Goal: Contribute content

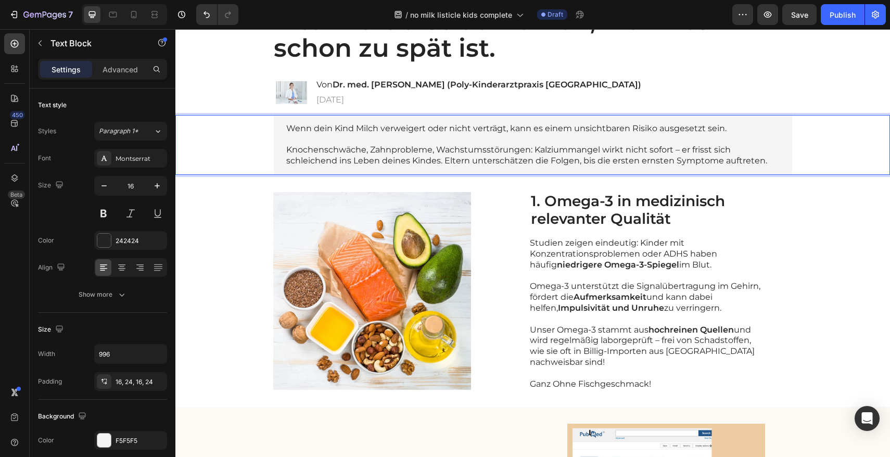
scroll to position [108, 0]
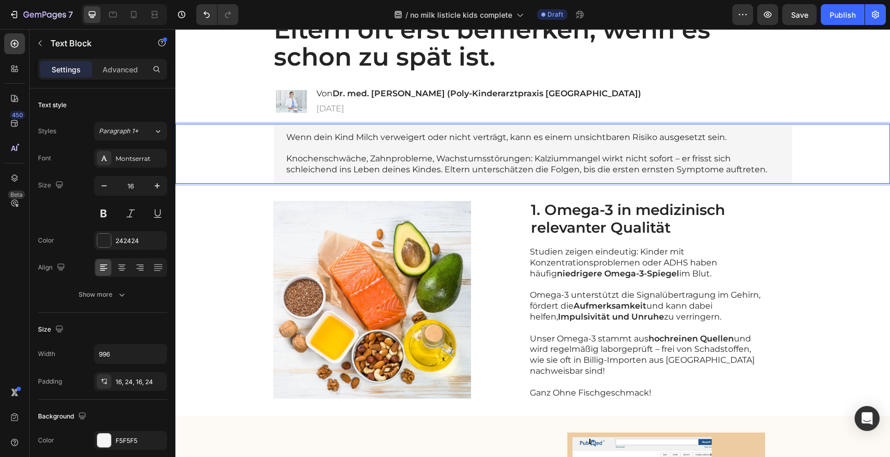
click at [580, 141] on p "Wenn dein Kind Milch verweigert oder nicht verträgt, kann es einem unsichtbaren…" at bounding box center [533, 137] width 494 height 11
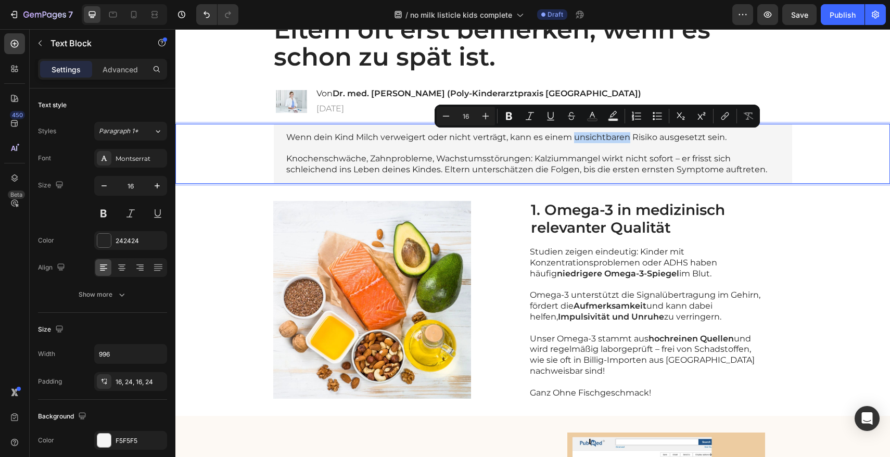
click at [572, 140] on p "Wenn dein Kind Milch verweigert oder nicht verträgt, kann es einem unsichtbaren…" at bounding box center [533, 137] width 494 height 11
drag, startPoint x: 571, startPoint y: 139, endPoint x: 652, endPoint y: 138, distance: 81.8
click at [652, 138] on p "Wenn dein Kind Milch verweigert oder nicht verträgt, kann es einem unsichtbaren…" at bounding box center [533, 137] width 494 height 11
click at [524, 118] on icon "Editor contextual toolbar" at bounding box center [522, 116] width 6 height 8
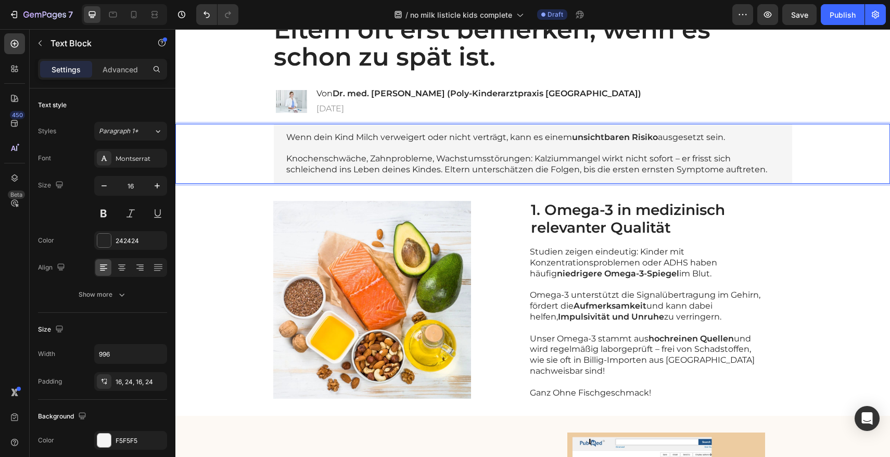
click at [502, 165] on p "Knochenschwäche, Zahnprobleme, Wachstumsstörungen: Kalziummangel wirkt nicht so…" at bounding box center [533, 165] width 494 height 22
drag, startPoint x: 282, startPoint y: 158, endPoint x: 524, endPoint y: 159, distance: 242.1
click at [524, 159] on p "Knochenschwäche, Zahnprobleme, Wachstumsstörungen: Kalziummangel wirkt nicht so…" at bounding box center [533, 165] width 494 height 22
click at [572, 162] on p "Knochenschwäche, Zahnprobleme, Wachstumsstörungen: Kalziummangel wirkt nicht so…" at bounding box center [533, 165] width 494 height 22
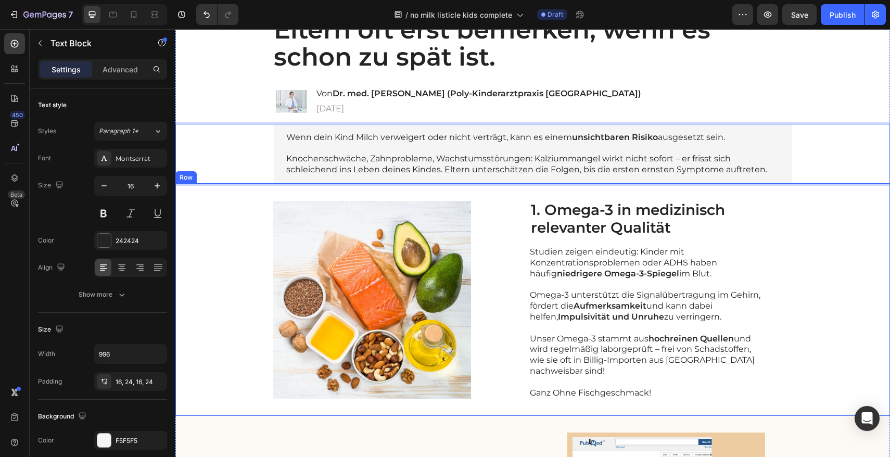
click at [575, 211] on h2 "1. Omega-3 in medizinisch relevanter Qualität" at bounding box center [647, 218] width 235 height 37
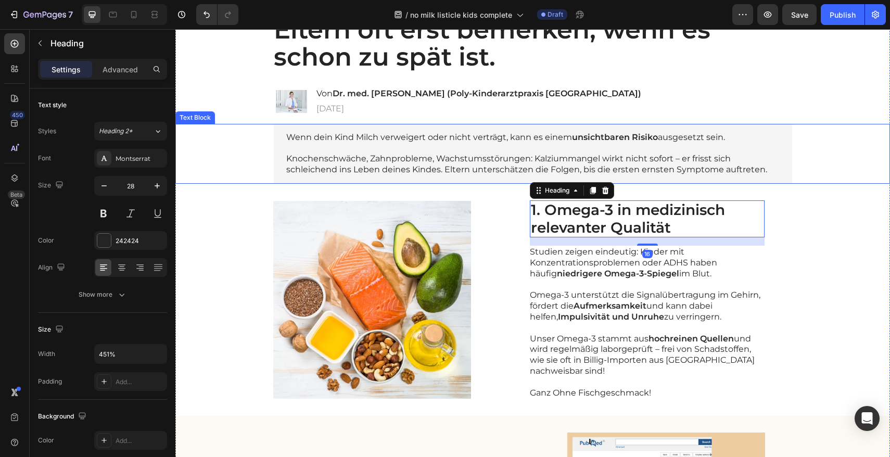
click at [527, 161] on p "Knochenschwäche, Zahnprobleme, Wachstumsstörungen: Kalziummangel wirkt nicht so…" at bounding box center [533, 165] width 494 height 22
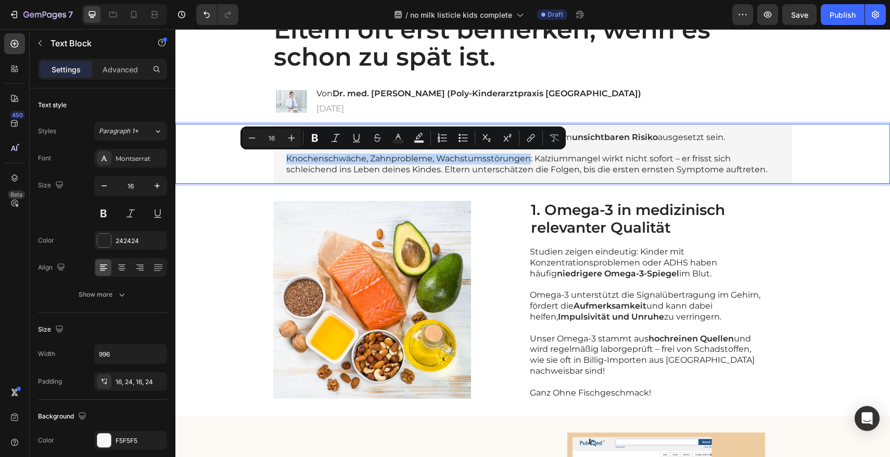
drag, startPoint x: 523, startPoint y: 160, endPoint x: 274, endPoint y: 160, distance: 249.4
click at [315, 140] on icon "Editor contextual toolbar" at bounding box center [315, 138] width 10 height 10
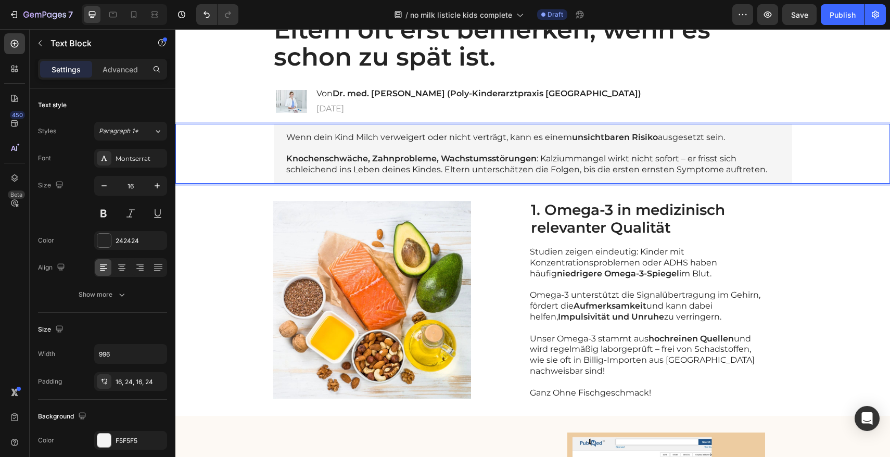
click at [643, 172] on p "Knochenschwäche, Zahnprobleme, Wachstumsstörungen : Kalziummangel wirkt nicht s…" at bounding box center [533, 165] width 494 height 22
drag, startPoint x: 635, startPoint y: 170, endPoint x: 755, endPoint y: 169, distance: 119.8
click at [755, 169] on p "Knochenschwäche, Zahnprobleme, Wachstumsstörungen : Kalziummangel wirkt nicht s…" at bounding box center [533, 165] width 494 height 22
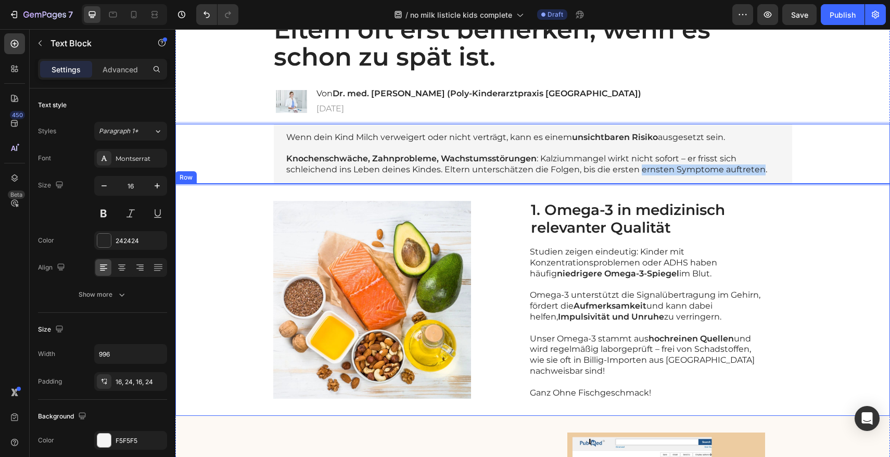
click at [728, 210] on h2 "1. Omega-3 in medizinisch relevanter Qualität" at bounding box center [647, 218] width 235 height 37
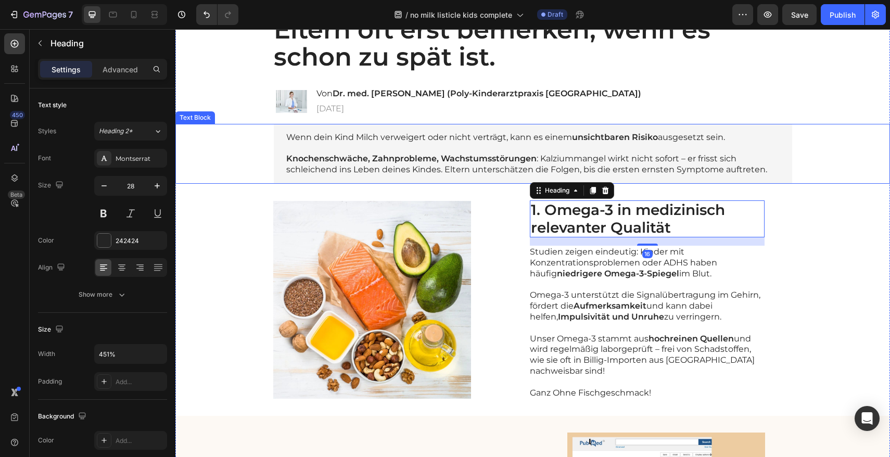
click at [669, 169] on p "Knochenschwäche, Zahnprobleme, Wachstumsstörungen : Kalziummangel wirkt nicht s…" at bounding box center [533, 165] width 494 height 22
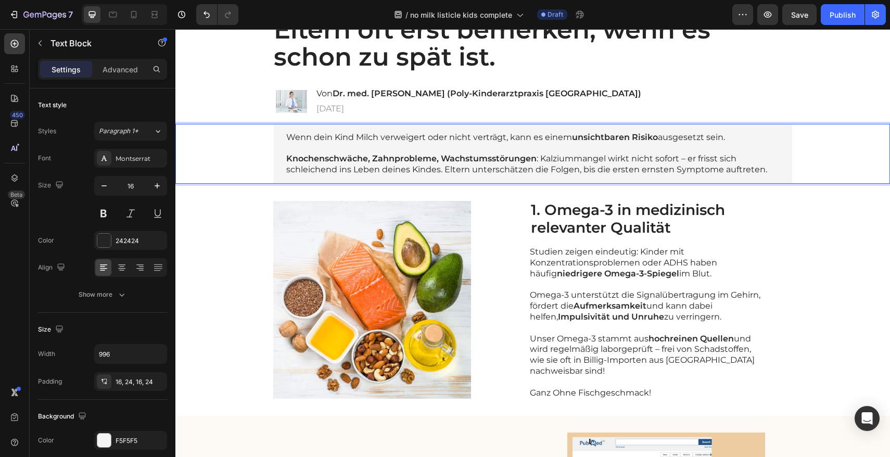
click at [636, 170] on p "Knochenschwäche, Zahnprobleme, Wachstumsstörungen : Kalziummangel wirkt nicht s…" at bounding box center [533, 165] width 494 height 22
click at [637, 170] on p "Knochenschwäche, Zahnprobleme, Wachstumsstörungen : Kalziummangel wirkt nicht s…" at bounding box center [533, 165] width 494 height 22
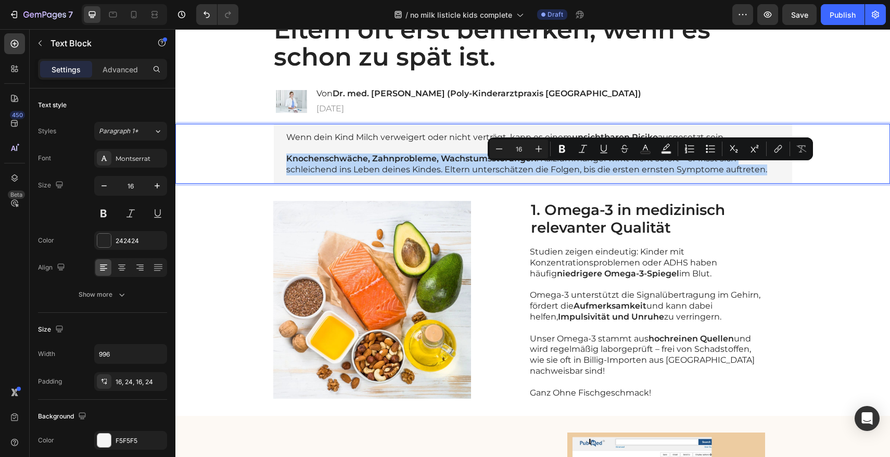
click at [637, 170] on p "Knochenschwäche, Zahnprobleme, Wachstumsstörungen : Kalziummangel wirkt nicht s…" at bounding box center [533, 165] width 494 height 22
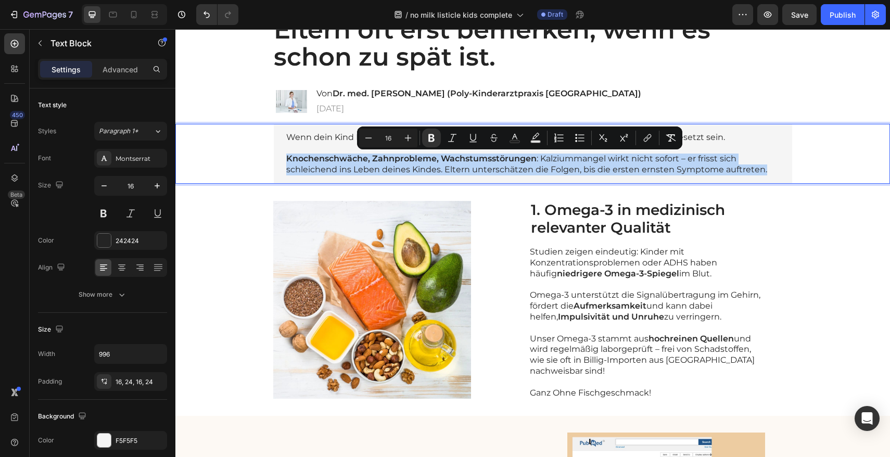
click at [635, 170] on p "Knochenschwäche, Zahnprobleme, Wachstumsstörungen : Kalziummangel wirkt nicht s…" at bounding box center [533, 165] width 494 height 22
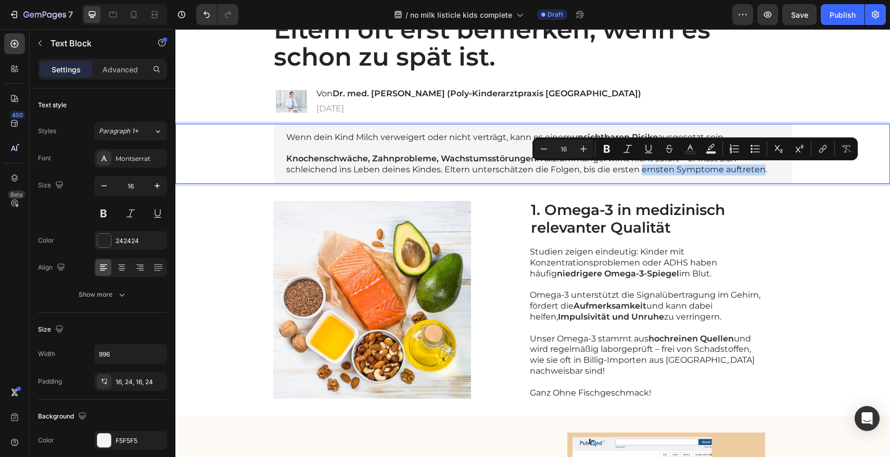
drag, startPoint x: 636, startPoint y: 171, endPoint x: 755, endPoint y: 173, distance: 119.3
click at [755, 173] on p "Knochenschwäche, Zahnprobleme, Wachstumsstörungen : Kalziummangel wirkt nicht s…" at bounding box center [533, 165] width 494 height 22
click at [612, 151] on button "Bold" at bounding box center [607, 149] width 19 height 19
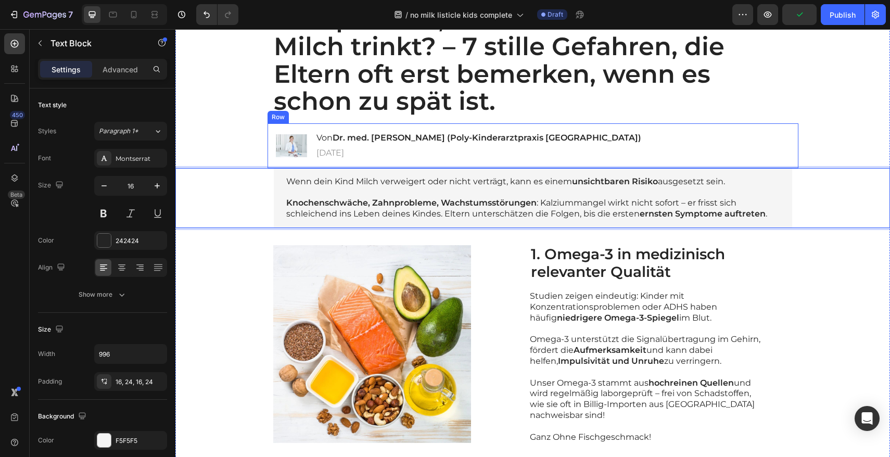
scroll to position [77, 0]
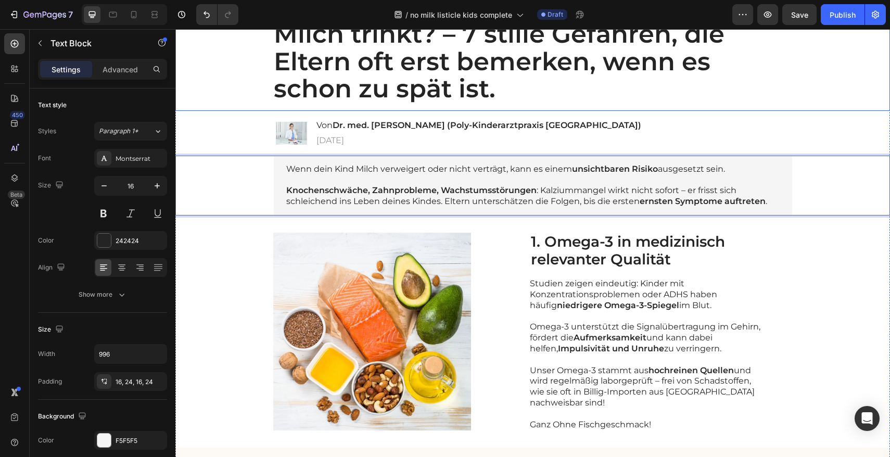
click at [498, 90] on p "Was passiert, wenn dein Kind keine Milch trinkt? – 7 stille Gefahren, die Elter…" at bounding box center [529, 48] width 510 height 110
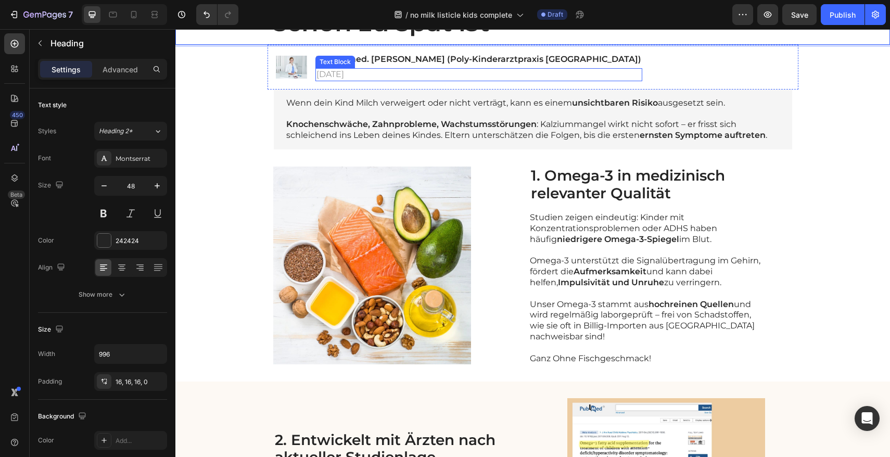
scroll to position [97, 0]
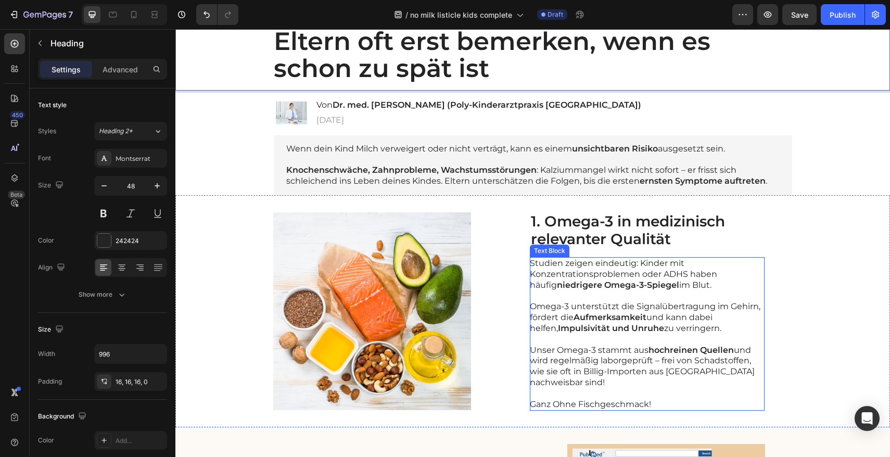
click at [576, 304] on p "Omega-3 unterstützt die Signalübertragung im Gehirn, fördert die Aufmerksamkeit…" at bounding box center [647, 317] width 234 height 32
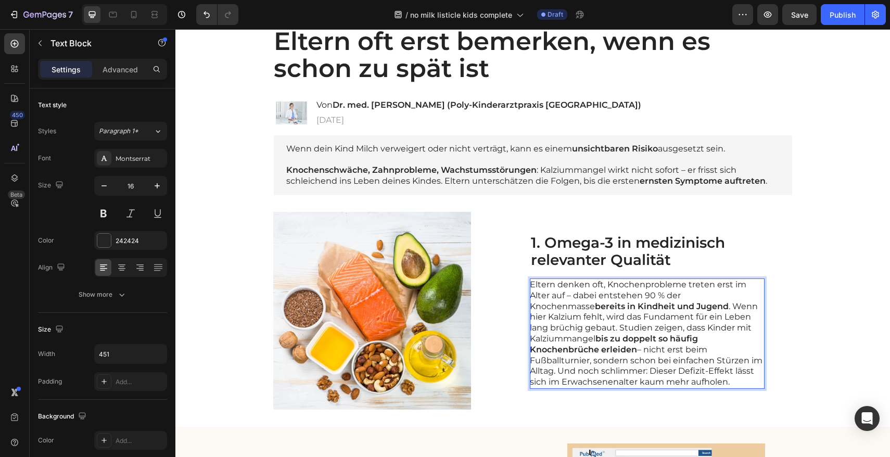
click at [665, 306] on p "Eltern denken oft, Knochenprobleme treten erst im Alter auf – dabei entstehen 9…" at bounding box center [647, 334] width 234 height 108
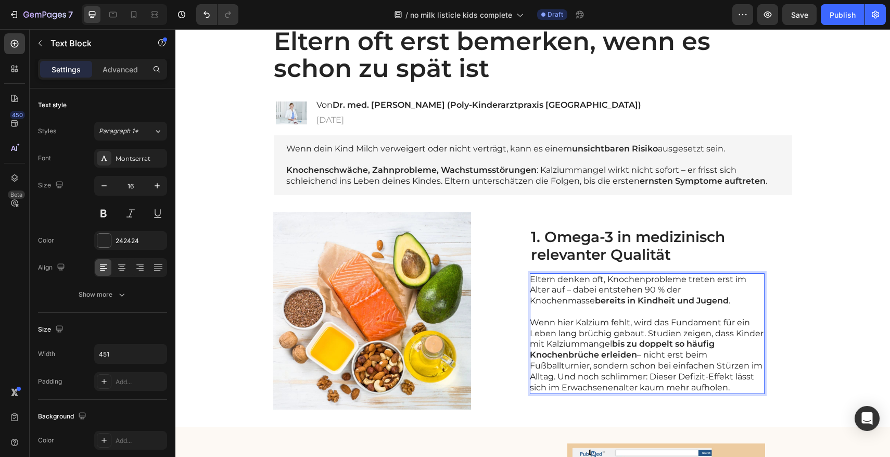
click at [646, 333] on p "Wenn hier Kalzium fehlt, wird das Fundament für ein Leben lang brüchig gebaut. …" at bounding box center [647, 356] width 234 height 76
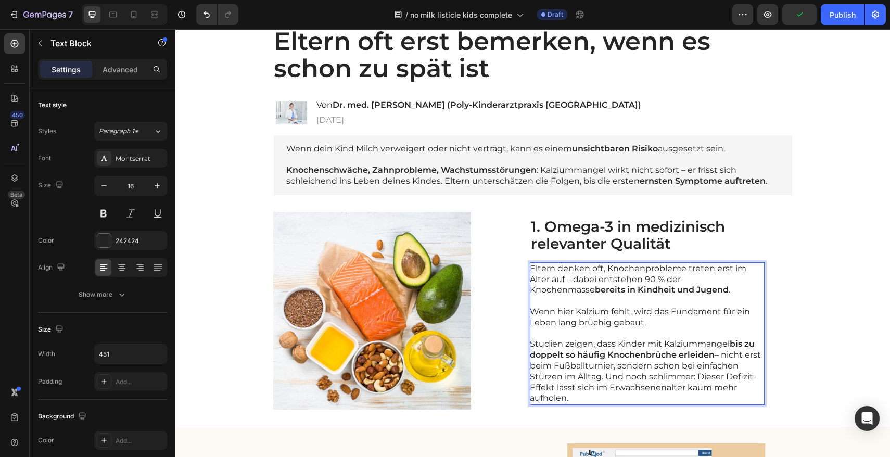
click at [604, 379] on p "Studien zeigen, dass Kinder mit Kalziummangel bis zu doppelt so häufig Knochenb…" at bounding box center [647, 371] width 234 height 65
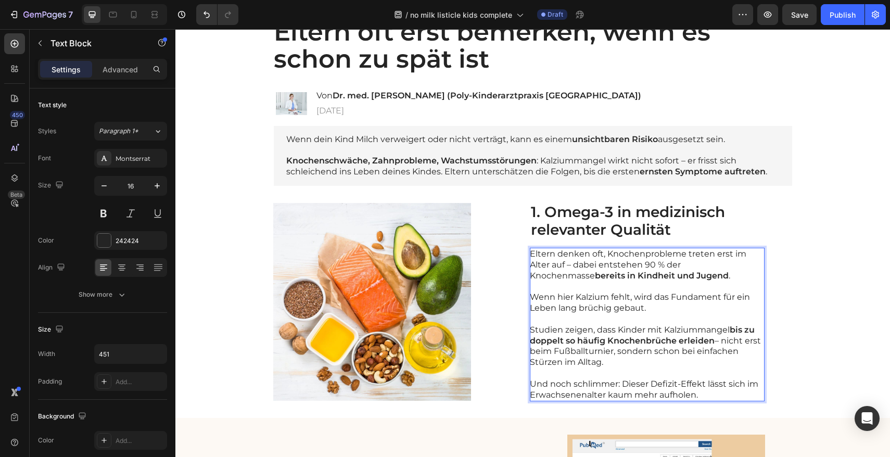
scroll to position [120, 0]
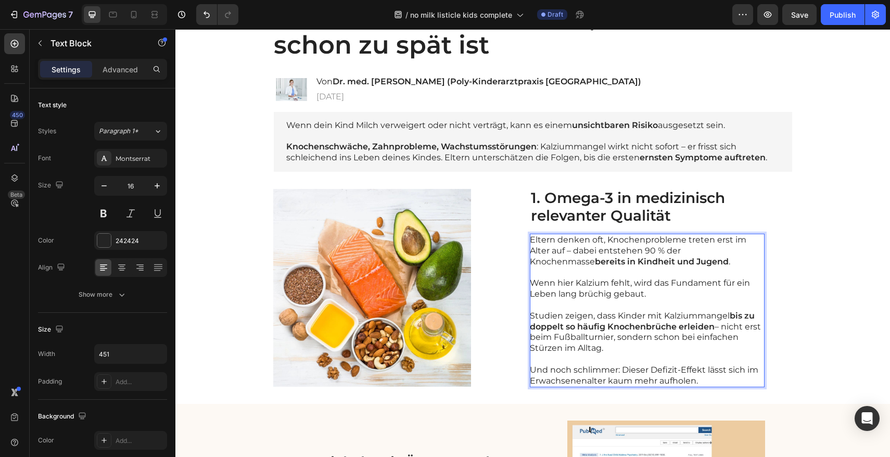
click at [695, 381] on p "Und noch schlimmer: Dieser Defizit-Effekt lässt sich im Erwachsenenalter kaum m…" at bounding box center [647, 376] width 234 height 22
drag, startPoint x: 608, startPoint y: 378, endPoint x: 527, endPoint y: 369, distance: 81.3
click at [530, 369] on p "Und noch schlimmer: Dieser Defizit-Effekt lässt sich im Erwachsenenalter kaum m…" at bounding box center [647, 376] width 234 height 22
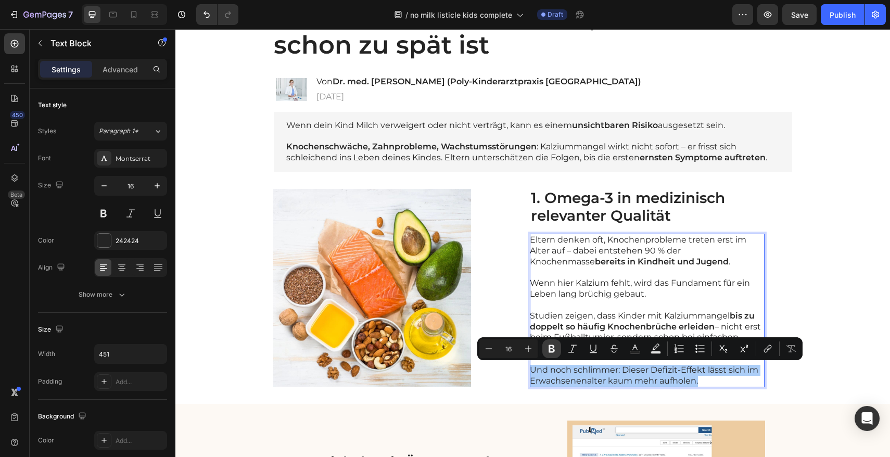
click at [552, 347] on icon "Editor contextual toolbar" at bounding box center [552, 349] width 10 height 10
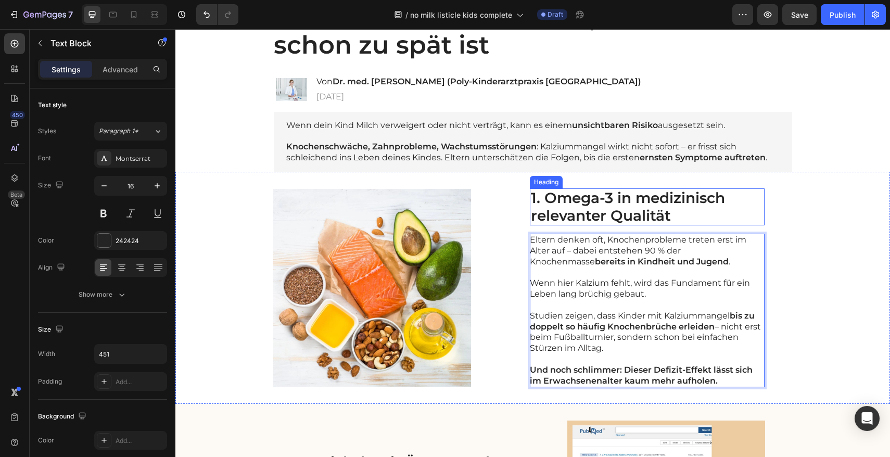
click at [613, 203] on h2 "1. Omega-3 in medizinisch relevanter Qualität" at bounding box center [647, 206] width 235 height 37
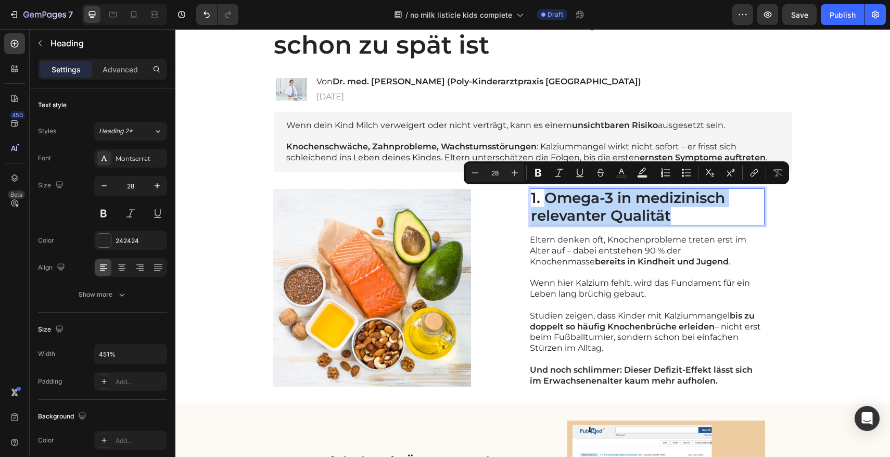
drag, startPoint x: 674, startPoint y: 211, endPoint x: 541, endPoint y: 200, distance: 133.7
click at [541, 200] on p "1. Omega-3 in medizinisch relevanter Qualität" at bounding box center [647, 207] width 233 height 35
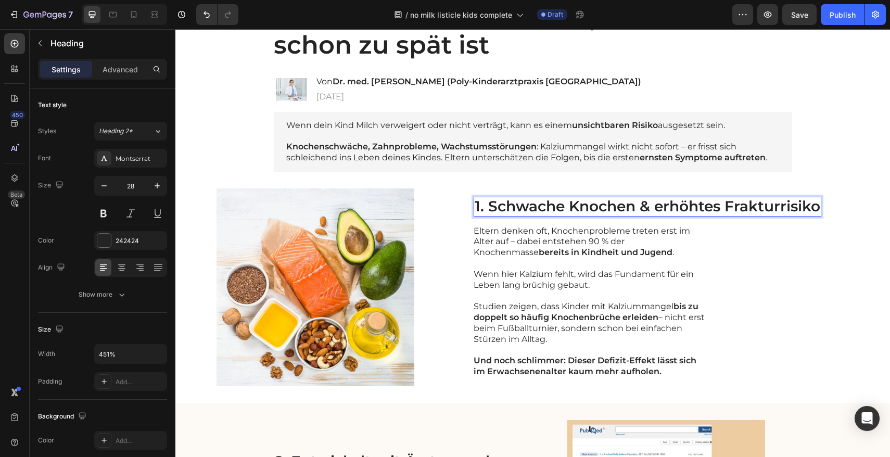
click at [642, 206] on p "1. Schwache Knochen & erhöhtes Frakturrisiko" at bounding box center [648, 207] width 346 height 18
click at [654, 208] on p "1. Schwache Knochen & erhöhtes Frakturrisiko" at bounding box center [648, 207] width 346 height 18
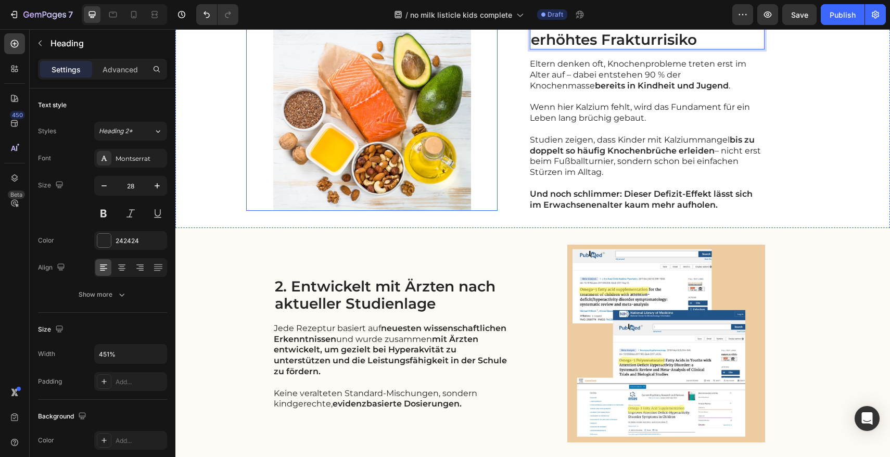
scroll to position [394, 0]
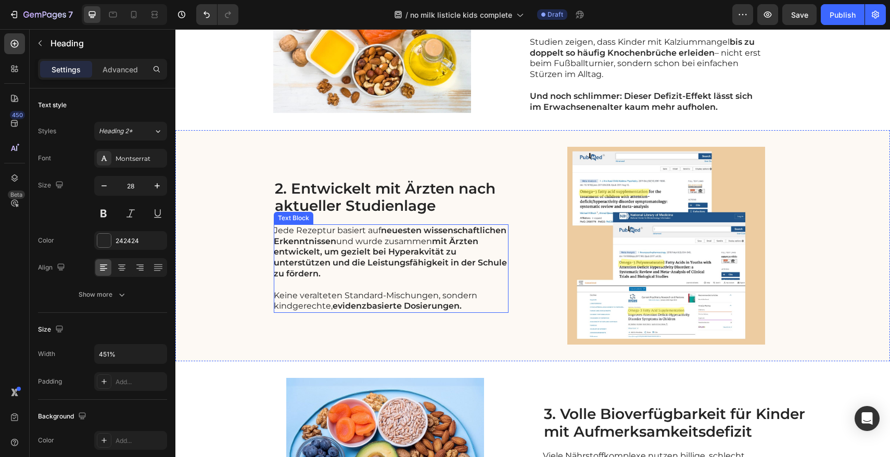
click at [334, 257] on strong "mit Ärzten entwickelt, um gezielt bei Hyperakvität zu unterstützen und die Leis…" at bounding box center [390, 257] width 233 height 42
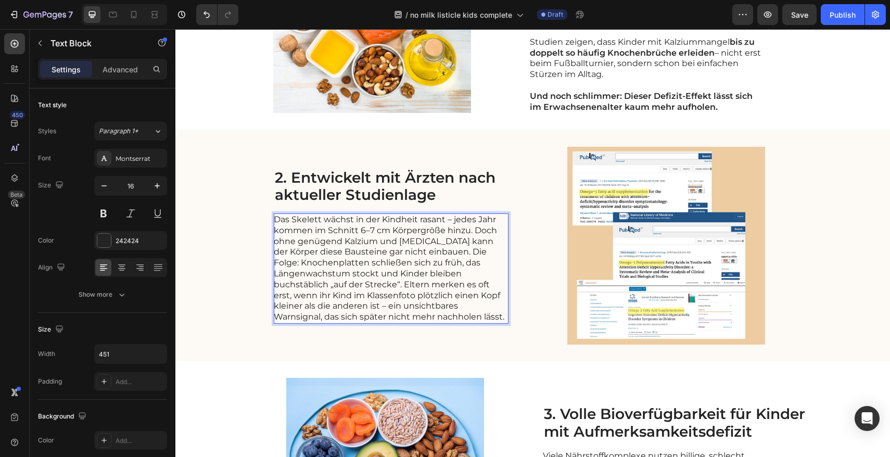
click at [455, 253] on p "Das Skelett wächst in der Kindheit rasant – jedes Jahr kommen im Schnitt 6–7 cm…" at bounding box center [391, 269] width 234 height 108
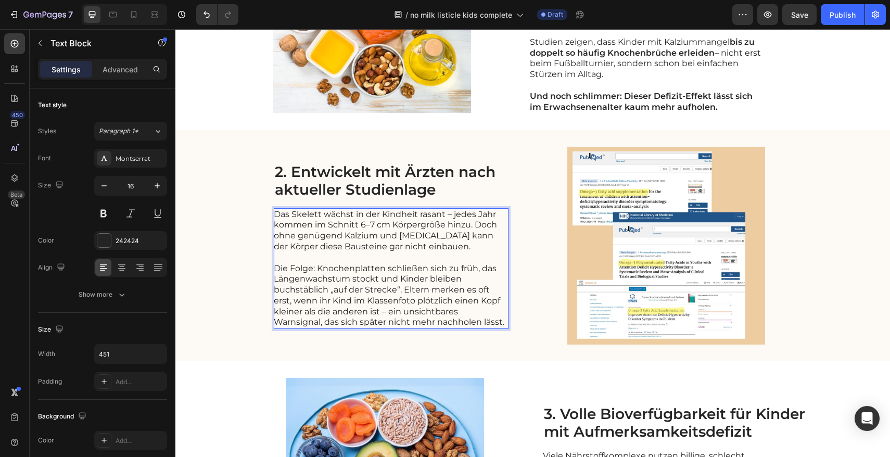
click at [400, 291] on p "Die Folge: Knochenplatten schließen sich zu früh, das Längenwachstum stockt und…" at bounding box center [391, 295] width 234 height 65
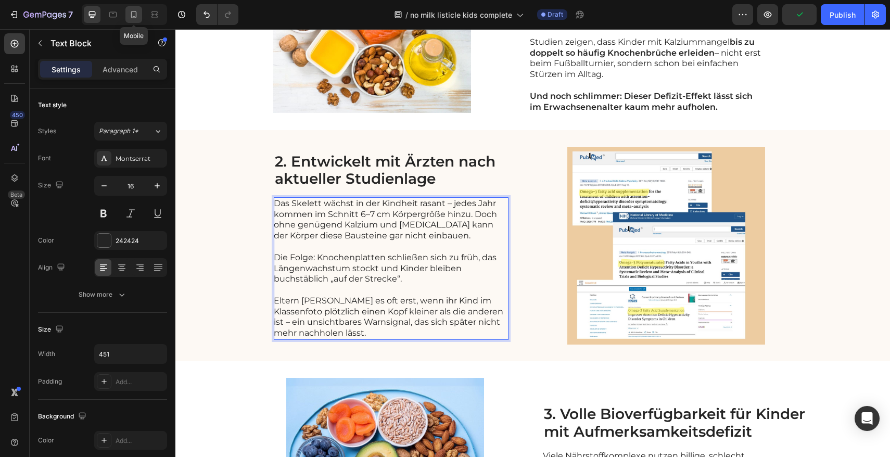
click at [135, 17] on icon at bounding box center [134, 14] width 10 height 10
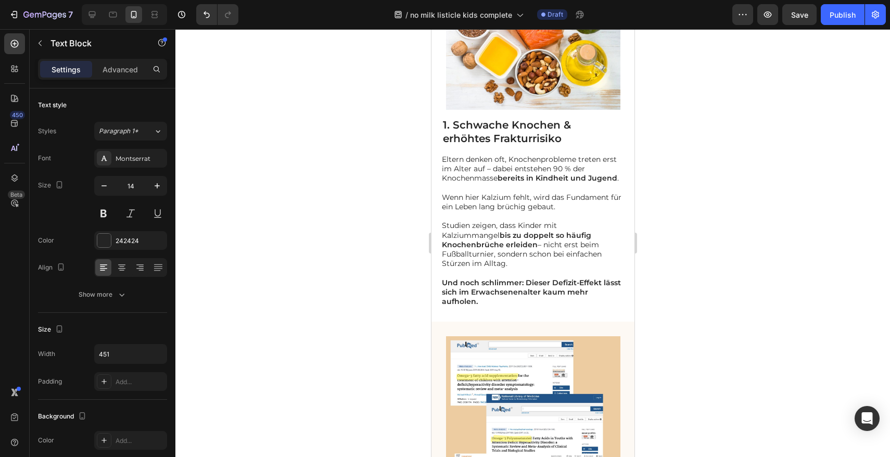
scroll to position [377, 0]
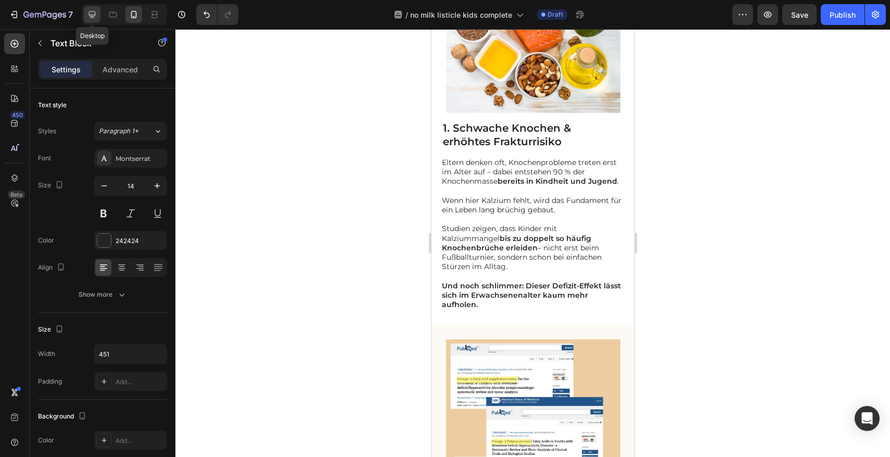
click at [97, 11] on icon at bounding box center [92, 14] width 10 height 10
type input "16"
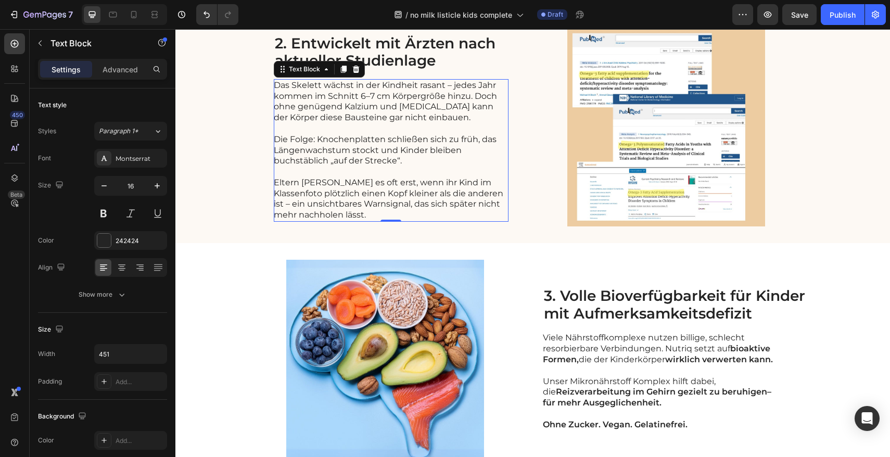
scroll to position [494, 0]
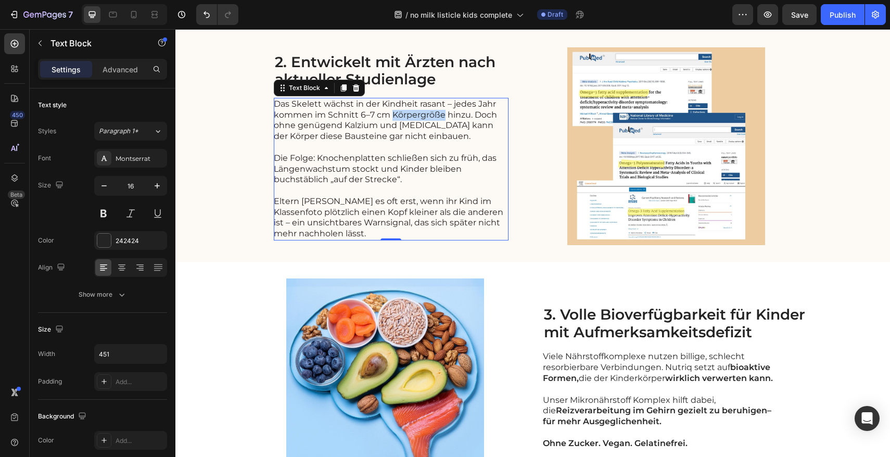
click at [428, 113] on p "Das Skelett wächst in der Kindheit rasant – jedes Jahr kommen im Schnitt 6–7 cm…" at bounding box center [391, 120] width 234 height 43
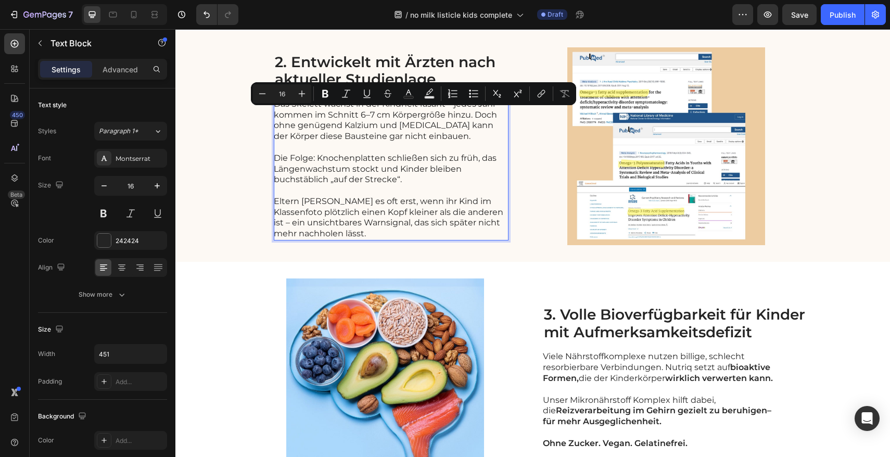
click at [455, 114] on p "Das Skelett wächst in der Kindheit rasant – jedes Jahr kommen im Schnitt 6–7 cm…" at bounding box center [391, 120] width 234 height 43
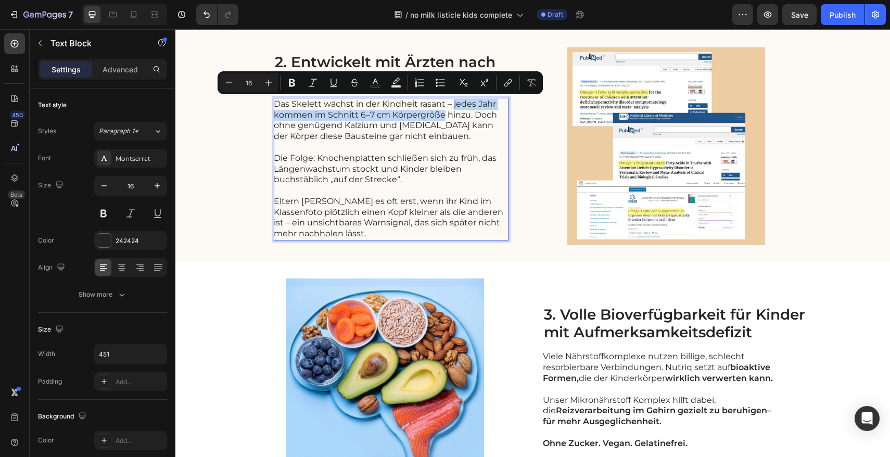
drag, startPoint x: 449, startPoint y: 105, endPoint x: 439, endPoint y: 117, distance: 15.5
click at [439, 117] on p "Das Skelett wächst in der Kindheit rasant – jedes Jahr kommen im Schnitt 6–7 cm…" at bounding box center [391, 120] width 234 height 43
click at [292, 87] on icon "Editor contextual toolbar" at bounding box center [292, 83] width 10 height 10
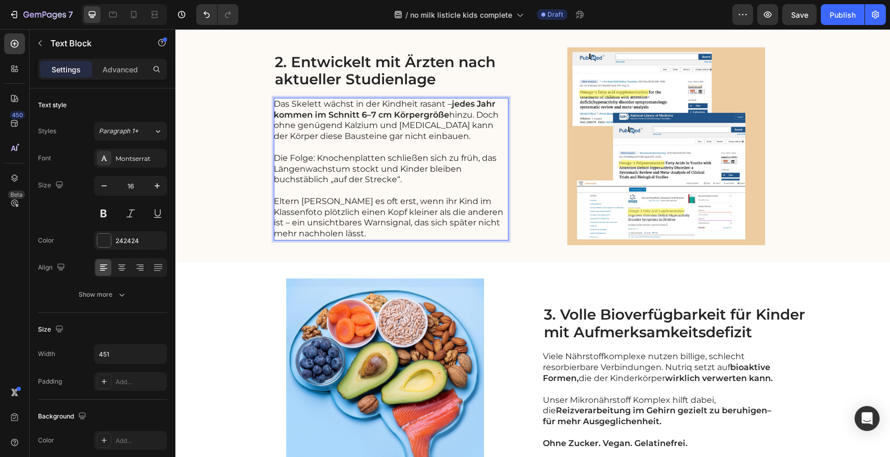
click at [373, 159] on p "Die Folge: Knochenplatten schließen sich zu früh, das Längenwachstum stockt und…" at bounding box center [391, 169] width 234 height 32
drag, startPoint x: 341, startPoint y: 125, endPoint x: 371, endPoint y: 125, distance: 30.2
click at [371, 125] on p "Das Skelett wächst in der Kindheit rasant – jedes Jahr kommen im Schnitt 6–7 cm…" at bounding box center [391, 120] width 234 height 43
click at [353, 168] on p "Die Folge: Knochenplatten schließen sich zu früh, das Längenwachstum stockt und…" at bounding box center [391, 169] width 234 height 32
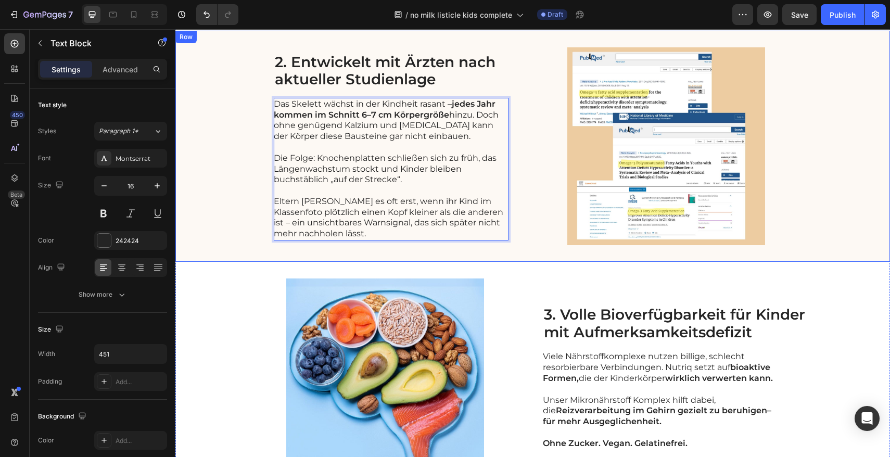
click at [369, 255] on div "2. Entwickelt mit Ärzten nach aktueller Studienlage Heading Das Skelett wächst …" at bounding box center [532, 146] width 715 height 231
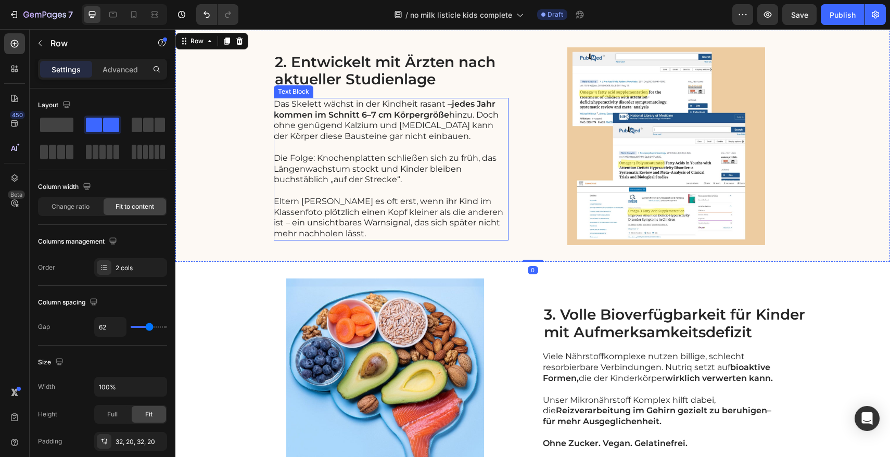
click at [373, 131] on p "Das Skelett wächst in der Kindheit rasant – jedes Jahr kommen im Schnitt 6–7 cm…" at bounding box center [391, 120] width 234 height 43
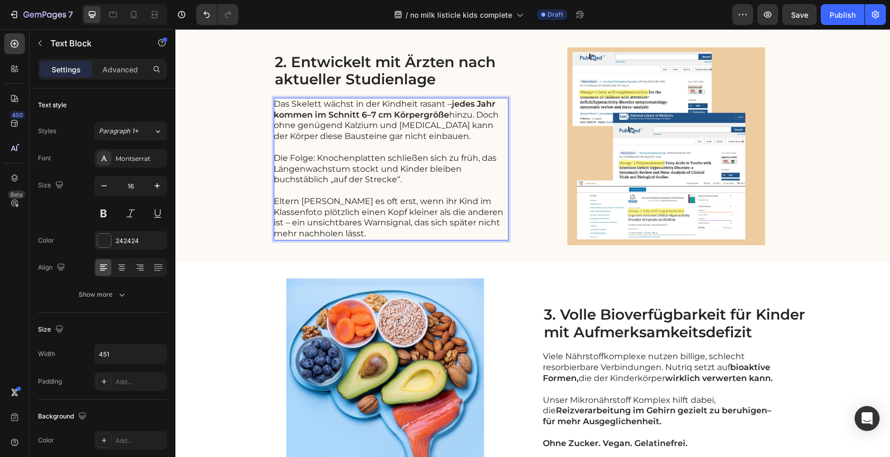
click at [372, 126] on p "Das Skelett wächst in der Kindheit rasant – jedes Jahr kommen im Schnitt 6–7 cm…" at bounding box center [391, 120] width 234 height 43
drag, startPoint x: 372, startPoint y: 127, endPoint x: 342, endPoint y: 126, distance: 30.2
click at [342, 126] on p "Das Skelett wächst in der Kindheit rasant – jedes Jahr kommen im Schnitt 6–7 cm…" at bounding box center [391, 120] width 234 height 43
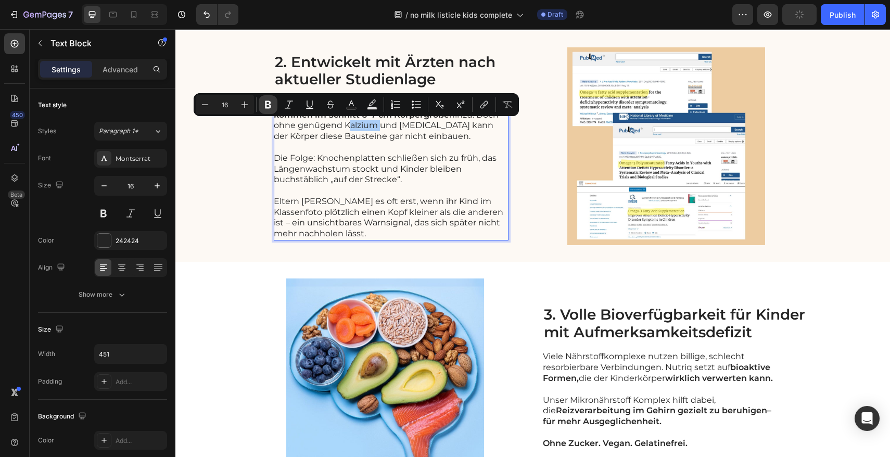
click at [273, 106] on icon "Editor contextual toolbar" at bounding box center [268, 104] width 10 height 10
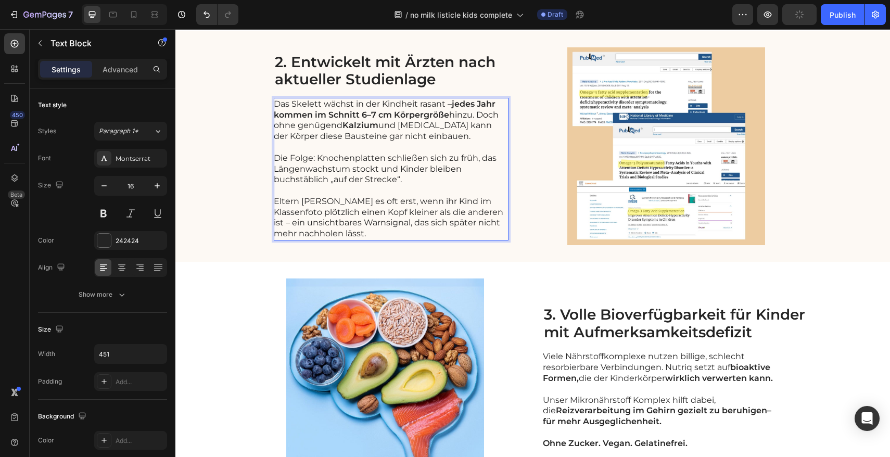
click at [442, 142] on p "Das Skelett wächst in der Kindheit rasant – jedes Jahr kommen im Schnitt 6–7 cm…" at bounding box center [391, 120] width 234 height 43
drag, startPoint x: 396, startPoint y: 127, endPoint x: 442, endPoint y: 127, distance: 45.8
click at [442, 127] on p "Das Skelett wächst in der Kindheit rasant – jedes Jahr kommen im Schnitt 6–7 cm…" at bounding box center [391, 120] width 234 height 43
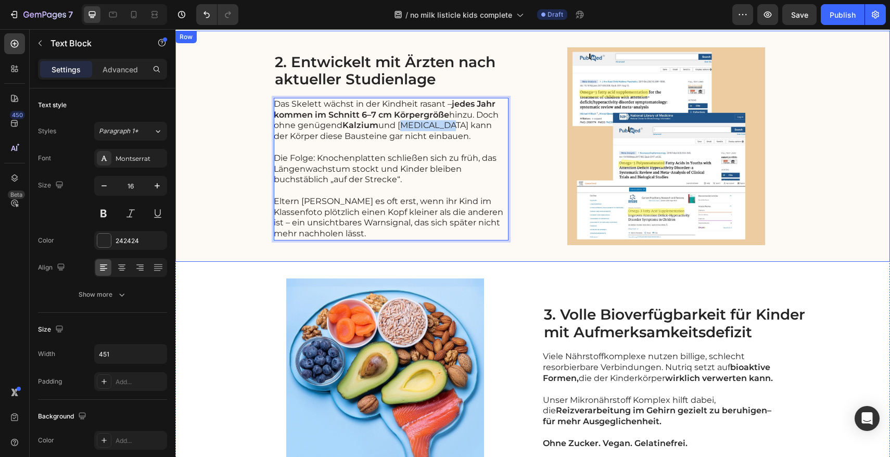
click at [362, 248] on div "2. Entwickelt mit Ärzten nach aktueller Studienlage Heading Das Skelett wächst …" at bounding box center [532, 146] width 715 height 231
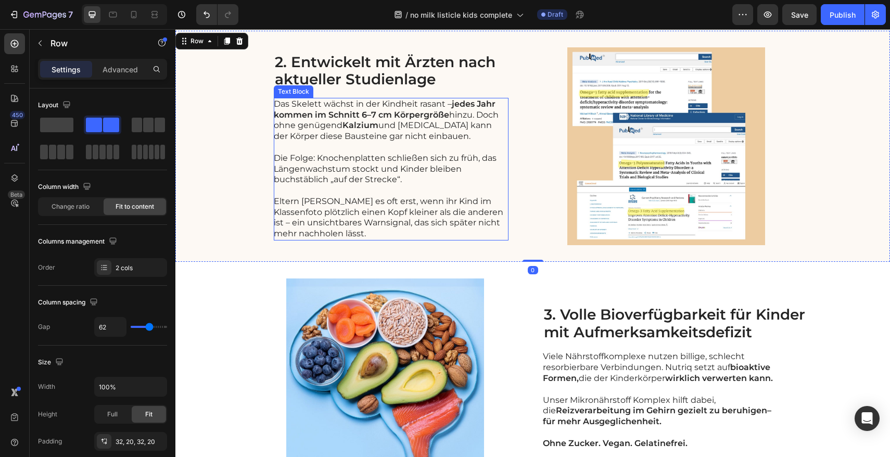
click at [422, 137] on p "Das Skelett wächst in der Kindheit rasant – jedes Jahr kommen im Schnitt 6–7 cm…" at bounding box center [391, 120] width 234 height 43
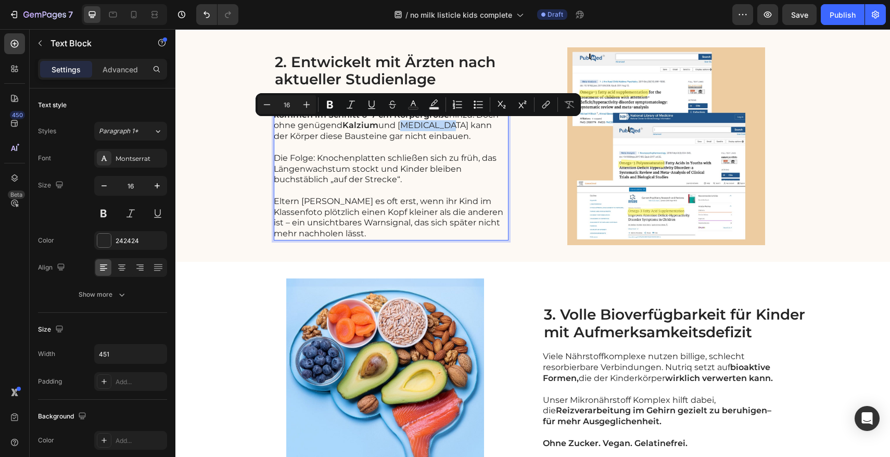
drag, startPoint x: 396, startPoint y: 124, endPoint x: 440, endPoint y: 126, distance: 43.8
click at [440, 126] on p "Das Skelett wächst in der Kindheit rasant – jedes Jahr kommen im Schnitt 6–7 cm…" at bounding box center [391, 120] width 234 height 43
click at [335, 106] on button "Bold" at bounding box center [330, 104] width 19 height 19
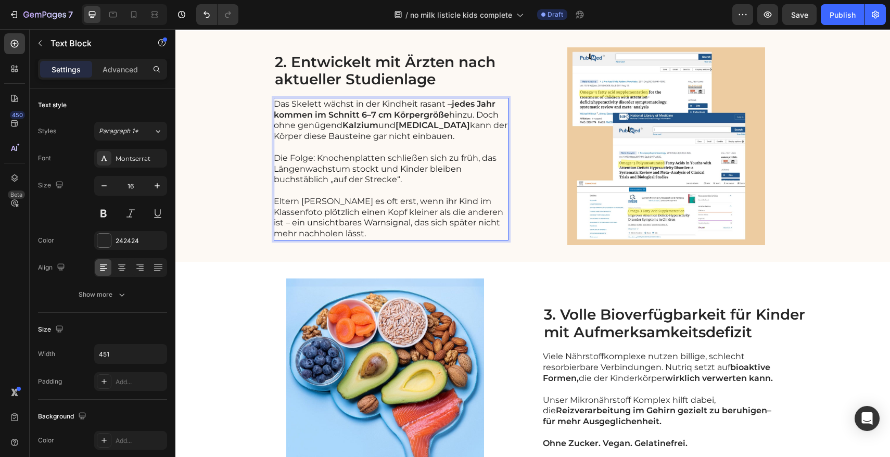
click at [381, 174] on p "Die Folge: Knochenplatten schließen sich zu früh, das Längenwachstum stockt und…" at bounding box center [391, 169] width 234 height 32
click at [317, 164] on p "Die Folge: Knochenplatten schließen sich zu früh, das Längenwachstum stockt und…" at bounding box center [391, 169] width 234 height 32
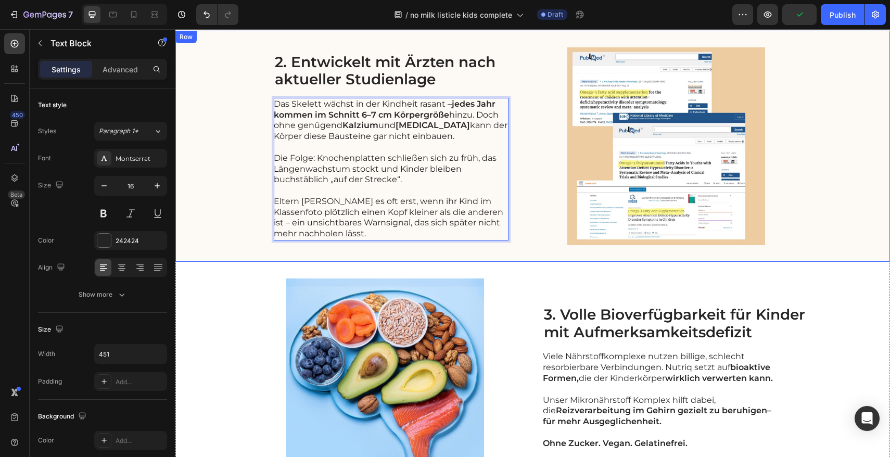
click at [349, 251] on div "2. Entwickelt mit Ärzten nach aktueller Studienlage Heading Das Skelett wächst …" at bounding box center [532, 146] width 715 height 231
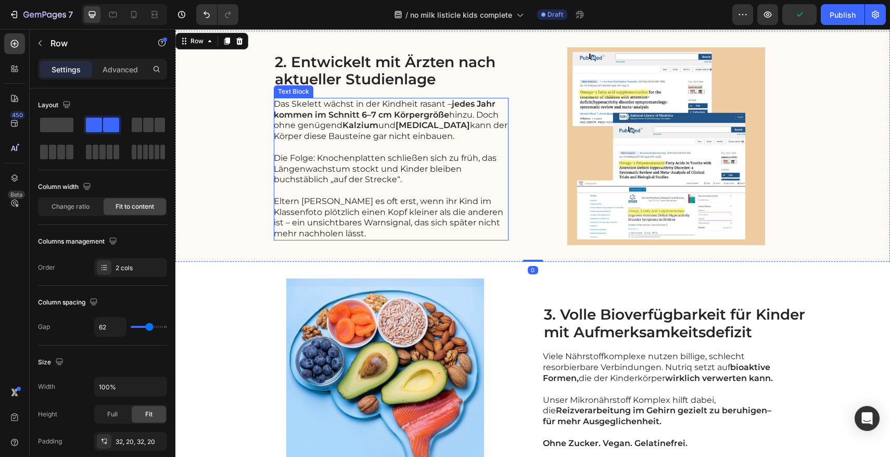
click at [324, 170] on p "Die Folge: Knochenplatten schließen sich zu früh, das Längenwachstum stockt und…" at bounding box center [391, 169] width 234 height 32
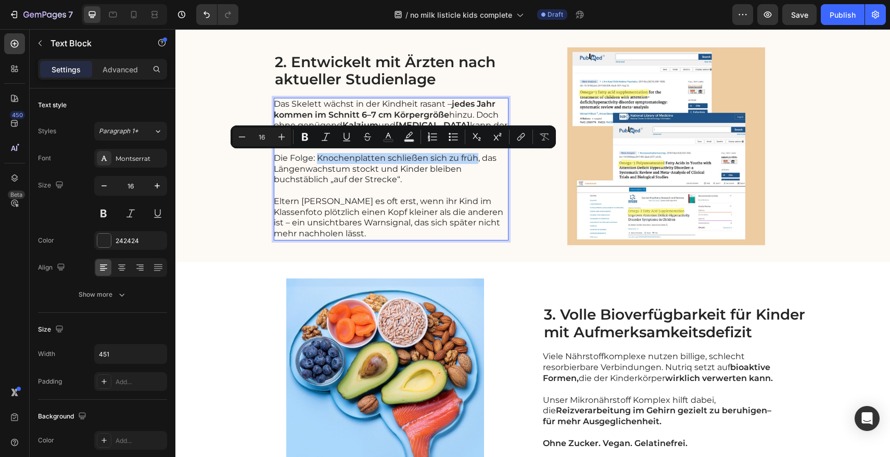
drag, startPoint x: 314, startPoint y: 157, endPoint x: 467, endPoint y: 159, distance: 153.1
click at [471, 159] on p "Die Folge: Knochenplatten schließen sich zu früh, das Längenwachstum stockt und…" at bounding box center [391, 169] width 234 height 32
click at [304, 137] on icon "Editor contextual toolbar" at bounding box center [305, 137] width 6 height 8
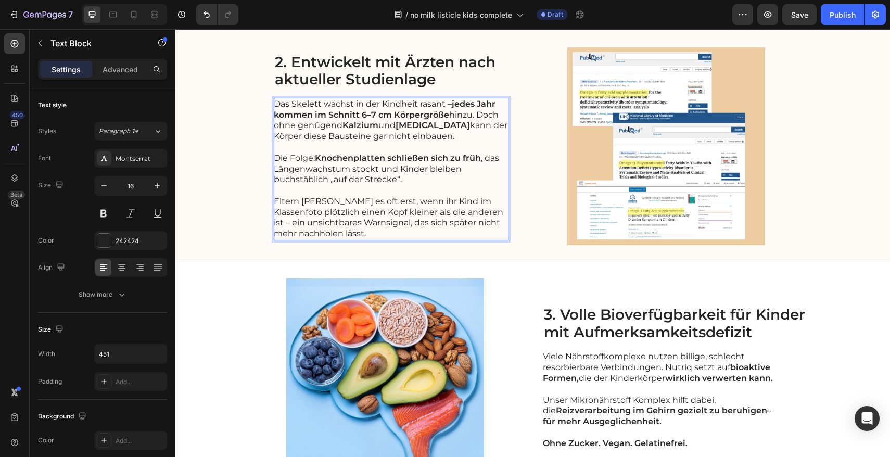
click at [355, 178] on p "Die Folge: Knochenplatten schließen sich zu früh , das Längenwachstum stockt un…" at bounding box center [391, 169] width 234 height 32
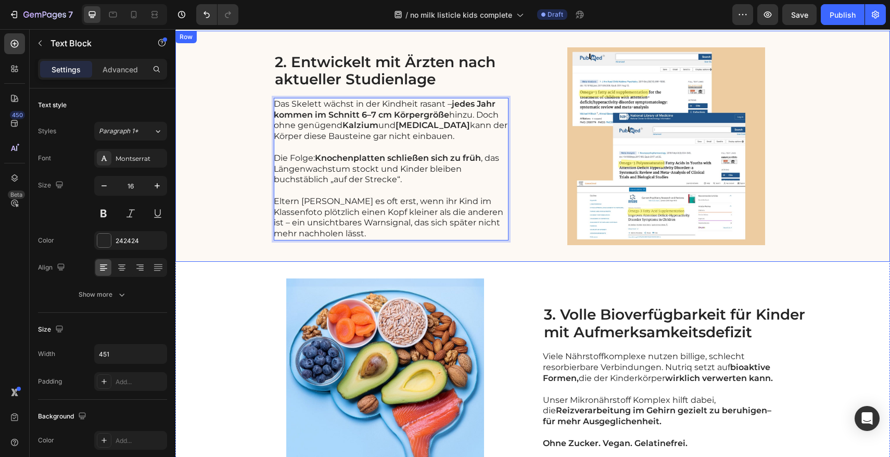
click at [253, 215] on div "2. Entwickelt mit Ärzten nach aktueller Studienlage Heading Das Skelett wächst …" at bounding box center [532, 146] width 715 height 231
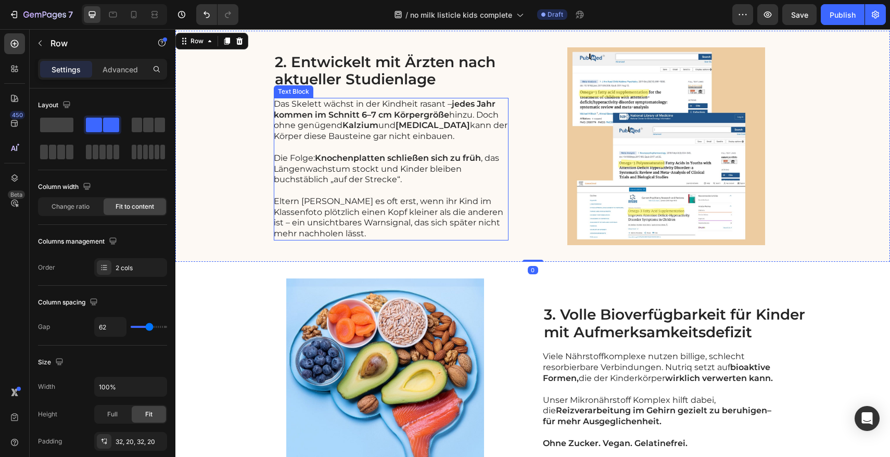
click at [359, 181] on p "Die Folge: Knochenplatten schließen sich zu früh , das Längenwachstum stockt un…" at bounding box center [391, 169] width 234 height 32
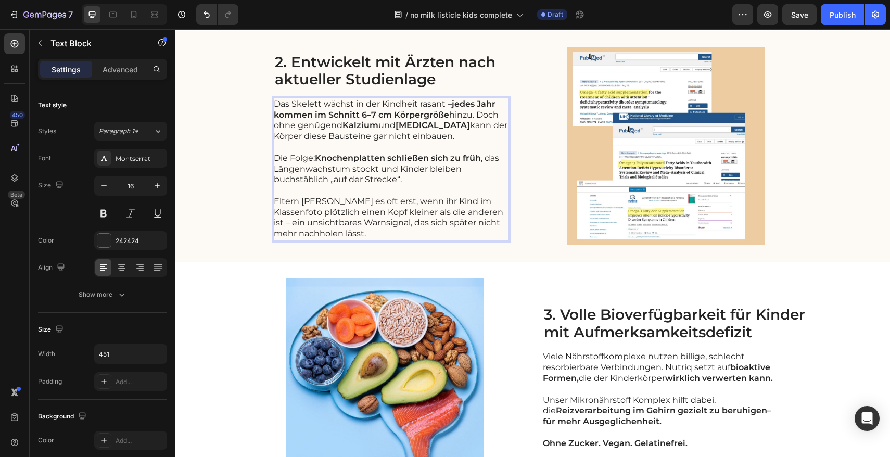
click at [373, 170] on p "Die Folge: Knochenplatten schließen sich zu früh , das Längenwachstum stockt un…" at bounding box center [391, 169] width 234 height 32
drag, startPoint x: 373, startPoint y: 170, endPoint x: 271, endPoint y: 169, distance: 102.6
click at [274, 169] on p "Die Folge: Knochenplatten schließen sich zu früh , das Längenwachstum stockt un…" at bounding box center [391, 169] width 234 height 32
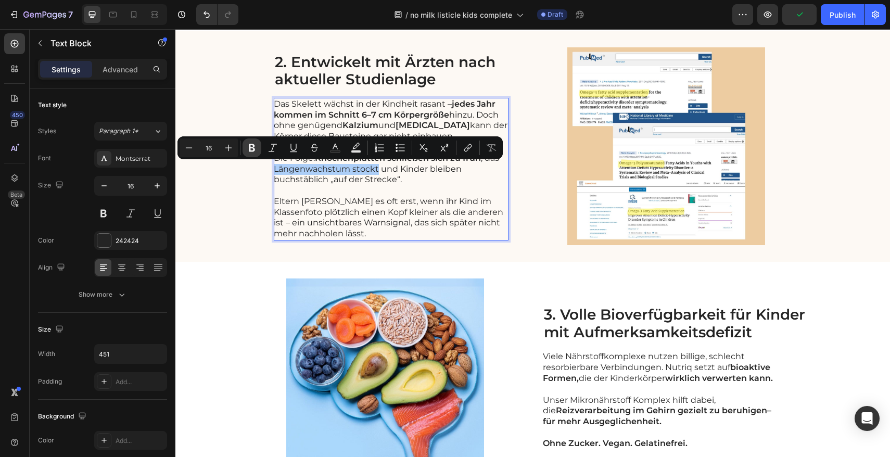
click at [257, 151] on button "Bold" at bounding box center [252, 148] width 19 height 19
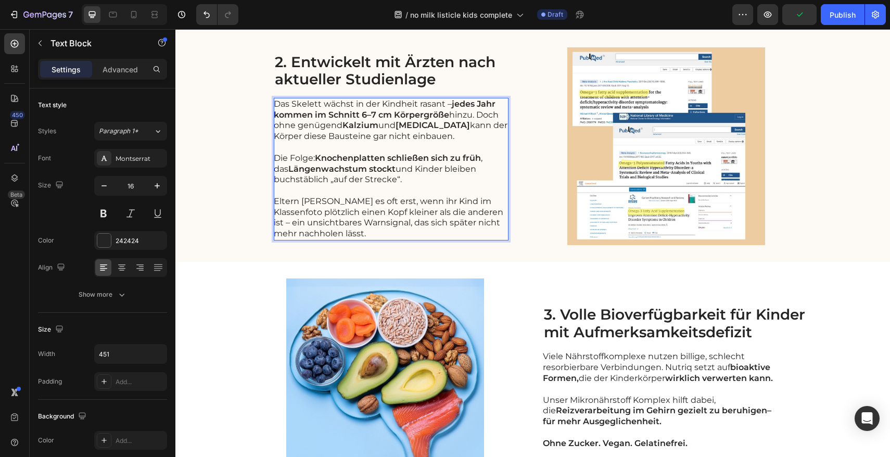
click at [386, 199] on p "Eltern [PERSON_NAME] es oft erst, wenn ihr Kind im Klassenfoto plötzlich einen …" at bounding box center [391, 217] width 234 height 43
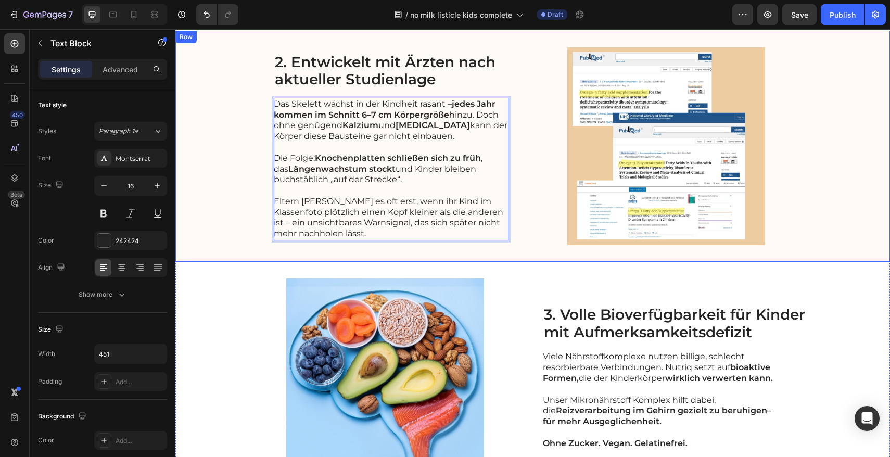
click at [456, 253] on div "2. Entwickelt mit Ärzten nach aktueller Studienlage Heading Das Skelett wächst …" at bounding box center [532, 146] width 715 height 231
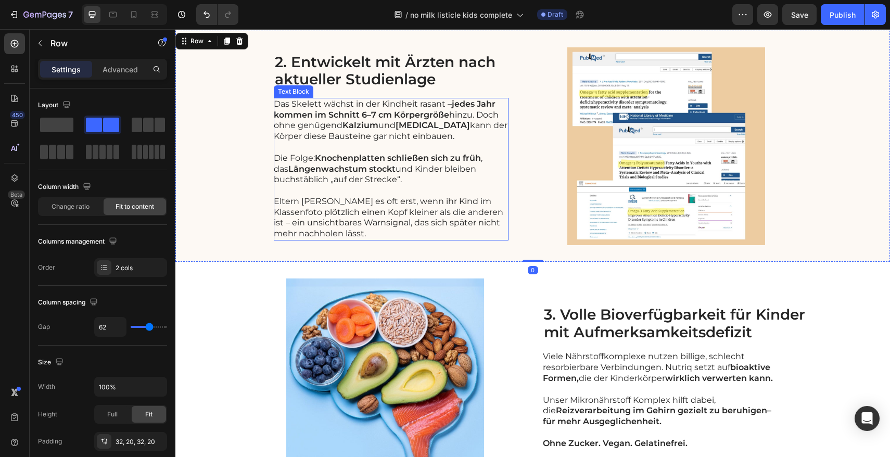
click at [461, 226] on p "Eltern [PERSON_NAME] es oft erst, wenn ihr Kind im Klassenfoto plötzlich einen …" at bounding box center [391, 217] width 234 height 43
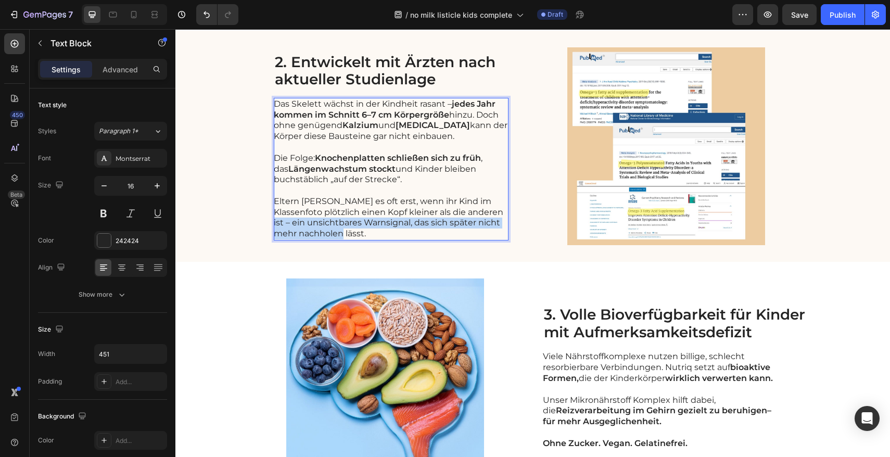
drag, startPoint x: 470, startPoint y: 213, endPoint x: 471, endPoint y: 231, distance: 18.3
click at [471, 231] on p "Eltern [PERSON_NAME] es oft erst, wenn ihr Kind im Klassenfoto plötzlich einen …" at bounding box center [391, 217] width 234 height 43
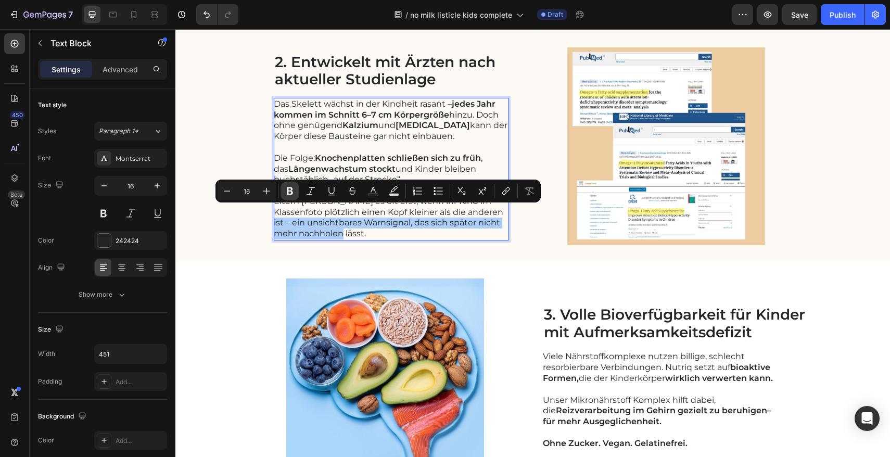
click at [290, 192] on icon "Editor contextual toolbar" at bounding box center [290, 191] width 10 height 10
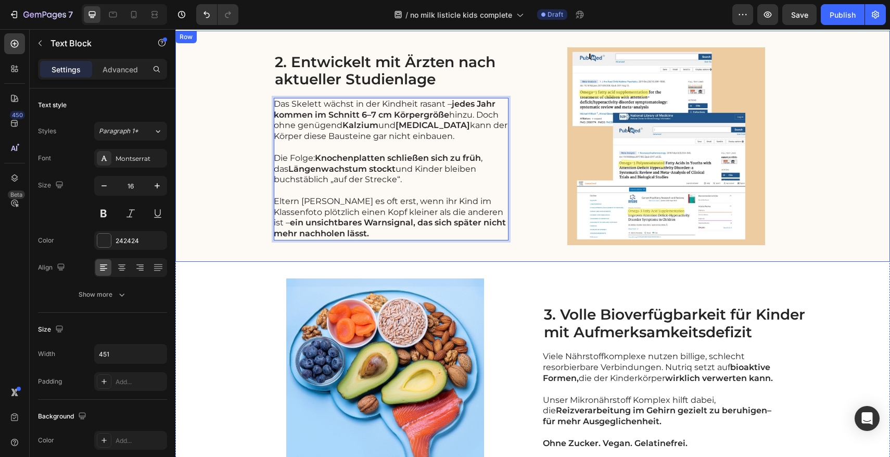
click at [237, 231] on div "2. Entwickelt mit Ärzten nach aktueller Studienlage Heading Das Skelett wächst …" at bounding box center [532, 146] width 715 height 231
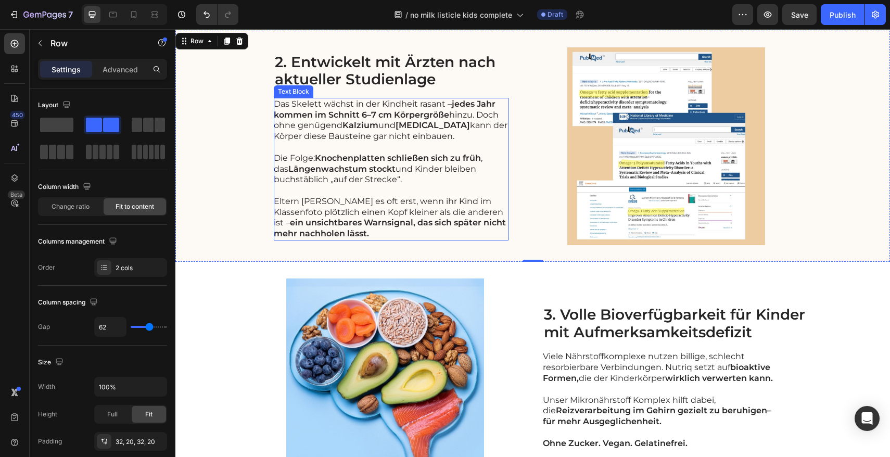
scroll to position [676, 0]
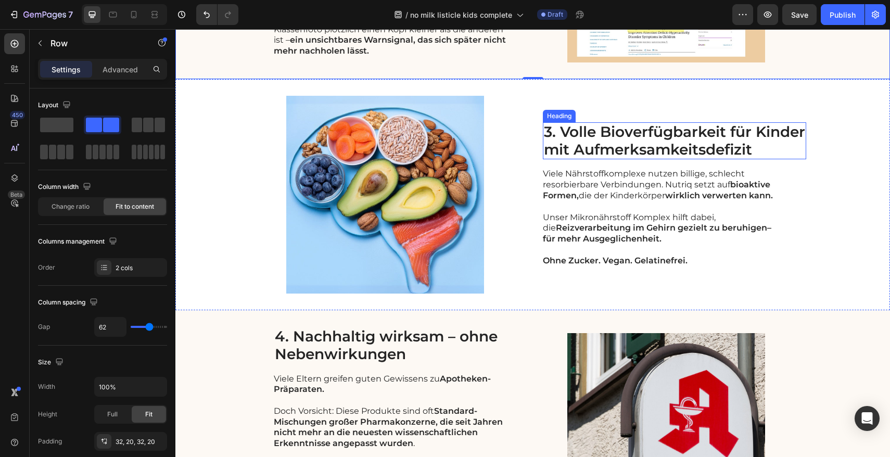
click at [635, 145] on h2 "3. Volle Bioverfügbarkeit für Kinder mit Aufmerksamkeitsdefizit" at bounding box center [674, 140] width 263 height 37
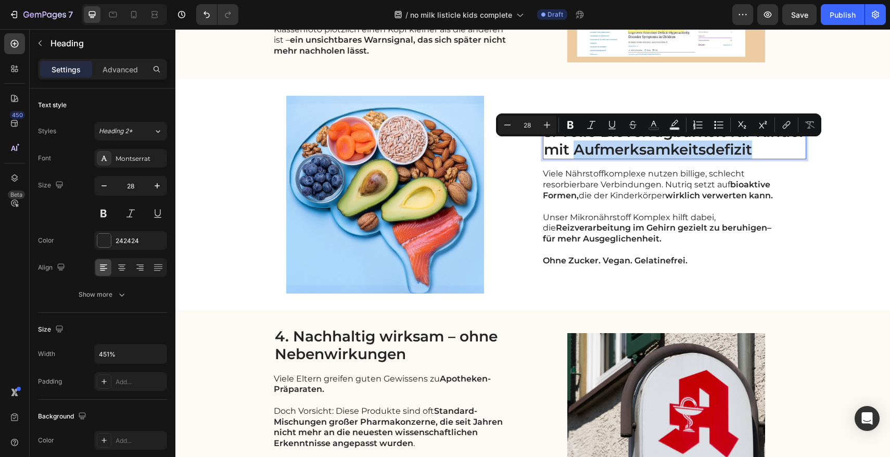
click at [720, 146] on p "3. Volle Bioverfügbarkeit für Kinder mit Aufmerksamkeitsdefizit" at bounding box center [674, 140] width 261 height 35
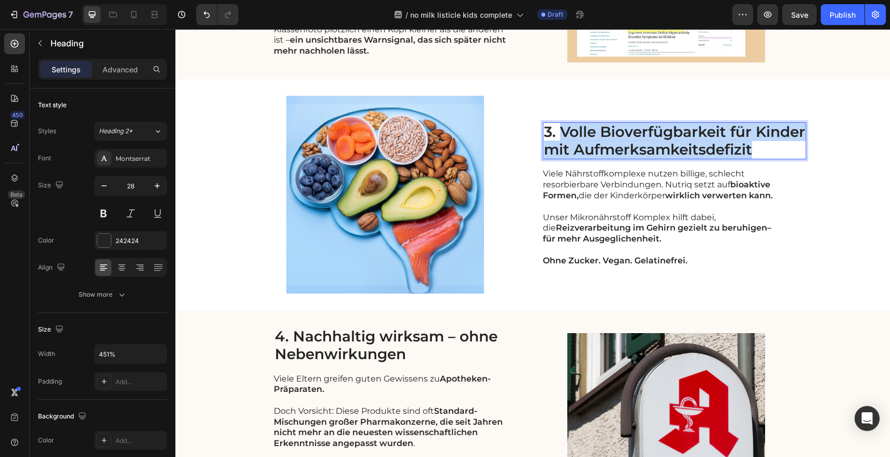
drag, startPoint x: 752, startPoint y: 147, endPoint x: 560, endPoint y: 132, distance: 192.7
click at [560, 132] on p "3. Volle Bioverfügbarkeit für Kinder mit Aufmerksamkeitsdefizit" at bounding box center [674, 140] width 261 height 35
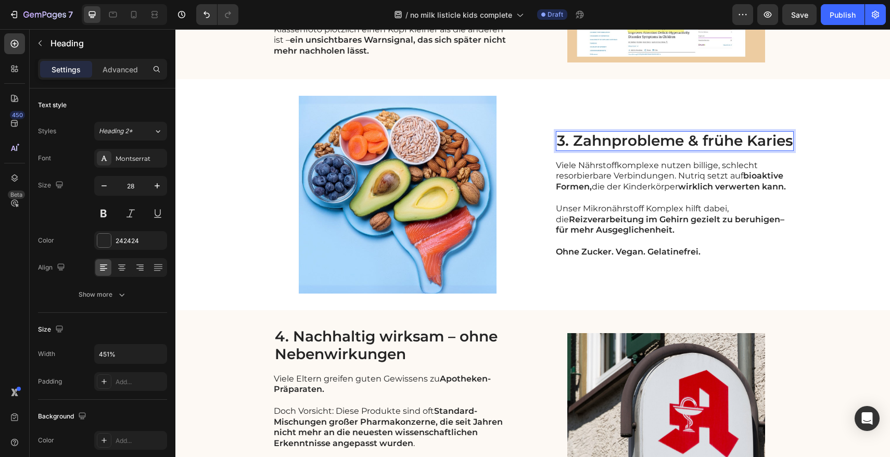
click at [701, 145] on p "3. Zahnprobleme & frühe Karies" at bounding box center [675, 141] width 236 height 18
click at [743, 140] on p "3. Zahnprobleme & frühe Karies" at bounding box center [675, 141] width 236 height 18
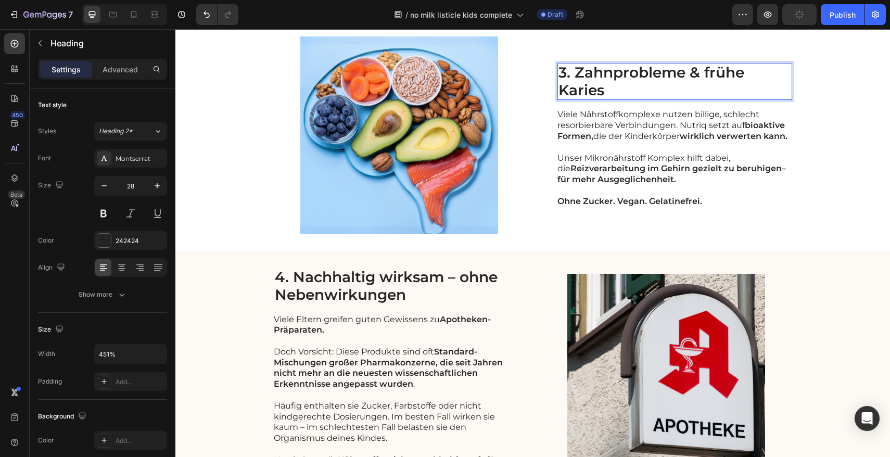
scroll to position [745, 0]
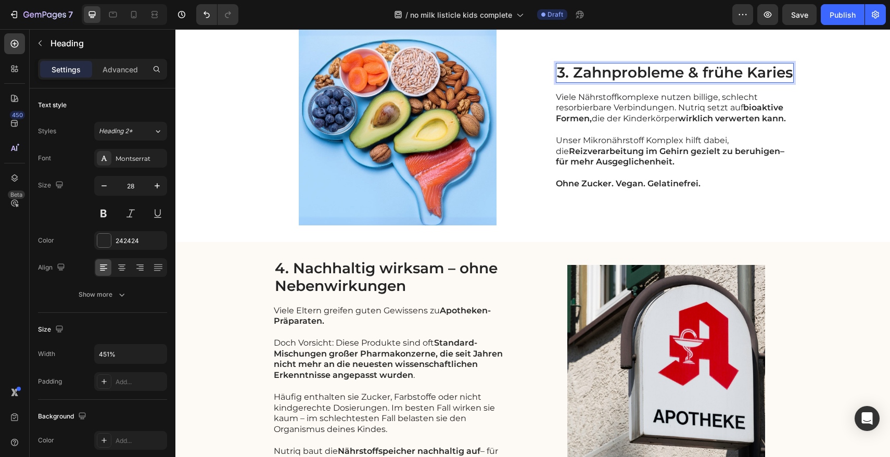
click at [608, 75] on p "3. Zahnprobleme & frühe Karies" at bounding box center [675, 73] width 236 height 18
click at [679, 76] on p "3. Zahnprobleme & frühe Karies" at bounding box center [675, 73] width 236 height 18
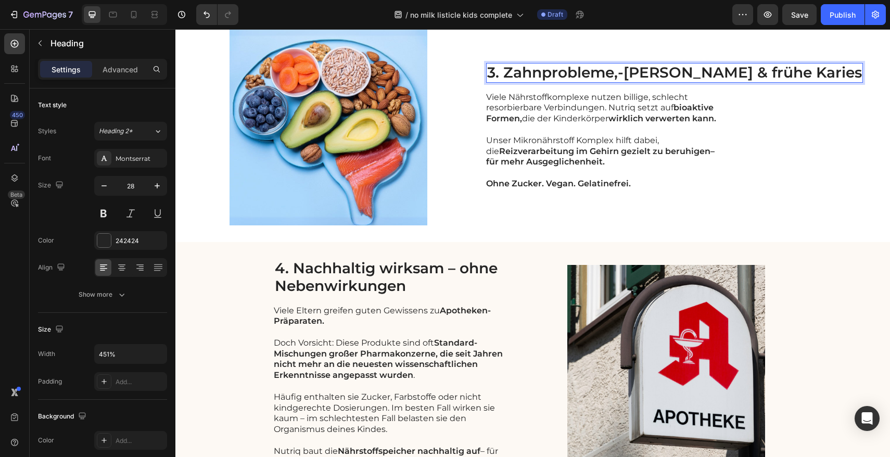
click at [746, 70] on p "3. Zahnprobleme,-[PERSON_NAME] & frühe Karies" at bounding box center [674, 73] width 375 height 18
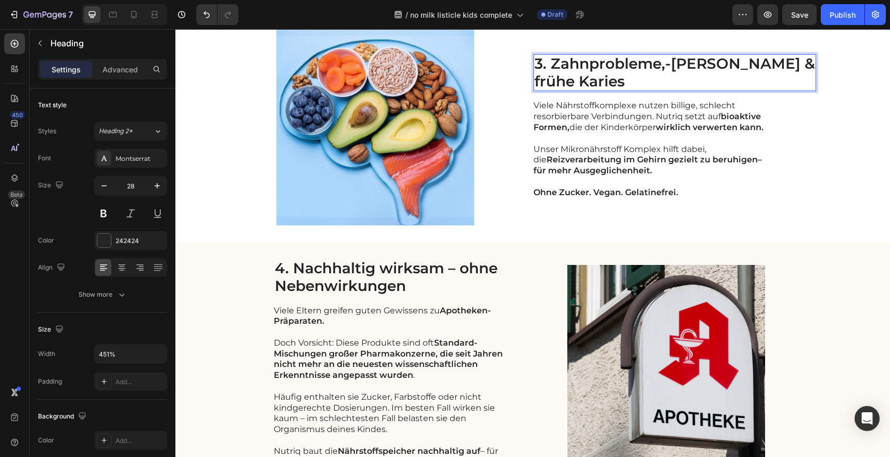
scroll to position [736, 0]
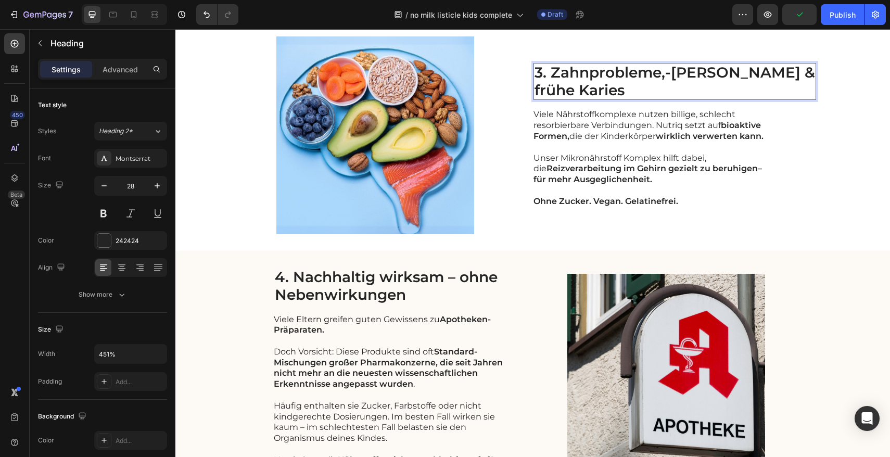
click at [684, 76] on p "3. Zahnprobleme,-[PERSON_NAME] & frühe Karies" at bounding box center [675, 81] width 281 height 35
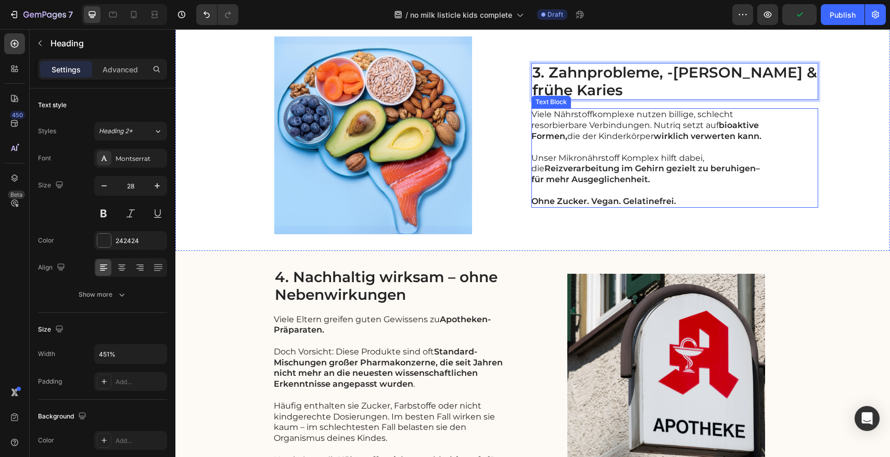
click at [645, 131] on p "Viele Nährstoffkomplexe nutzen billige, schlecht resorbierbare Verbindungen. Nu…" at bounding box center [649, 125] width 234 height 32
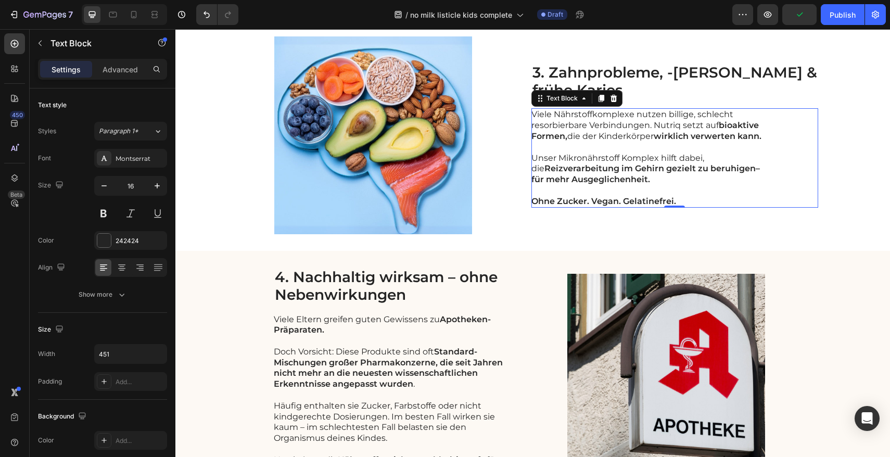
click at [645, 131] on p "Viele Nährstoffkomplexe nutzen billige, schlecht resorbierbare Verbindungen. Nu…" at bounding box center [649, 125] width 234 height 32
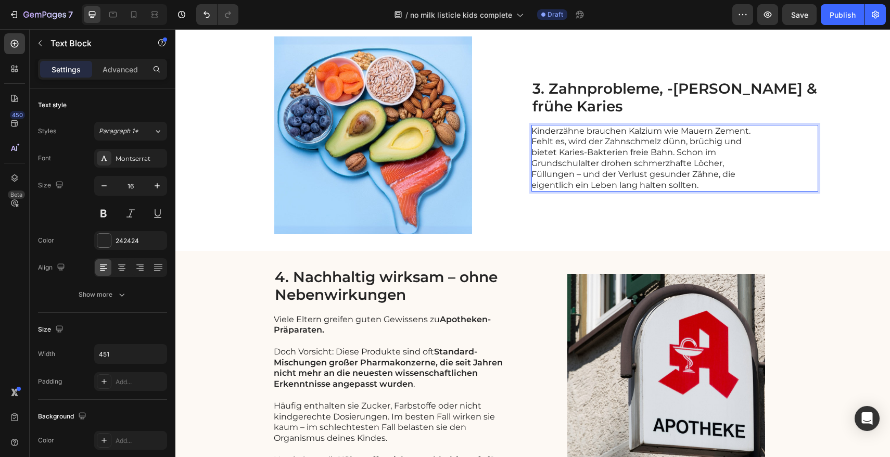
click at [696, 153] on p "Kinderzähne brauchen Kalzium wie Mauern Zement. Fehlt es, wird der Zahnschmelz …" at bounding box center [649, 158] width 234 height 65
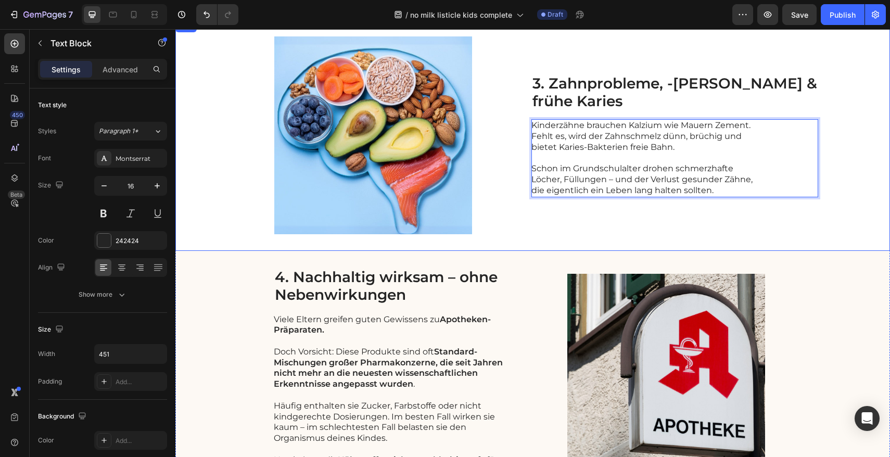
click at [836, 137] on div "Image 3. Zahnprobleme, -[PERSON_NAME] & frühe Karies Heading Kinderzähne brauch…" at bounding box center [532, 135] width 715 height 231
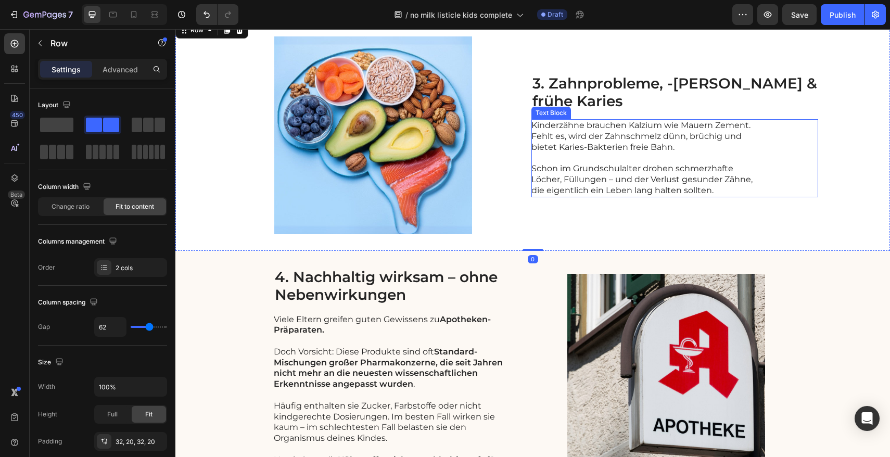
click at [650, 132] on p "Kinderzähne brauchen Kalzium wie Mauern Zement. Fehlt es, wird der Zahnschmelz …" at bounding box center [649, 136] width 234 height 32
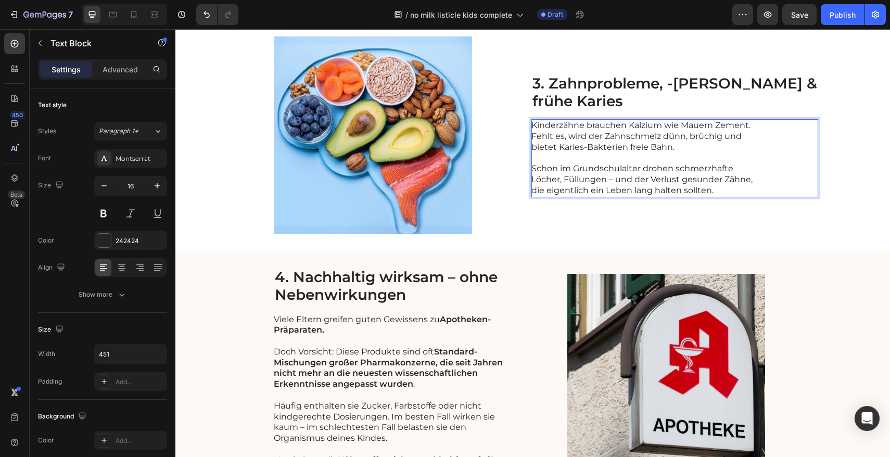
click at [549, 138] on p "Kinderzähne brauchen Kalzium wie Mauern Zement. Fehlt es, wird der Zahnschmelz …" at bounding box center [649, 136] width 234 height 32
click at [553, 135] on p "Kinderzähne brauchen Kalzium wie Mauern Zement. Fehlt es, wird der Zahnschmelz …" at bounding box center [649, 136] width 234 height 32
click at [634, 135] on p "Fehlt es, wird der Zahnschmelz dünn, brüchig und bietet Karies-Bakterien freie …" at bounding box center [649, 142] width 234 height 22
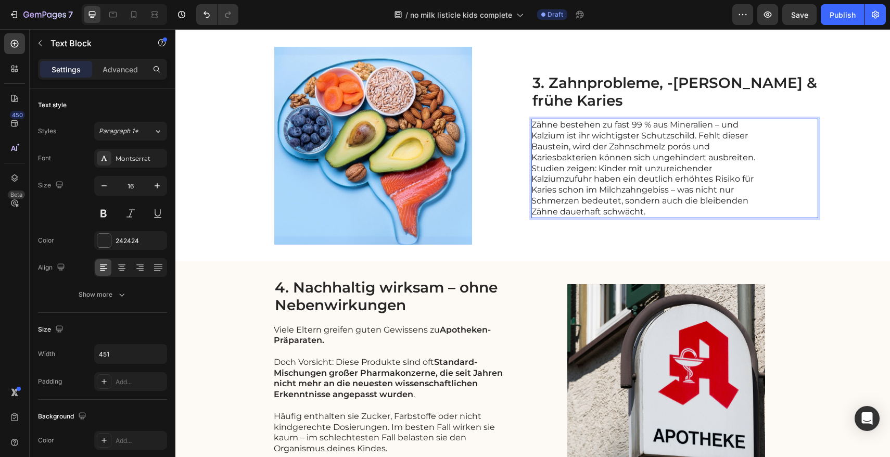
click at [765, 159] on p "Zähne bestehen zu fast 99 % aus Mineralien – und Kalzium ist ihr wichtigster Sc…" at bounding box center [649, 168] width 234 height 97
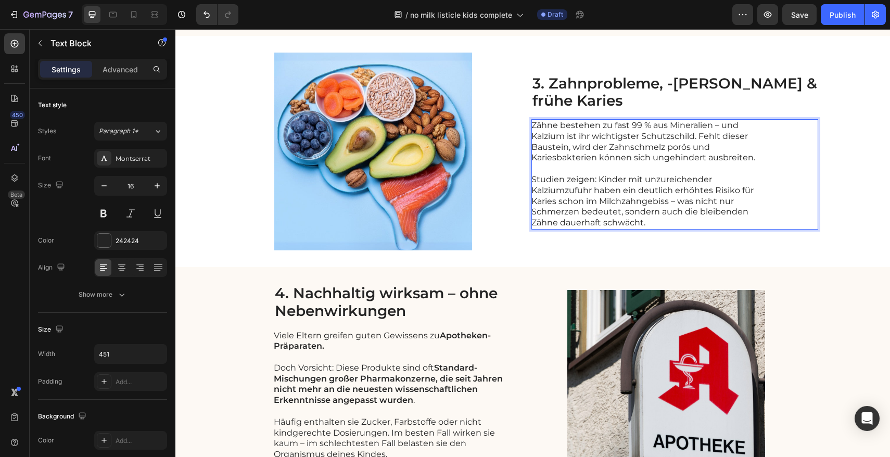
click at [647, 135] on p "Zähne bestehen zu fast 99 % aus Mineralien – und Kalzium ist ihr wichtigster Sc…" at bounding box center [649, 141] width 234 height 43
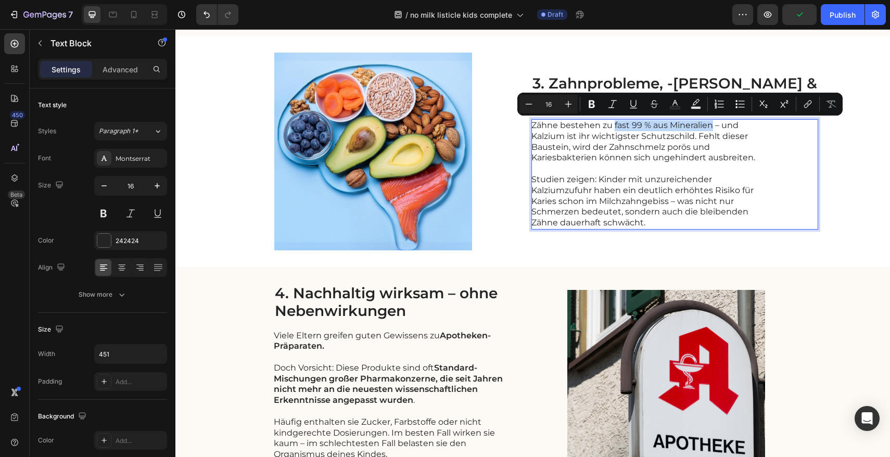
drag, startPoint x: 630, startPoint y: 125, endPoint x: 728, endPoint y: 127, distance: 97.9
click at [728, 127] on p "Zähne bestehen zu fast 99 % aus Mineralien – und Kalzium ist ihr wichtigster Sc…" at bounding box center [649, 141] width 234 height 43
click at [593, 107] on icon "Editor contextual toolbar" at bounding box center [592, 104] width 6 height 8
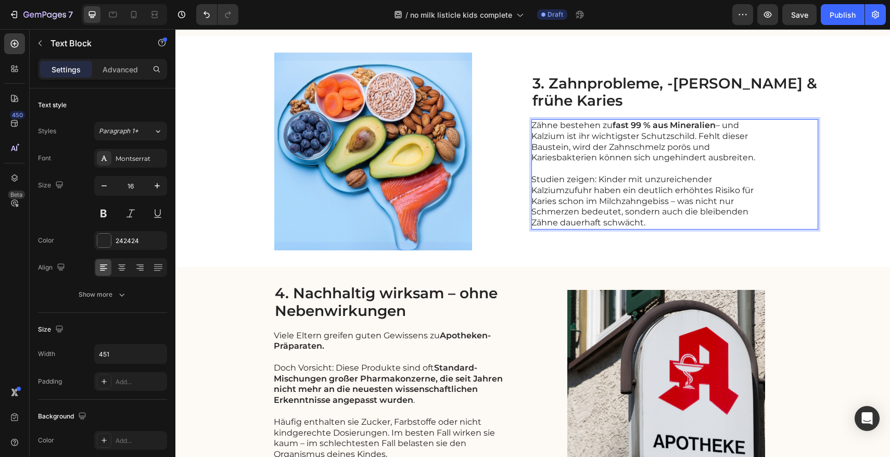
click at [615, 152] on p "Zähne bestehen zu fast 99 % aus Mineralien – und Kalzium ist ihr wichtigster Sc…" at bounding box center [649, 141] width 234 height 43
click at [840, 159] on div "Image 3. Zahnprobleme, -schmerzen & frühe Karies Heading Zähne bestehen zu fast…" at bounding box center [532, 151] width 715 height 231
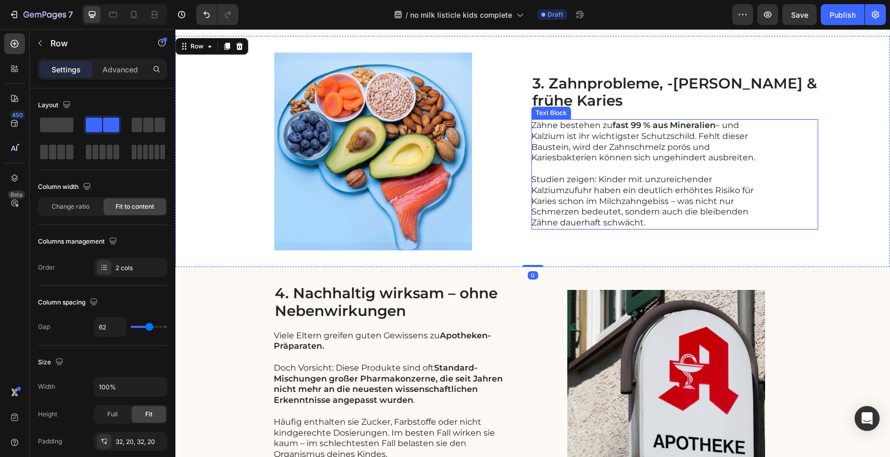
click at [696, 159] on p "Zähne bestehen zu fast 99 % aus Mineralien – und Kalzium ist ihr wichtigster Sc…" at bounding box center [649, 141] width 234 height 43
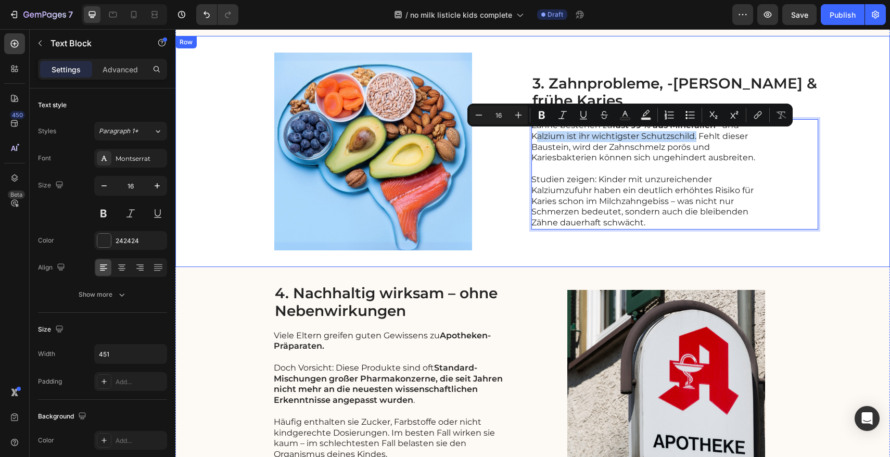
drag, startPoint x: 712, startPoint y: 135, endPoint x: 545, endPoint y: 137, distance: 167.2
click at [545, 117] on icon "Editor contextual toolbar" at bounding box center [542, 115] width 10 height 10
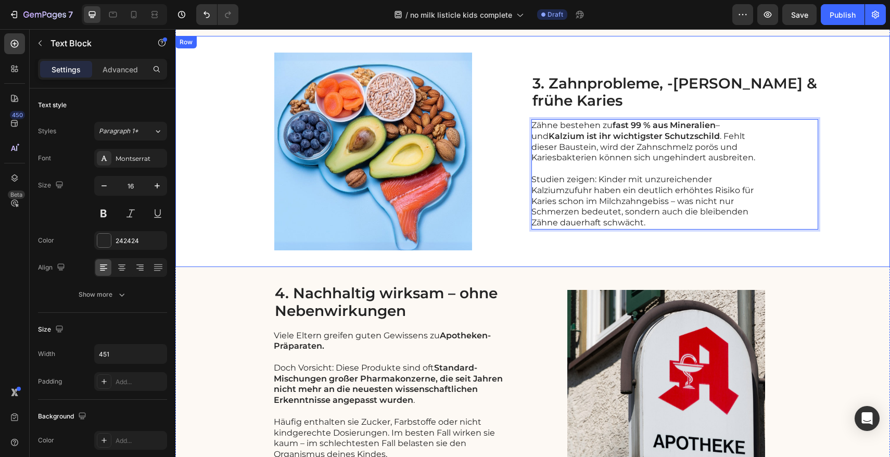
click at [858, 147] on div "Image 3. Zahnprobleme, -schmerzen & frühe Karies Heading Zähne bestehen zu fast…" at bounding box center [532, 151] width 715 height 231
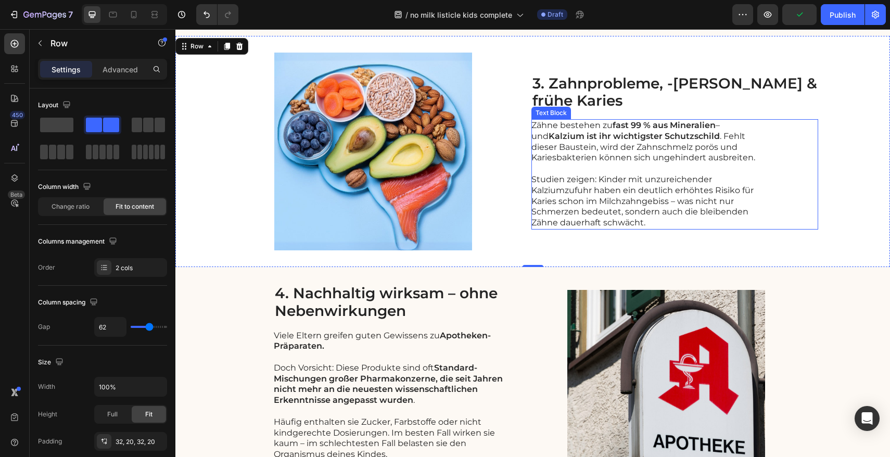
click at [720, 144] on p "Zähne bestehen zu fast 99 % aus Mineralien – und Kalzium ist ihr wichtigster Sc…" at bounding box center [649, 141] width 234 height 43
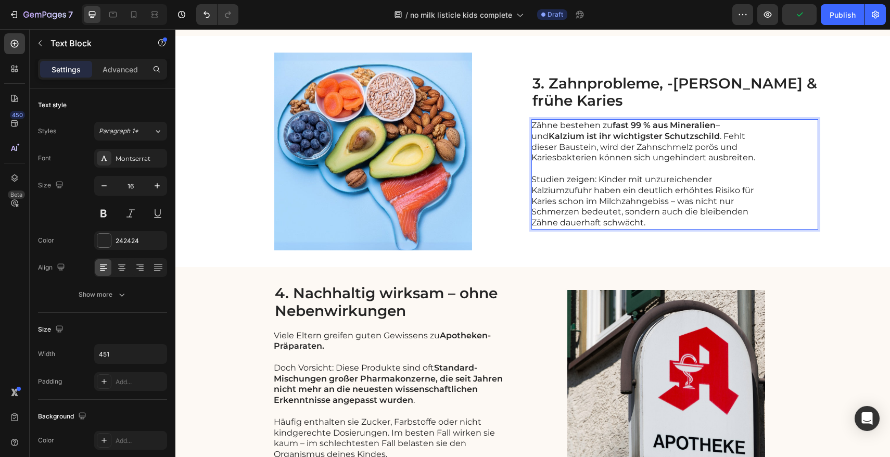
click at [724, 137] on p "Zähne bestehen zu fast 99 % aus Mineralien – und Kalzium ist ihr wichtigster Sc…" at bounding box center [649, 141] width 234 height 43
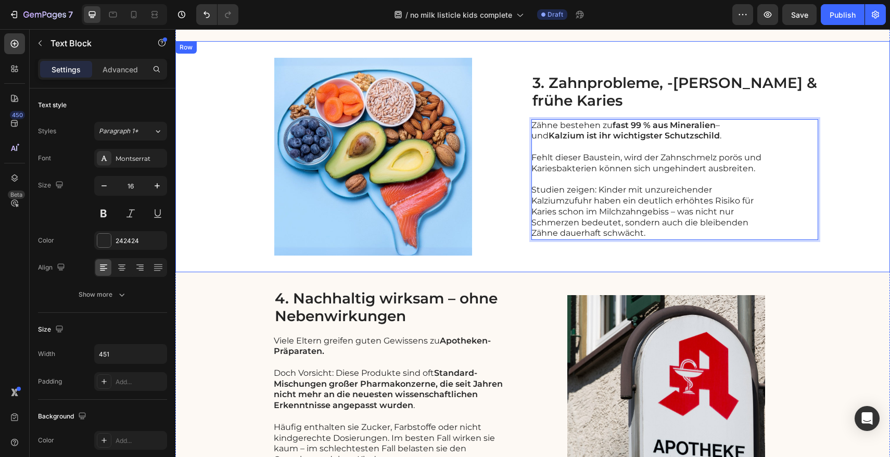
click at [821, 176] on div "Image 3. Zahnprobleme, -schmerzen & frühe Karies Heading Zähne bestehen zu fast…" at bounding box center [532, 156] width 715 height 231
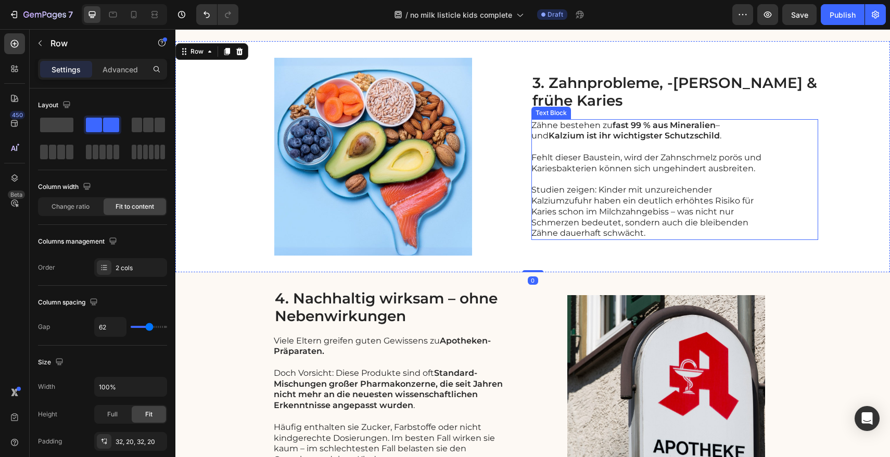
click at [709, 170] on p "Fehlt dieser Baustein, wird der Zahnschmelz porös und Kariesbakterien können si…" at bounding box center [649, 164] width 234 height 22
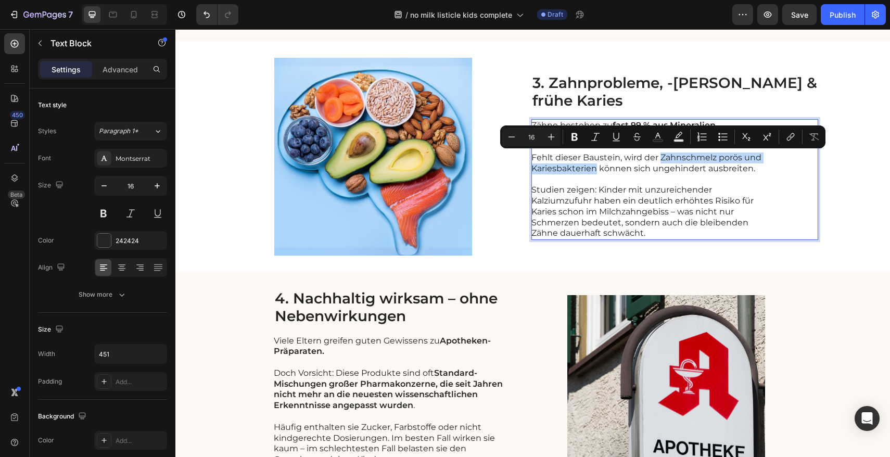
drag, startPoint x: 677, startPoint y: 158, endPoint x: 613, endPoint y: 171, distance: 64.7
click at [613, 171] on p "Fehlt dieser Baustein, wird der Zahnschmelz porös und Kariesbakterien können si…" at bounding box center [649, 164] width 234 height 22
click at [572, 140] on icon "Editor contextual toolbar" at bounding box center [575, 137] width 6 height 8
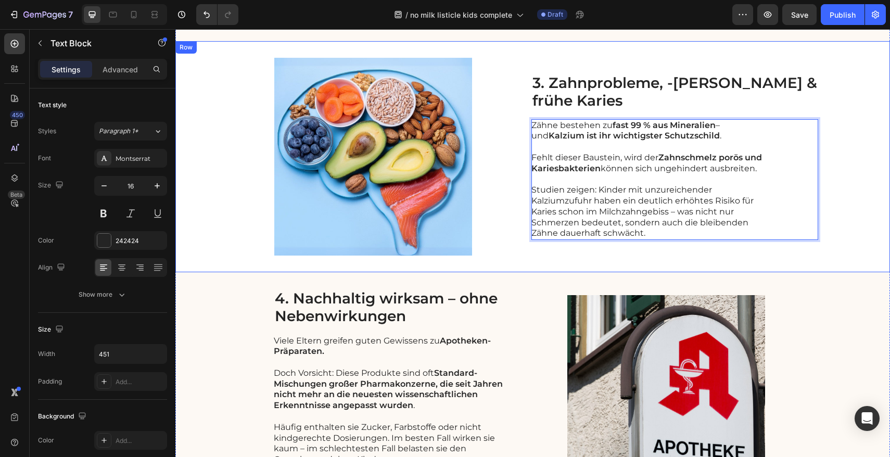
click at [858, 167] on div "Image 3. Zahnprobleme, -schmerzen & frühe Karies Heading Zähne bestehen zu fast…" at bounding box center [532, 156] width 715 height 231
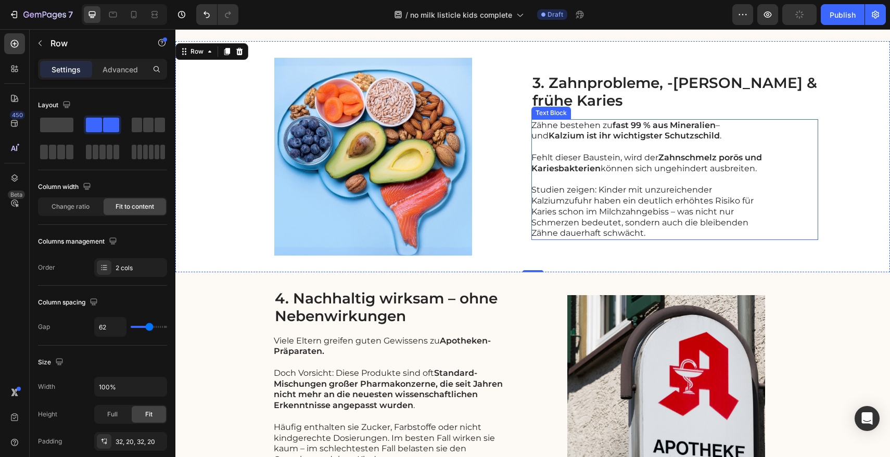
click at [696, 206] on p "Studien zeigen: Kinder mit unzureichender Kalziumzufuhr haben ein deutlich erhö…" at bounding box center [649, 212] width 234 height 54
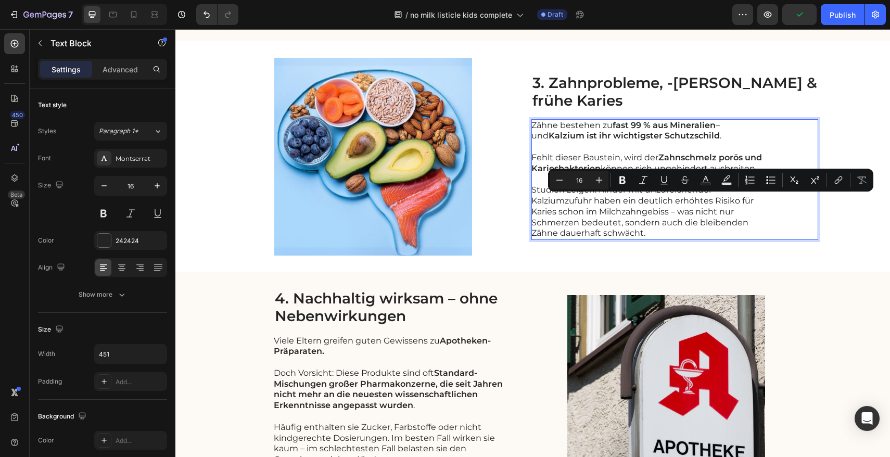
click at [685, 207] on p "Studien zeigen: Kinder mit unzureichender Kalziumzufuhr haben ein deutlich erhö…" at bounding box center [649, 212] width 234 height 54
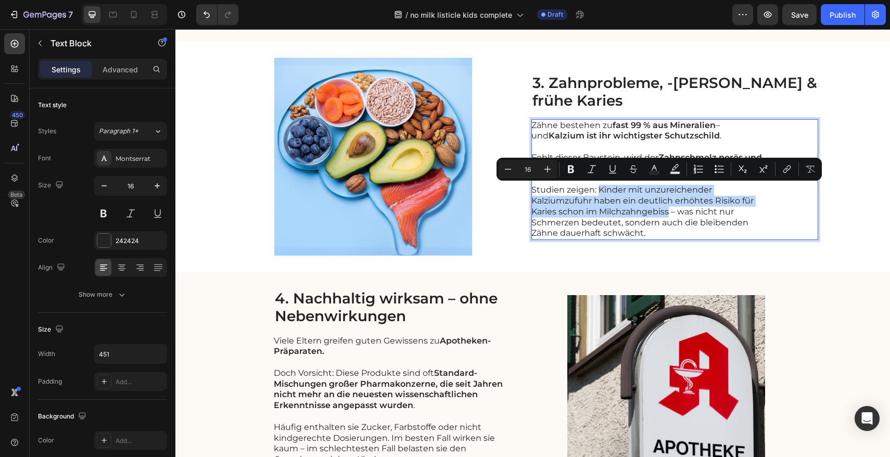
drag, startPoint x: 616, startPoint y: 190, endPoint x: 686, endPoint y: 210, distance: 73.3
click at [686, 210] on p "Studien zeigen: Kinder mit unzureichender Kalziumzufuhr haben ein deutlich erhö…" at bounding box center [649, 212] width 234 height 54
click at [575, 172] on icon "Editor contextual toolbar" at bounding box center [571, 169] width 10 height 10
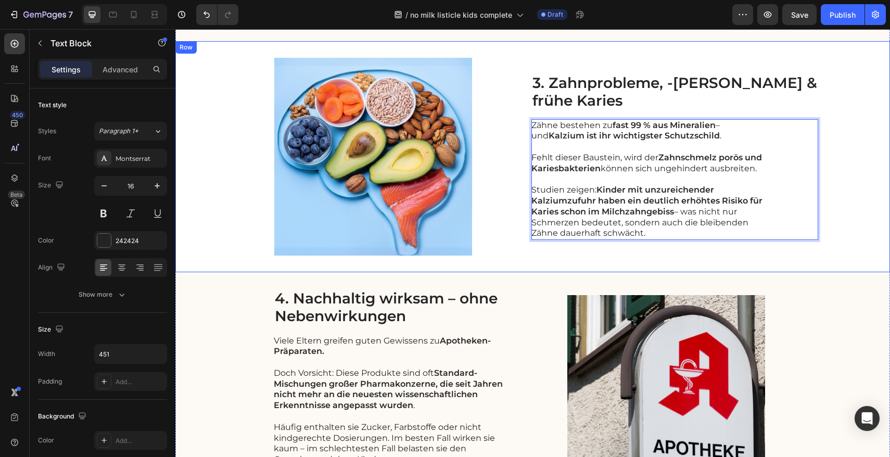
click at [878, 205] on div "Image 3. Zahnprobleme, -schmerzen & frühe Karies Heading Zähne bestehen zu fast…" at bounding box center [532, 156] width 715 height 231
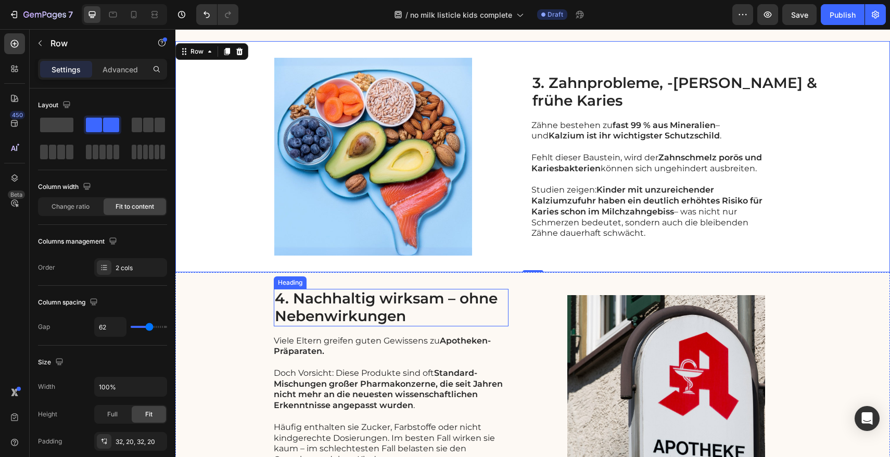
click at [356, 307] on h2 "4. Nachhaltig wirksam – ohne Nebenwirkungen" at bounding box center [391, 307] width 235 height 37
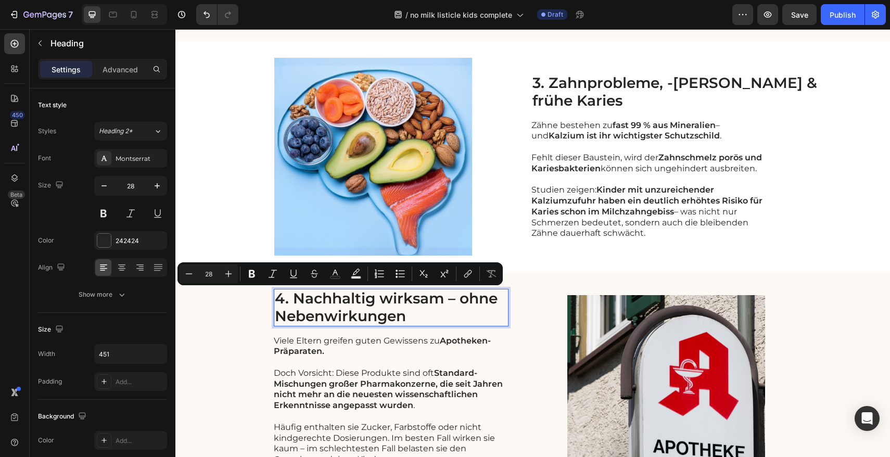
click at [407, 310] on p "4. Nachhaltig wirksam – ohne Nebenwirkungen" at bounding box center [391, 307] width 233 height 35
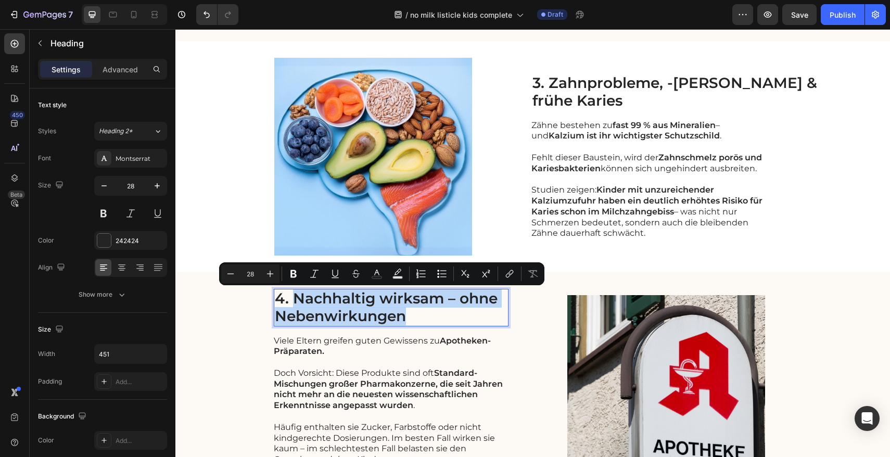
drag, startPoint x: 404, startPoint y: 317, endPoint x: 294, endPoint y: 301, distance: 111.0
click at [294, 301] on p "4. Nachhaltig wirksam – ohne Nebenwirkungen" at bounding box center [391, 307] width 233 height 35
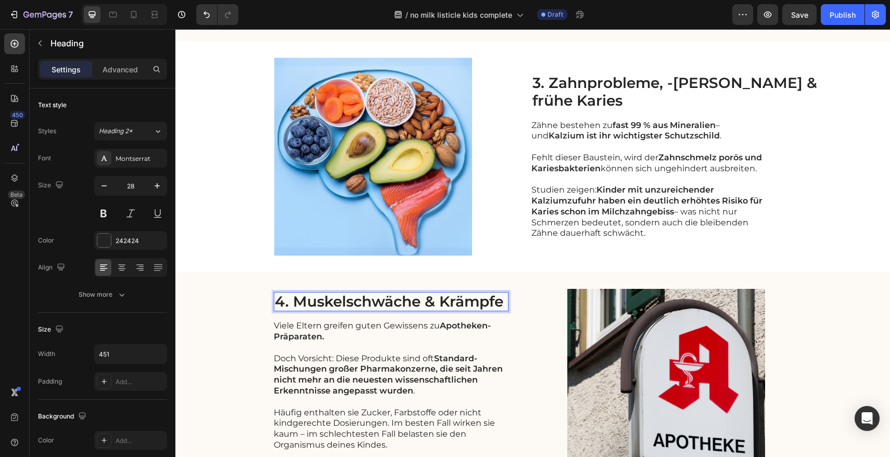
click at [436, 305] on p "4. Muskelschwäche & Krämpfe" at bounding box center [391, 302] width 233 height 18
click at [486, 304] on p "4. Muskelschwäche, Krämpfe" at bounding box center [391, 302] width 233 height 18
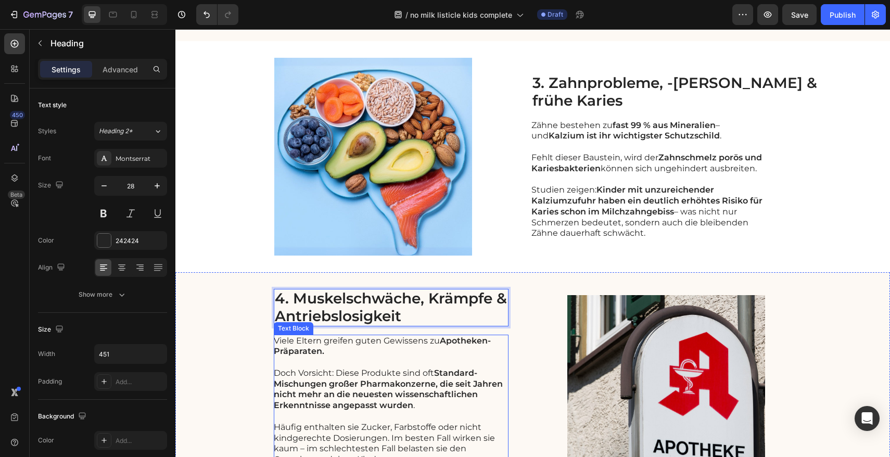
scroll to position [910, 0]
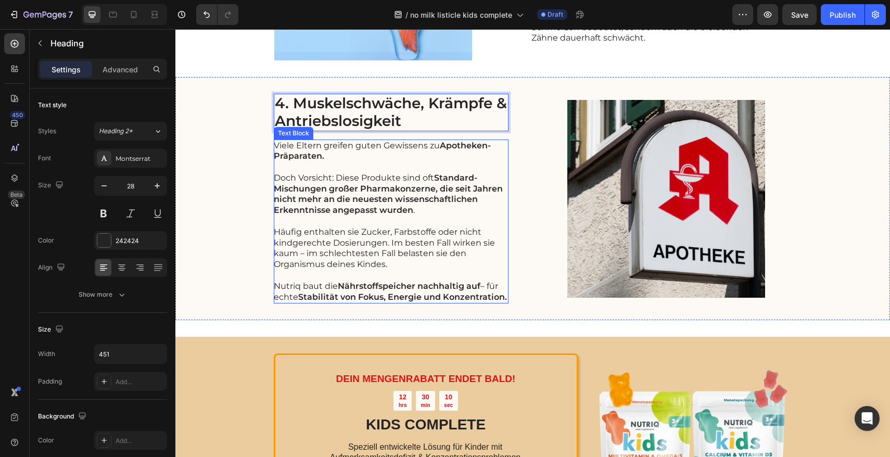
click at [324, 193] on strong "Standard-Mischungen großer Pharmakonzerne, die seit Jahren nicht mehr an die ne…" at bounding box center [388, 194] width 229 height 42
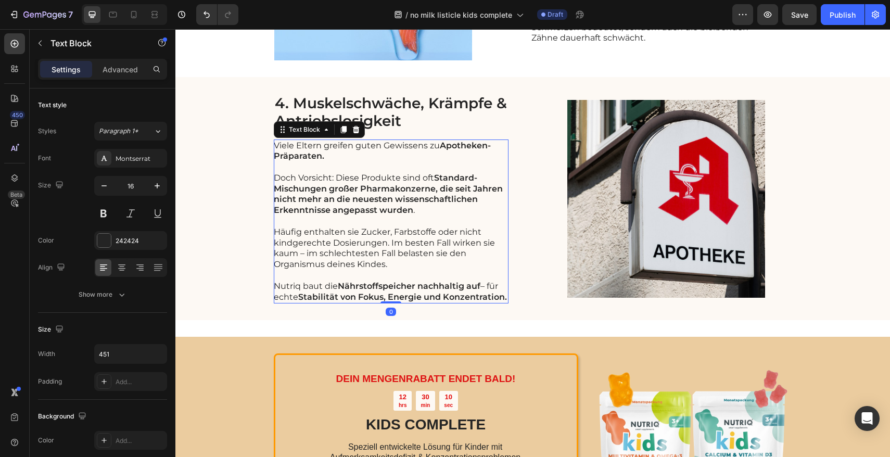
click at [324, 193] on strong "Standard-Mischungen großer Pharmakonzerne, die seit Jahren nicht mehr an die ne…" at bounding box center [388, 194] width 229 height 42
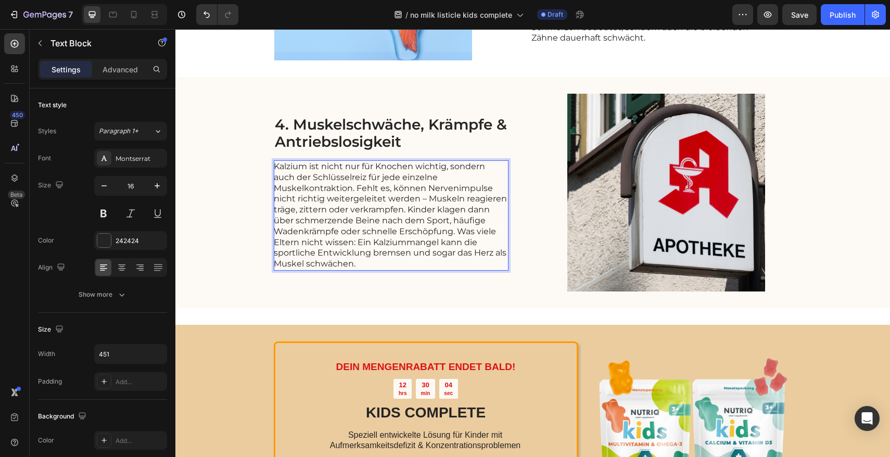
click at [353, 190] on p "Kalzium ist nicht nur für Knochen wichtig, sondern auch der Schlüsselreiz für j…" at bounding box center [391, 215] width 234 height 108
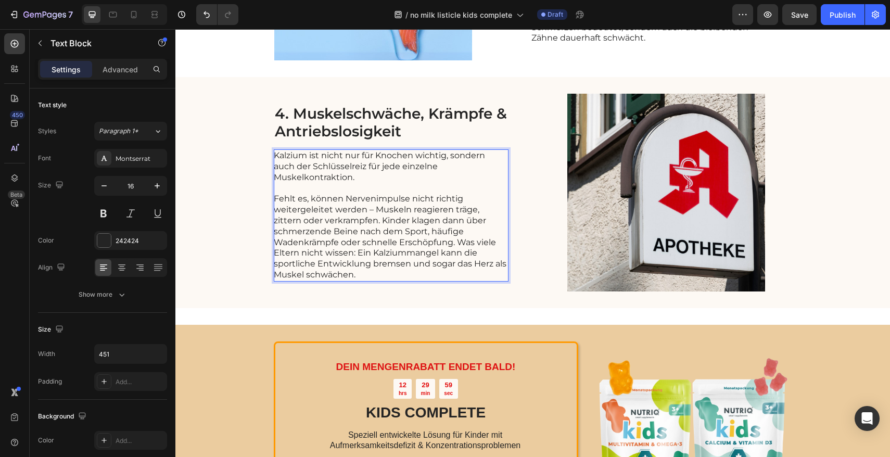
click at [453, 243] on p "Fehlt es, können Nervenimpulse nicht richtig weitergeleitet werden – Muskeln re…" at bounding box center [391, 237] width 234 height 86
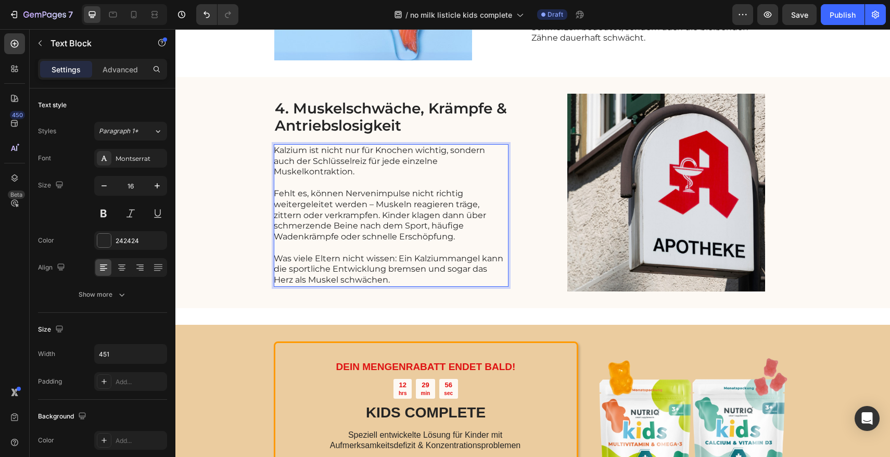
click at [392, 258] on p "Was viele Eltern nicht wissen: Ein Kalziummangel kann die sportliche Entwicklun…" at bounding box center [391, 270] width 234 height 32
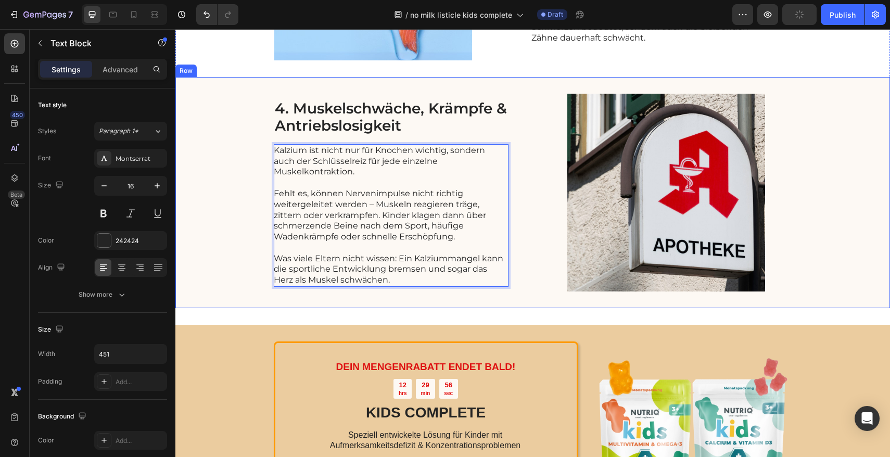
click at [246, 253] on div "4. Muskelschwäche, Krämpfe & Antriebslosigkeit Heading Kalzium ist nicht nur fü…" at bounding box center [532, 192] width 715 height 231
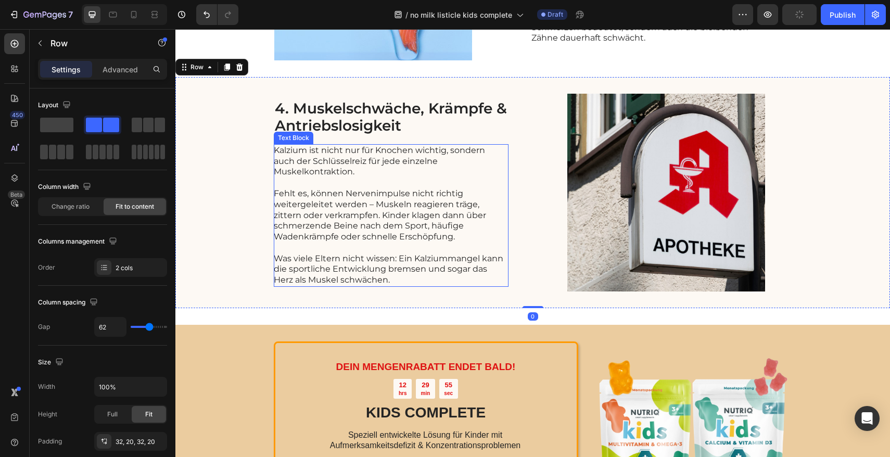
click at [429, 258] on p "Was viele Eltern nicht wissen: Ein Kalziummangel kann die sportliche Entwicklun…" at bounding box center [391, 270] width 234 height 32
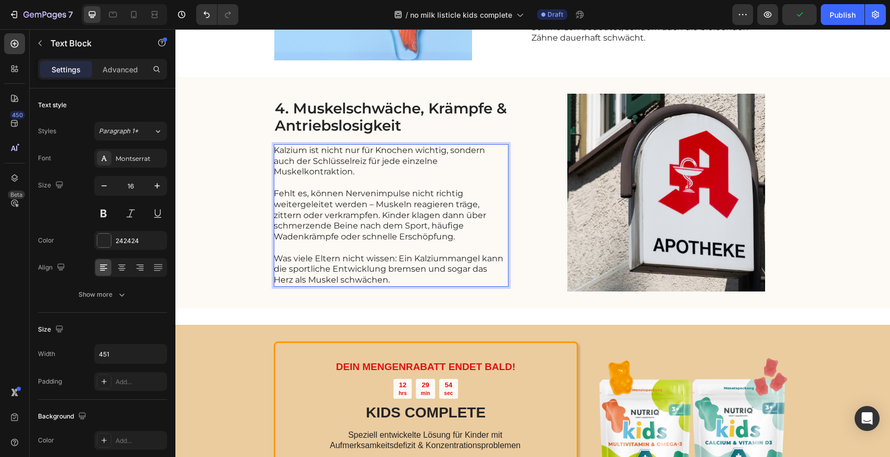
click at [392, 270] on p "Was viele Eltern nicht wissen: Ein Kalziummangel kann die sportliche Entwicklun…" at bounding box center [391, 270] width 234 height 32
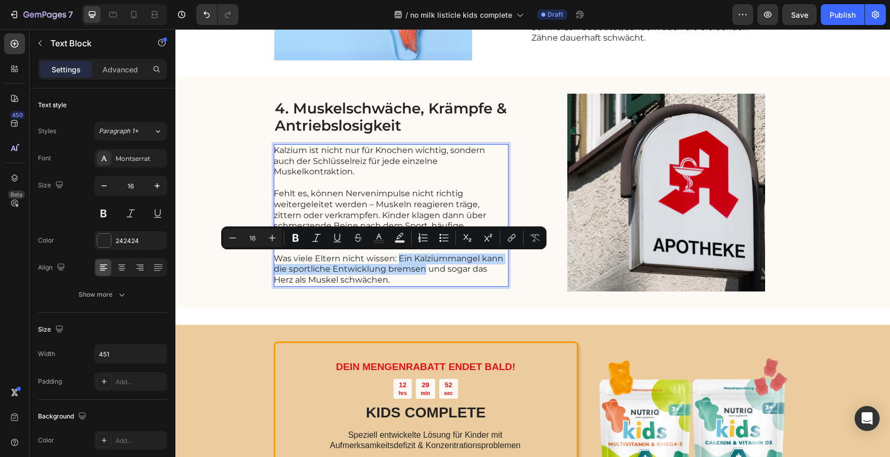
drag, startPoint x: 396, startPoint y: 258, endPoint x: 419, endPoint y: 269, distance: 25.9
click at [419, 269] on p "Was viele Eltern nicht wissen: Ein Kalziummangel kann die sportliche Entwicklun…" at bounding box center [391, 270] width 234 height 32
click at [299, 244] on button "Bold" at bounding box center [295, 238] width 19 height 19
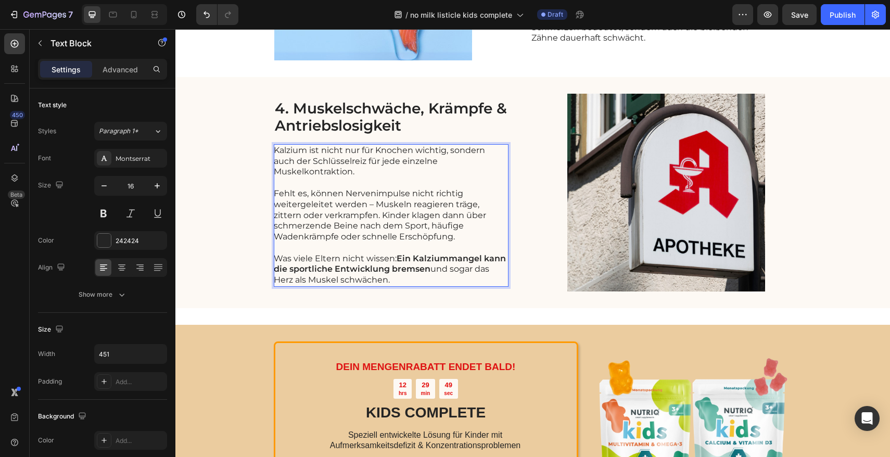
click at [354, 280] on p "Was viele Eltern nicht wissen: Ein Kalziummangel kann die sportliche Entwicklun…" at bounding box center [391, 270] width 234 height 32
click at [377, 168] on p "Kalzium ist nicht nur für Knochen wichtig, sondern auch der Schlüsselreiz für j…" at bounding box center [391, 161] width 234 height 32
drag, startPoint x: 347, startPoint y: 172, endPoint x: 272, endPoint y: 172, distance: 75.5
click at [274, 172] on p "Kalzium ist nicht nur für Knochen wichtig, sondern auch der Schlüsselreiz für j…" at bounding box center [391, 161] width 234 height 32
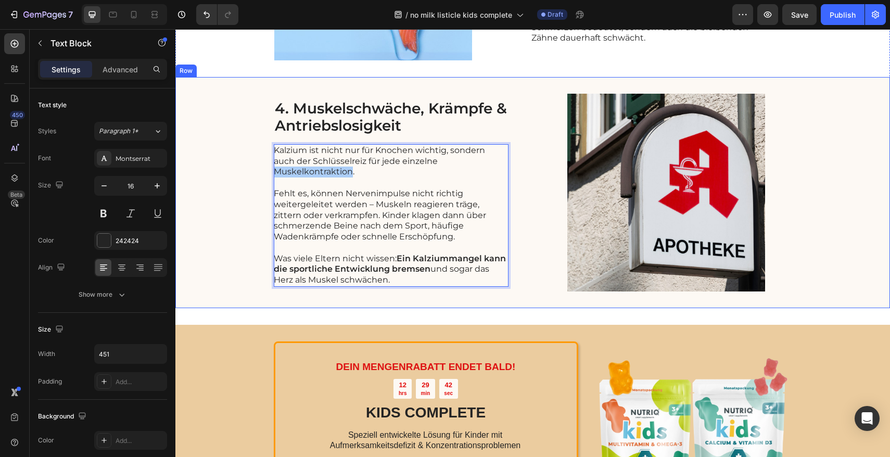
click at [253, 208] on div "4. Muskelschwäche, Krämpfe & Antriebslosigkeit Heading Kalzium ist nicht nur fü…" at bounding box center [532, 192] width 715 height 231
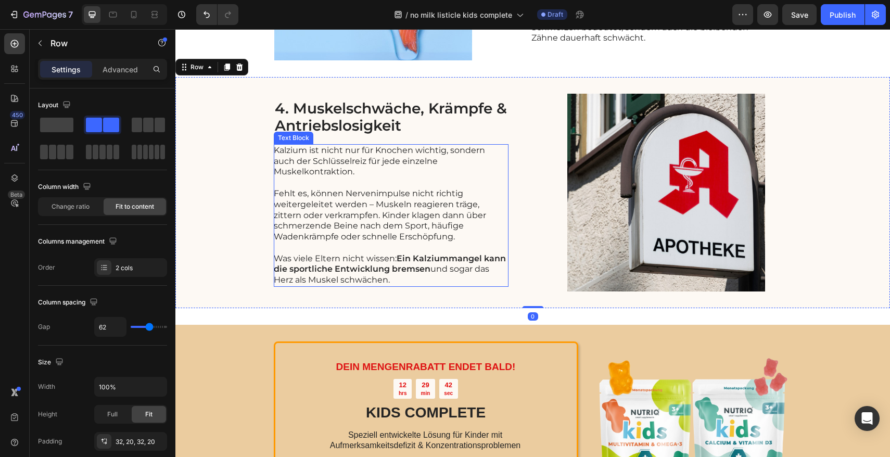
click at [365, 171] on p "Kalzium ist nicht nur für Knochen wichtig, sondern auch der Schlüsselreiz für j…" at bounding box center [391, 161] width 234 height 32
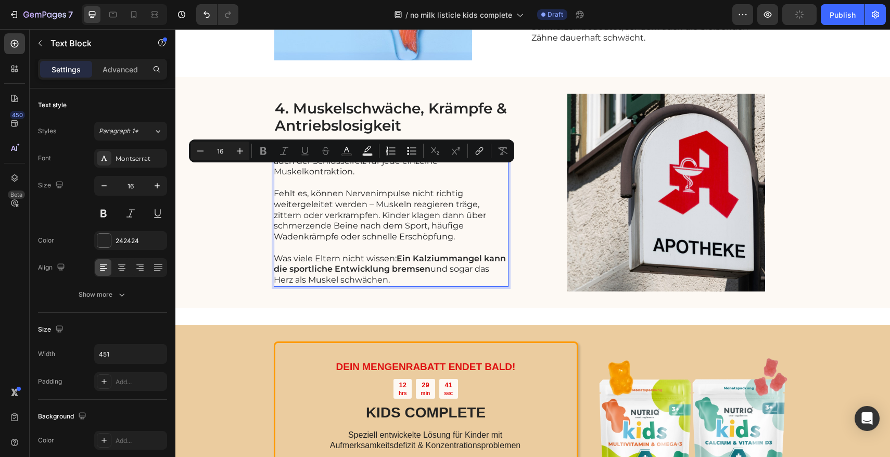
click at [355, 174] on p "Kalzium ist nicht nur für Knochen wichtig, sondern auch der Schlüsselreiz für j…" at bounding box center [391, 161] width 234 height 32
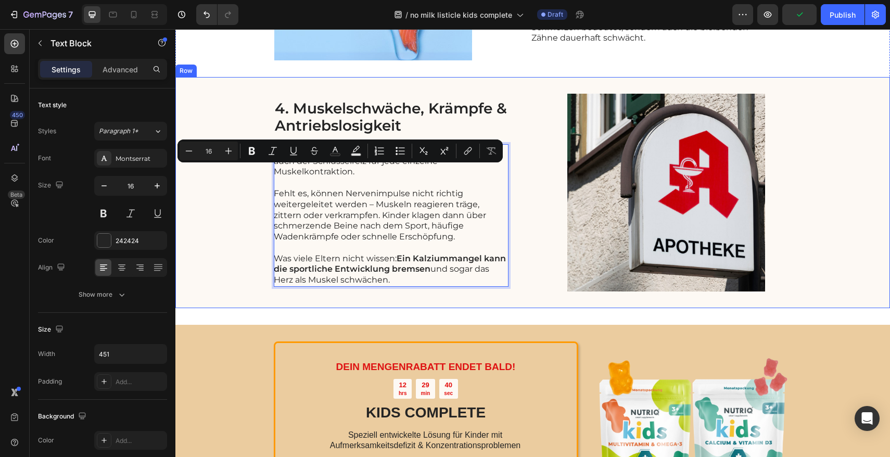
drag, startPoint x: 353, startPoint y: 172, endPoint x: 268, endPoint y: 172, distance: 85.4
click at [268, 172] on div "4. Muskelschwäche, Krämpfe & Antriebslosigkeit Heading Kalzium ist nicht nur fü…" at bounding box center [532, 192] width 715 height 231
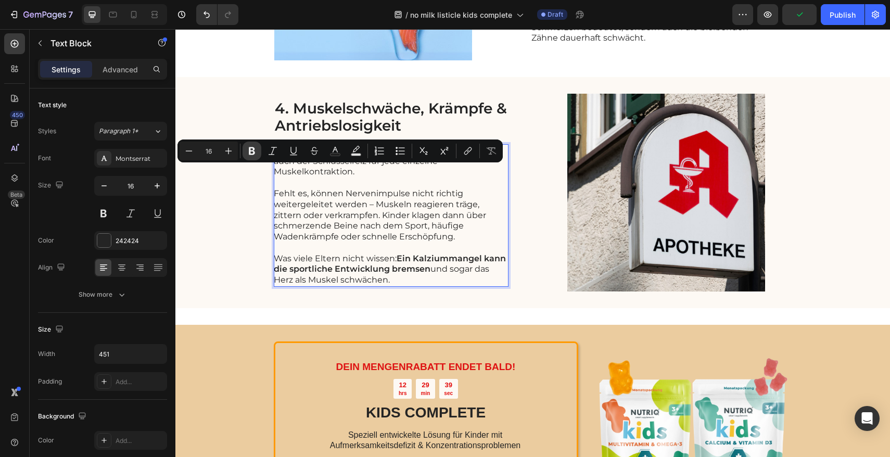
click at [256, 154] on icon "Editor contextual toolbar" at bounding box center [252, 151] width 10 height 10
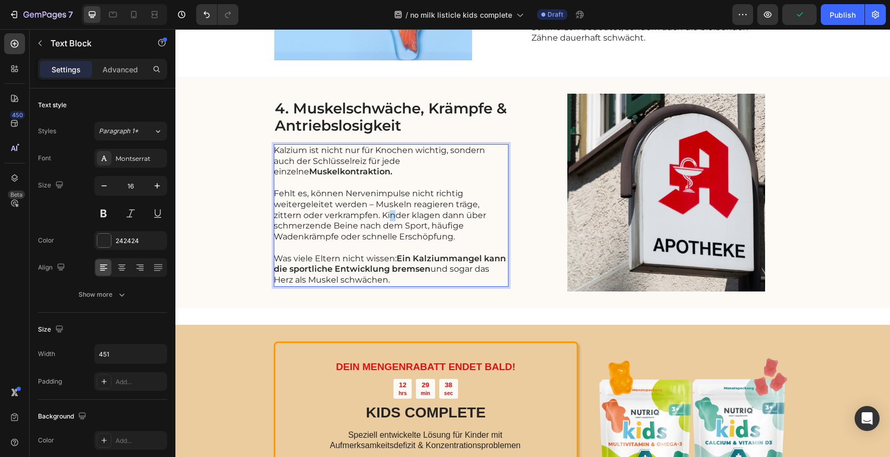
click at [360, 217] on p "Fehlt es, können Nervenimpulse nicht richtig weitergeleitet werden – Muskeln re…" at bounding box center [391, 215] width 234 height 54
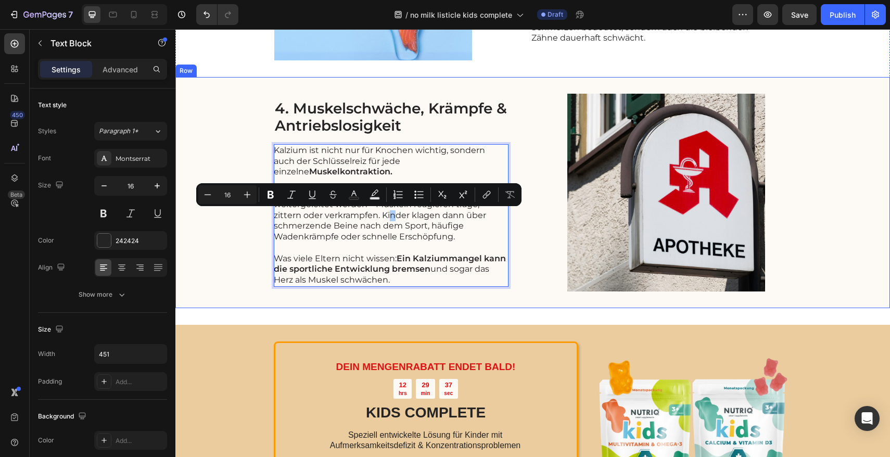
click at [256, 239] on div "4. Muskelschwäche, Krämpfe & Antriebslosigkeit Heading Kalzium ist nicht nur fü…" at bounding box center [532, 192] width 715 height 231
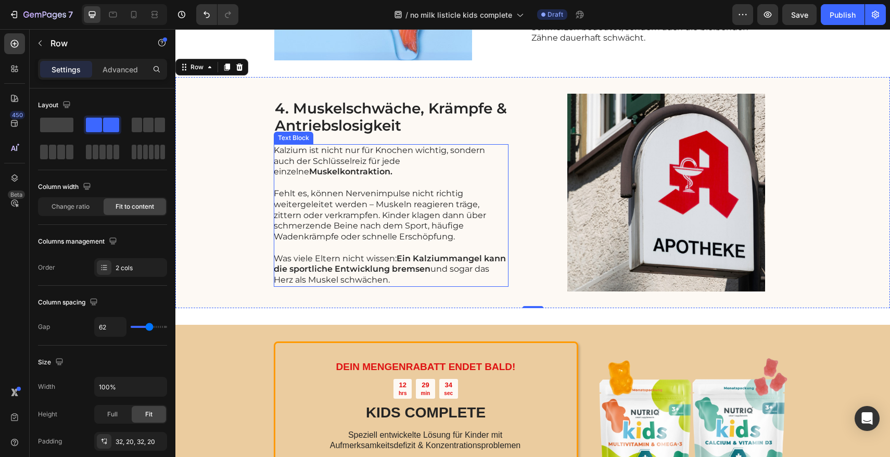
click at [364, 229] on p "Fehlt es, können Nervenimpulse nicht richtig weitergeleitet werden – Muskeln re…" at bounding box center [391, 215] width 234 height 54
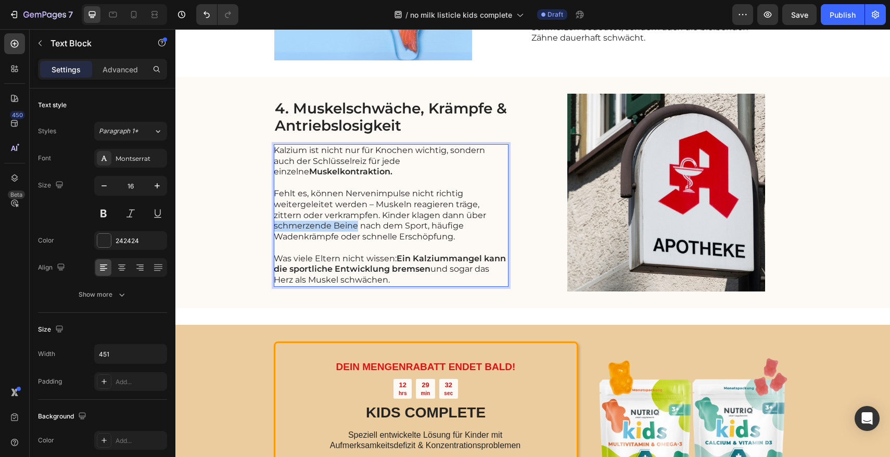
drag, startPoint x: 351, startPoint y: 227, endPoint x: 271, endPoint y: 230, distance: 80.8
click at [274, 230] on p "Fehlt es, können Nervenimpulse nicht richtig weitergeleitet werden – Muskeln re…" at bounding box center [391, 215] width 234 height 54
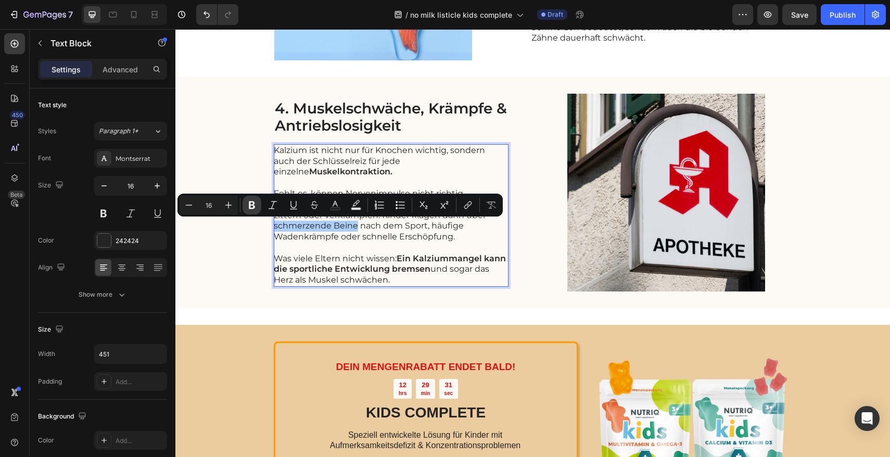
click at [255, 204] on icon "Editor contextual toolbar" at bounding box center [252, 205] width 10 height 10
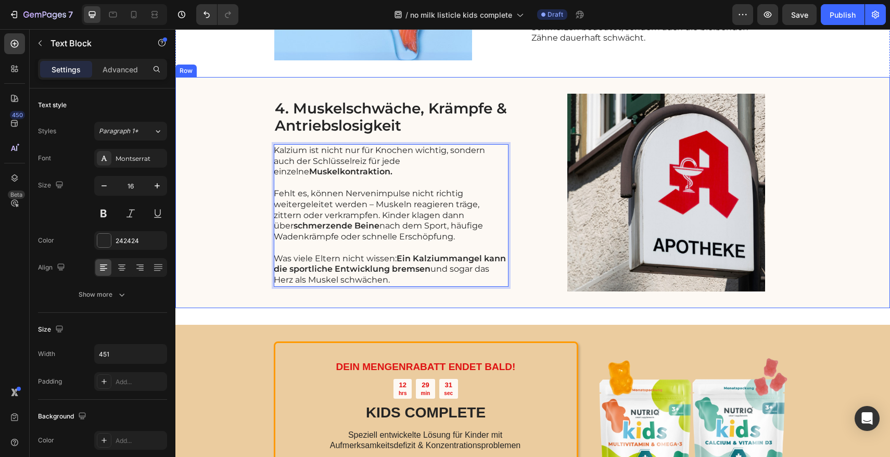
click at [261, 257] on div "4. Muskelschwäche, Krämpfe & Antriebslosigkeit Heading Kalzium ist nicht nur fü…" at bounding box center [532, 192] width 715 height 231
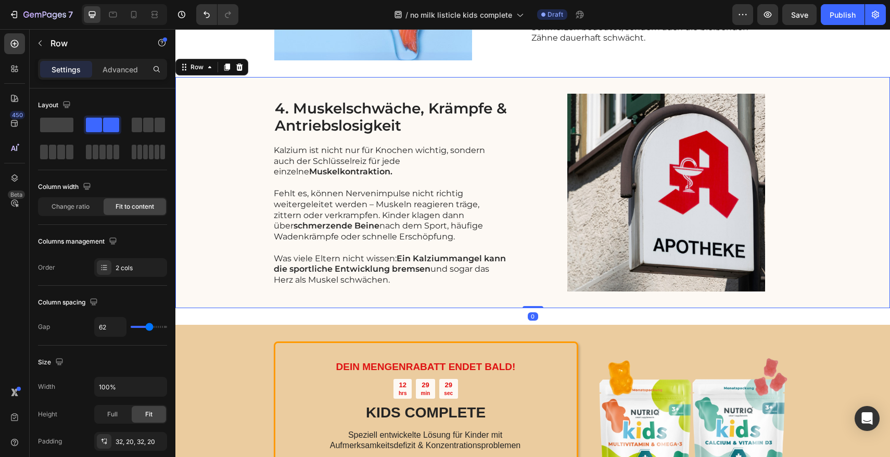
click at [241, 267] on div "4. Muskelschwäche, Krämpfe & Antriebslosigkeit Heading Kalzium ist nicht nur fü…" at bounding box center [532, 192] width 715 height 231
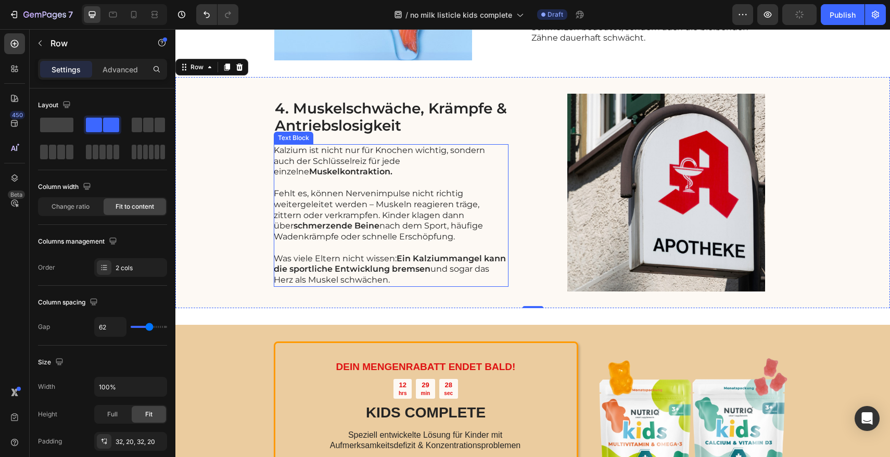
click at [422, 232] on p "Fehlt es, können Nervenimpulse nicht richtig weitergeleitet werden – Muskeln re…" at bounding box center [391, 215] width 234 height 54
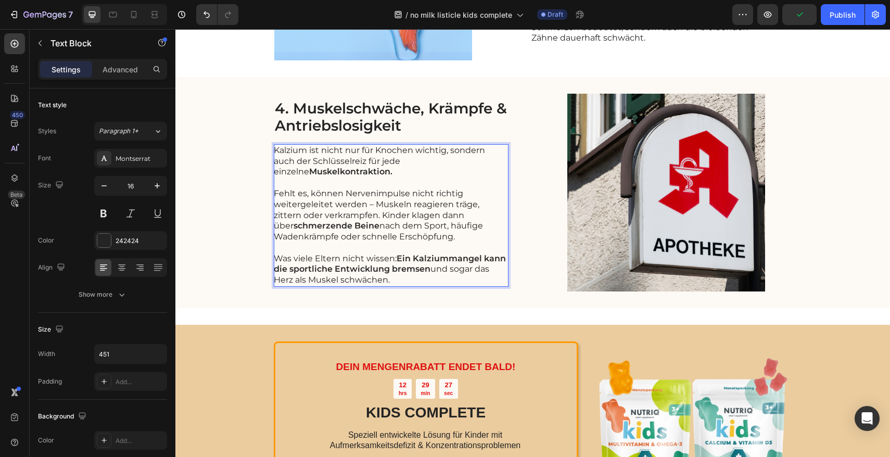
click at [429, 229] on p "Fehlt es, können Nervenimpulse nicht richtig weitergeleitet werden – Muskeln re…" at bounding box center [391, 215] width 234 height 54
drag, startPoint x: 429, startPoint y: 228, endPoint x: 333, endPoint y: 240, distance: 96.1
click at [334, 240] on p "Fehlt es, können Nervenimpulse nicht richtig weitergeleitet werden – Muskeln re…" at bounding box center [391, 215] width 234 height 54
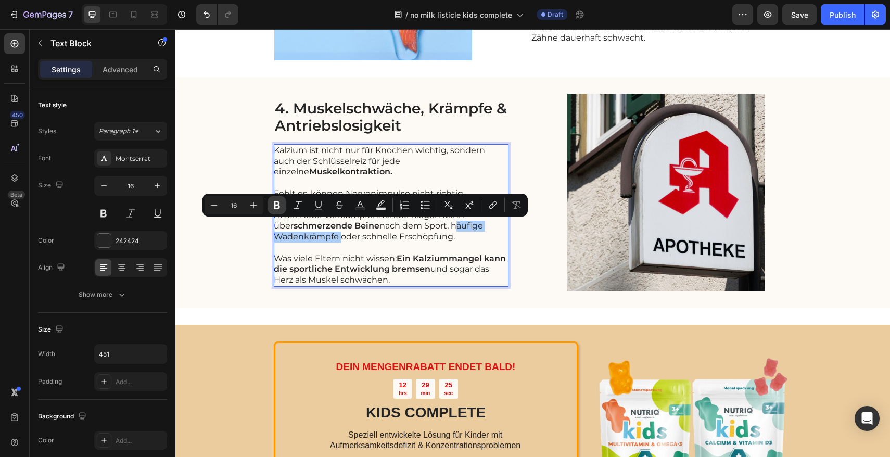
click at [271, 206] on button "Bold" at bounding box center [277, 205] width 19 height 19
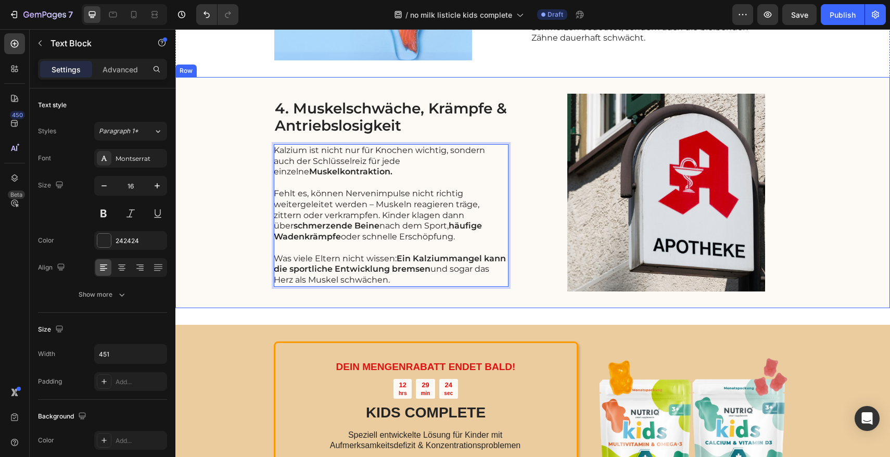
click at [242, 249] on div "4. Muskelschwäche, Krämpfe & Antriebslosigkeit Heading Kalzium ist nicht nur fü…" at bounding box center [532, 192] width 715 height 231
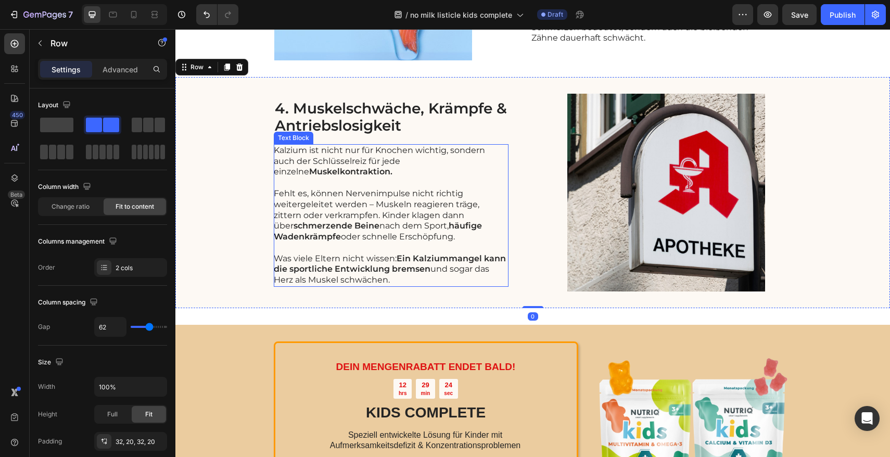
click at [382, 236] on p "Fehlt es, können Nervenimpulse nicht richtig weitergeleitet werden – Muskeln re…" at bounding box center [391, 215] width 234 height 54
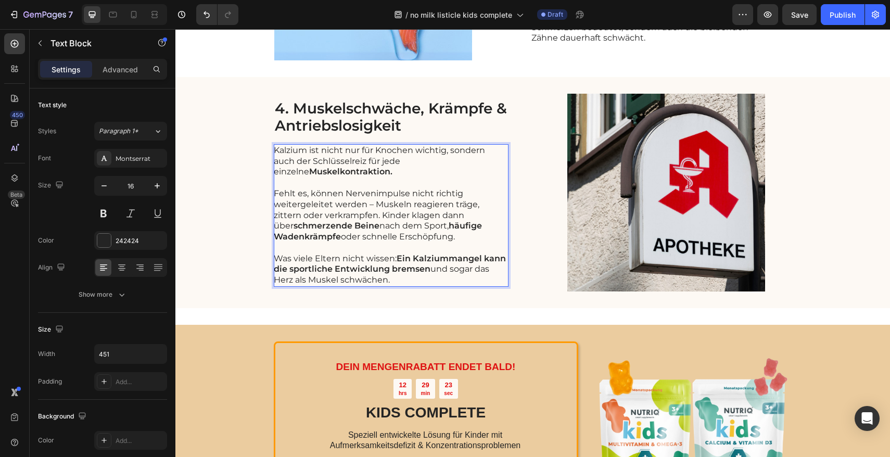
click at [369, 240] on p "Fehlt es, können Nervenimpulse nicht richtig weitergeleitet werden – Muskeln re…" at bounding box center [391, 215] width 234 height 54
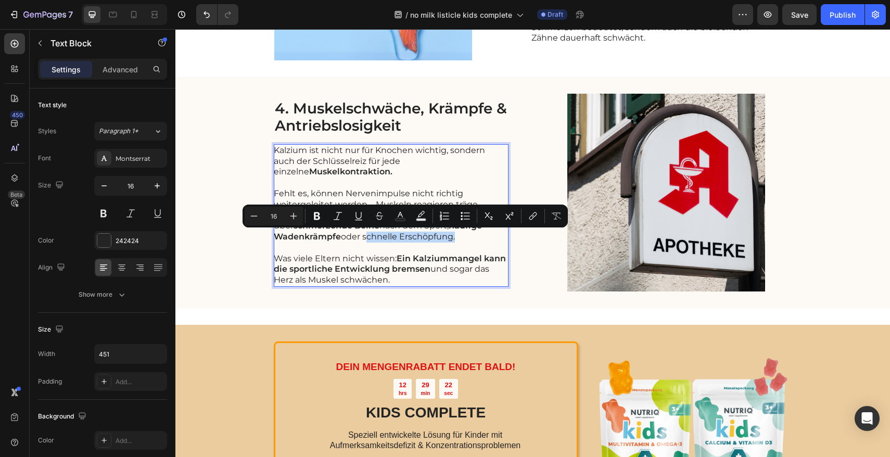
drag, startPoint x: 360, startPoint y: 238, endPoint x: 451, endPoint y: 238, distance: 91.1
click at [451, 238] on p "Fehlt es, können Nervenimpulse nicht richtig weitergeleitet werden – Muskeln re…" at bounding box center [391, 215] width 234 height 54
click at [322, 219] on icon "Editor contextual toolbar" at bounding box center [317, 216] width 10 height 10
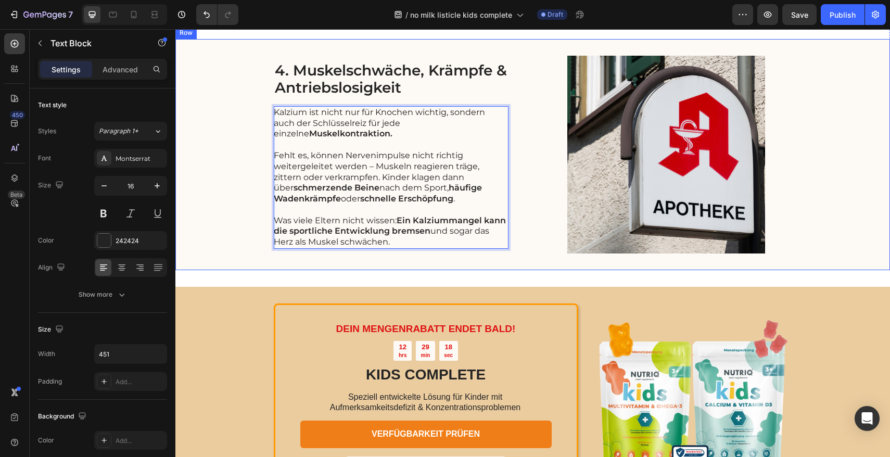
scroll to position [1192, 0]
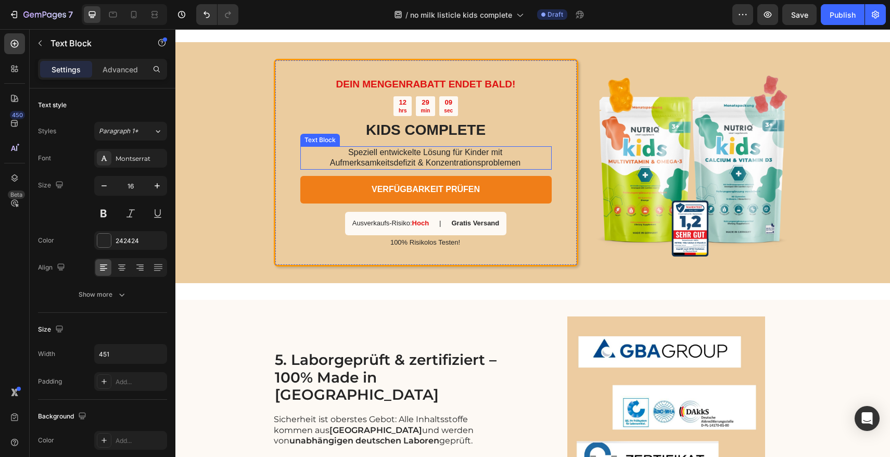
click at [486, 158] on p "Aufmerksamkeitsdefizit & Konzentrationsproblemen" at bounding box center [425, 163] width 250 height 11
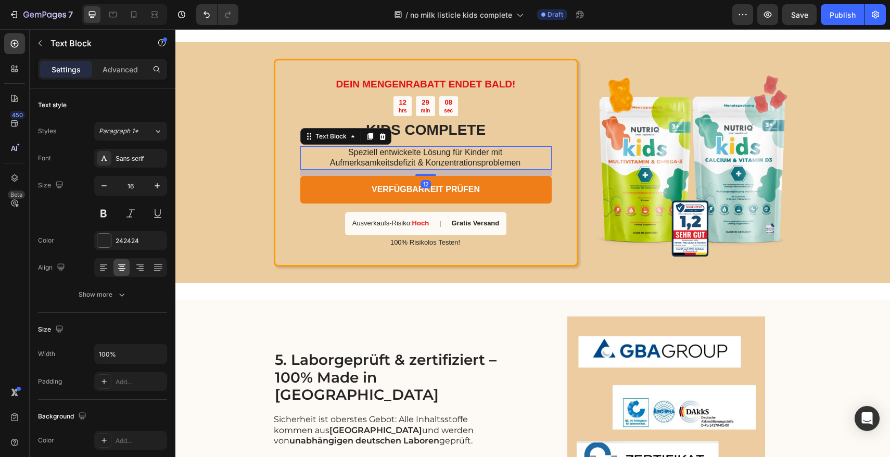
click at [487, 155] on p "Speziell entwickelte Lösung für Kinder mit" at bounding box center [425, 152] width 250 height 11
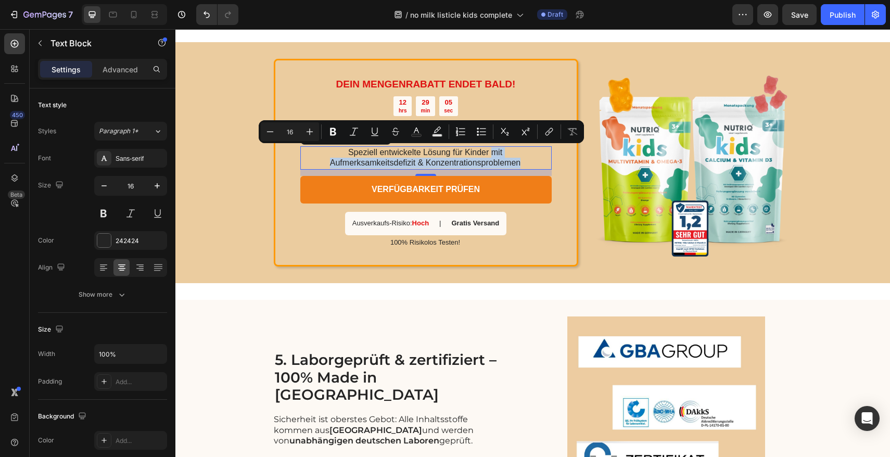
drag, startPoint x: 486, startPoint y: 152, endPoint x: 517, endPoint y: 160, distance: 32.0
click at [517, 160] on div "Speziell entwickelte Lösung für Kinder mit Aufmerksamkeitsdefizit & Konzentrati…" at bounding box center [426, 158] width 252 height 24
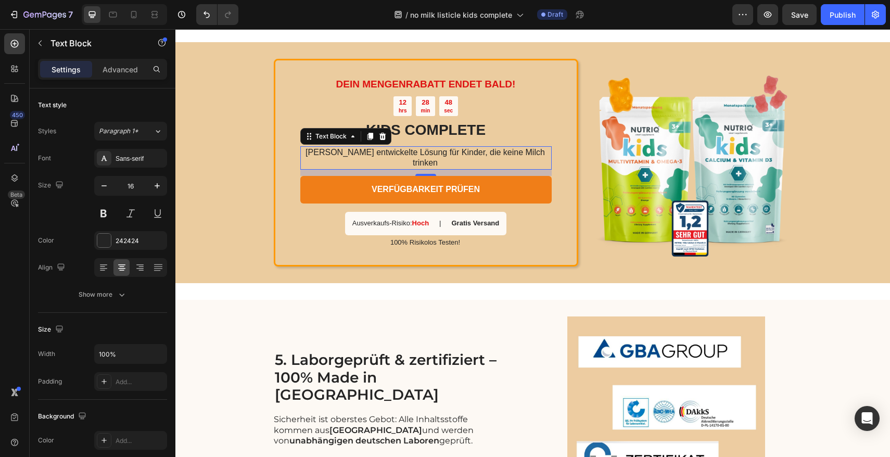
click at [425, 154] on p "[PERSON_NAME] entwickelte Lösung für Kinder, die keine Milch trinken" at bounding box center [425, 158] width 250 height 22
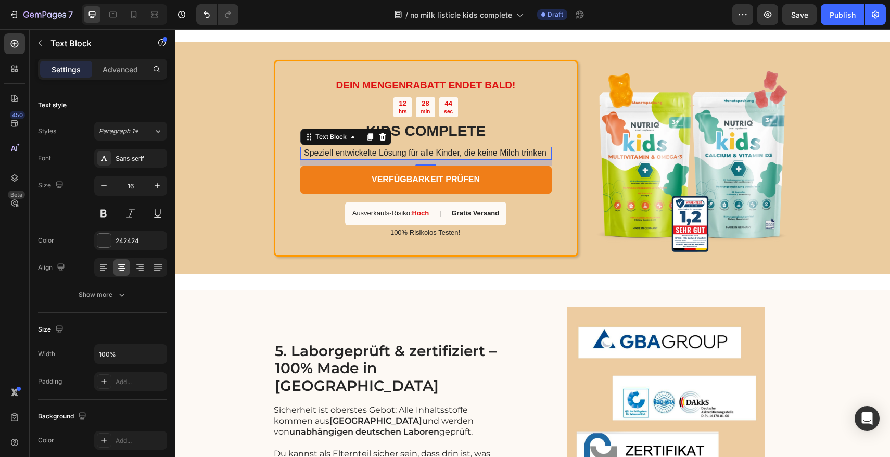
click at [542, 154] on p "Speziell entwickelte Lösung für alle Kinder, die keine Milch trinken" at bounding box center [425, 153] width 250 height 11
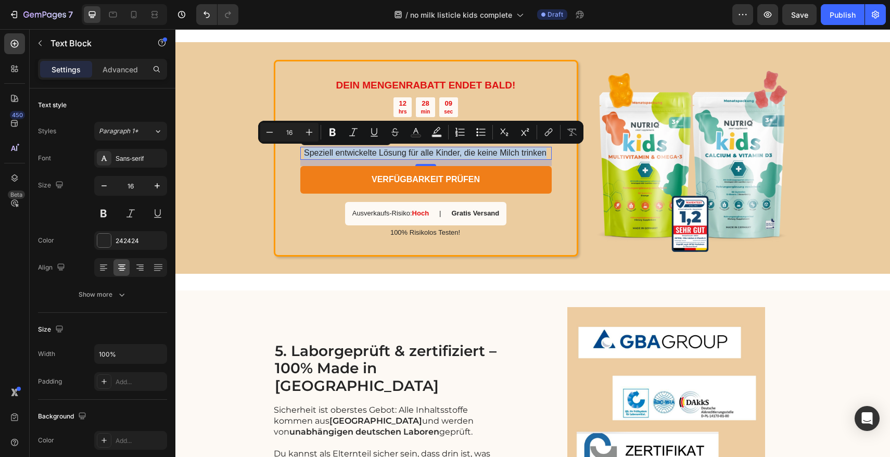
drag, startPoint x: 543, startPoint y: 153, endPoint x: 299, endPoint y: 155, distance: 243.7
click at [300, 155] on p "Speziell entwickelte Lösung für alle Kinder, die keine Milch trinken" at bounding box center [425, 153] width 250 height 11
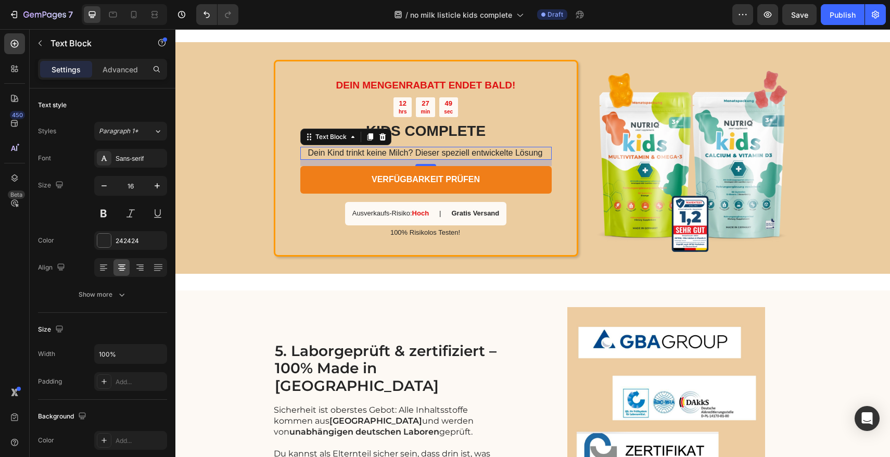
click at [436, 153] on p "Dein Kind trinkt keine Milch? Dieser speziell entwickelte Lösung" at bounding box center [425, 153] width 250 height 11
click at [534, 153] on p "Dein Kind trinkt keine Milch? Diese speziell entwickelte Lösung" at bounding box center [425, 153] width 250 height 11
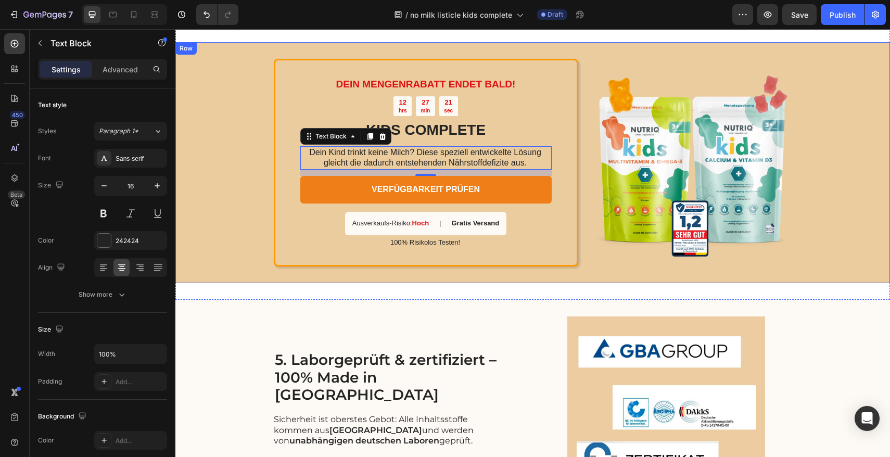
click at [263, 169] on div "DEIN MENGENRABATT ENDET BALD! Text Block 12 hrs 27 min 21 sec Countdown Timer K…" at bounding box center [532, 162] width 715 height 241
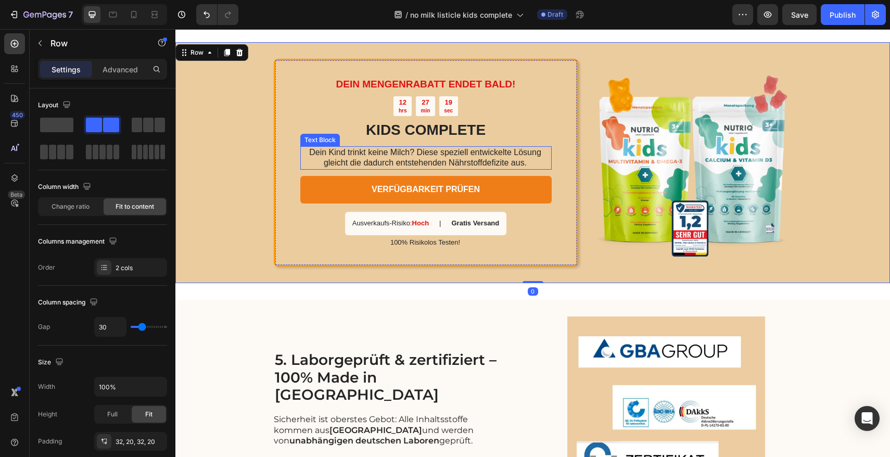
click at [530, 162] on p "Dein Kind trinkt keine Milch? Diese speziell entwickelte Lösung gleicht die dad…" at bounding box center [425, 158] width 250 height 22
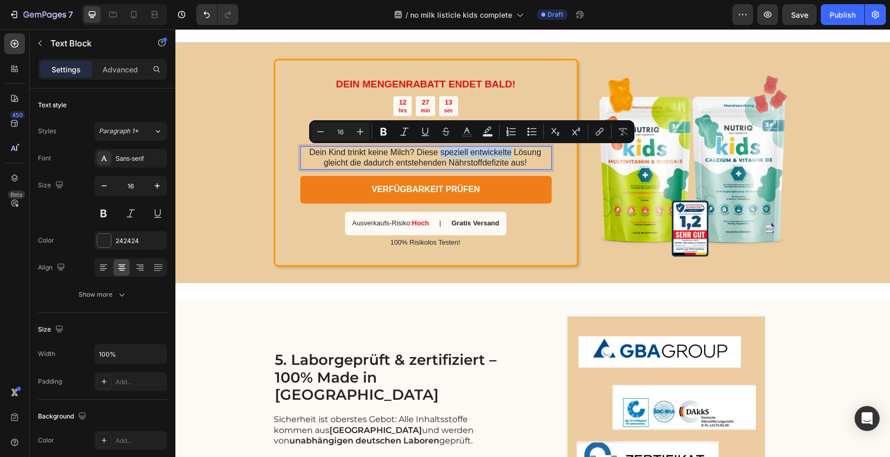
drag, startPoint x: 436, startPoint y: 152, endPoint x: 507, endPoint y: 153, distance: 70.8
click at [507, 153] on p "Dein Kind trinkt keine Milch? Diese speziell entwickelte Lösung gleicht die dad…" at bounding box center [425, 158] width 250 height 22
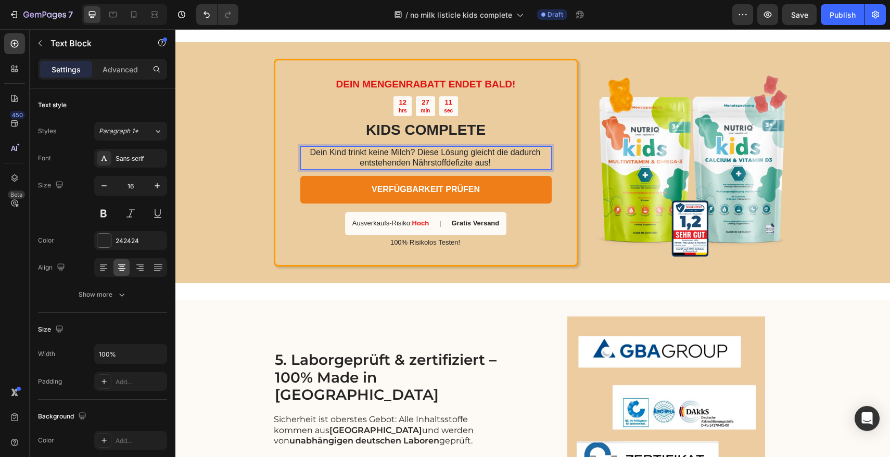
click at [466, 154] on p "Dein Kind trinkt keine Milch? Diese Lösung gleicht die dadurch entstehenden Näh…" at bounding box center [425, 158] width 250 height 22
drag, startPoint x: 365, startPoint y: 165, endPoint x: 343, endPoint y: 166, distance: 22.4
click at [343, 166] on p "Dein Kind trinkt keine Milch? Diese Lösung wurde speziell entwickelt, gleicht d…" at bounding box center [425, 158] width 250 height 22
click at [533, 166] on p "Dein Kind trinkt keine Milch? Diese Lösung wurde speziell entwickelt, um die da…" at bounding box center [425, 158] width 250 height 22
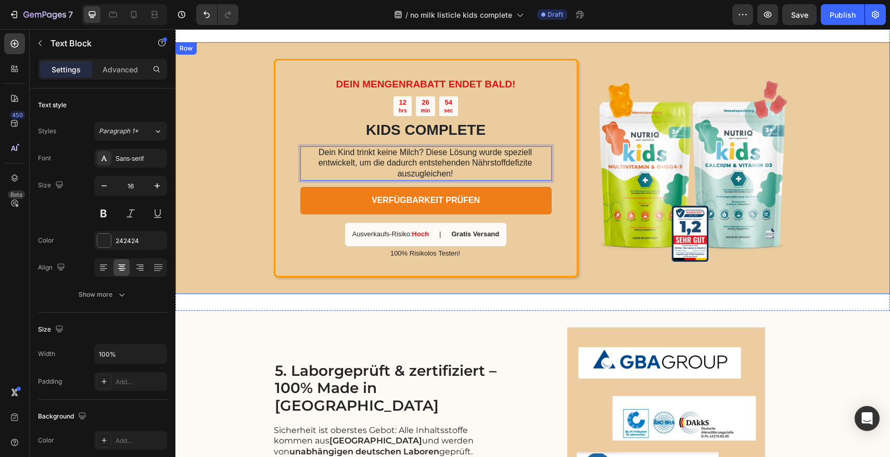
click at [249, 174] on div "DEIN MENGENRABATT ENDET BALD! Text Block 12 hrs 26 min 54 sec Countdown Timer K…" at bounding box center [532, 168] width 715 height 252
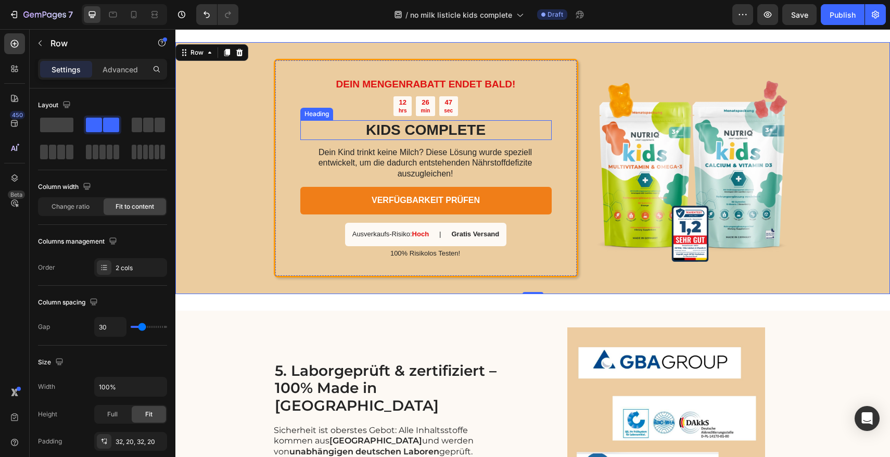
click at [413, 133] on h2 "KIDS COMPLETE" at bounding box center [426, 130] width 252 height 20
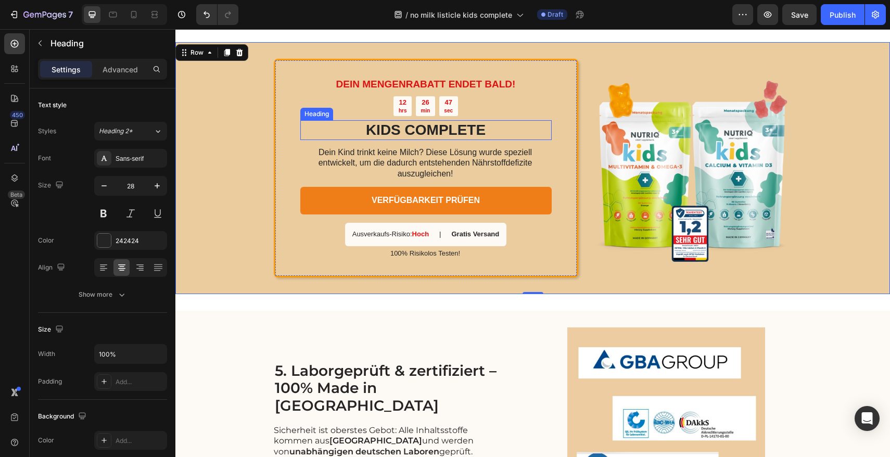
click at [413, 133] on h2 "KIDS COMPLETE" at bounding box center [426, 130] width 252 height 20
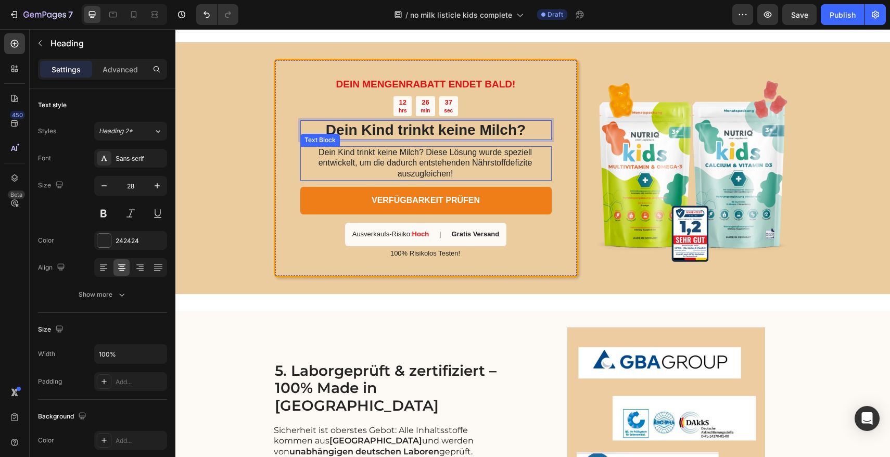
click at [425, 153] on p "Dein Kind trinkt keine Milch? Diese Lösung wurde speziell entwickelt, um die da…" at bounding box center [425, 163] width 250 height 32
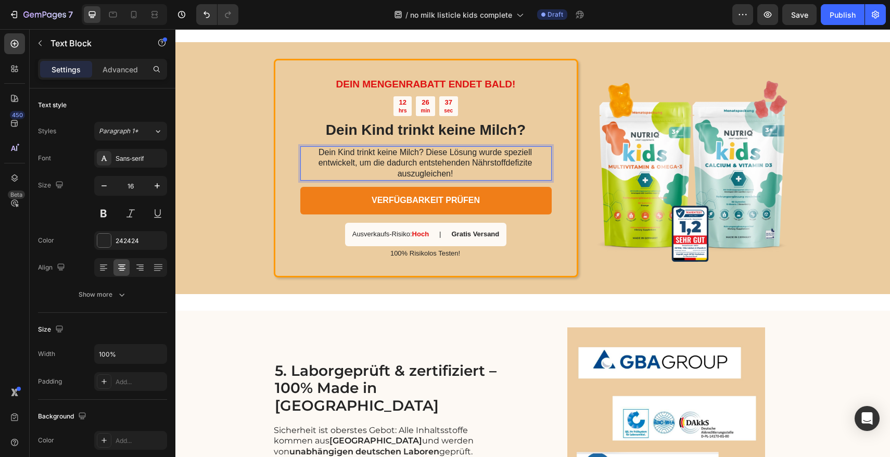
click at [424, 153] on p "Dein Kind trinkt keine Milch? Diese Lösung wurde speziell entwickelt, um die da…" at bounding box center [425, 163] width 250 height 32
drag, startPoint x: 424, startPoint y: 153, endPoint x: 316, endPoint y: 150, distance: 108.4
click at [316, 150] on p "Dein Kind trinkt keine Milch? Diese Lösung wurde speziell entwickelt, um die da…" at bounding box center [425, 163] width 250 height 32
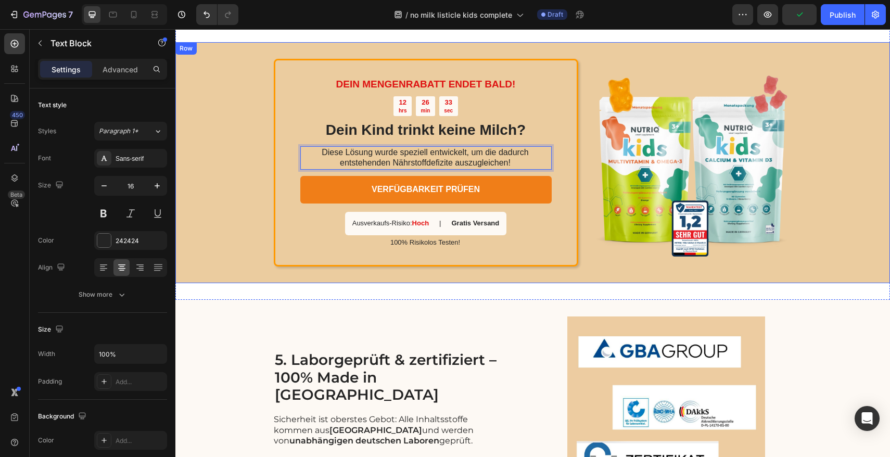
click at [233, 178] on div "DEIN MENGENRABATT ENDET BALD! Text Block 12 hrs 26 min 33 sec Countdown Timer D…" at bounding box center [532, 162] width 715 height 241
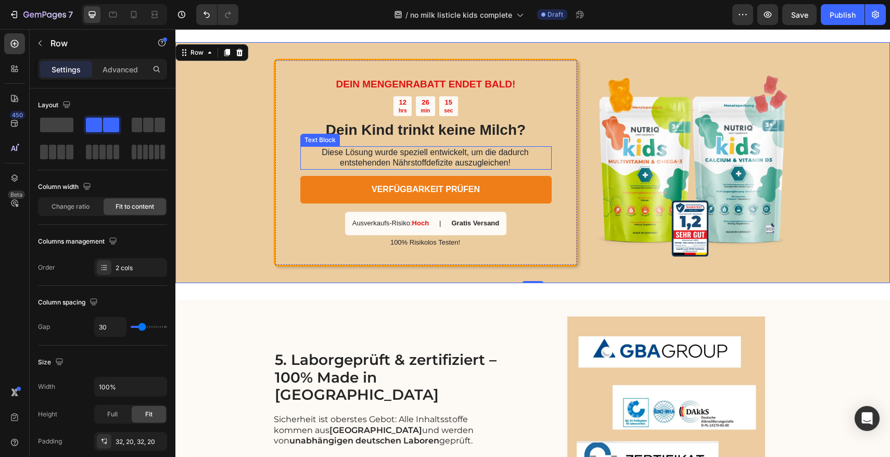
click at [428, 153] on p "Diese Lösung wurde speziell entwickelt, um die dadurch entstehenden Nährstoffde…" at bounding box center [425, 158] width 250 height 22
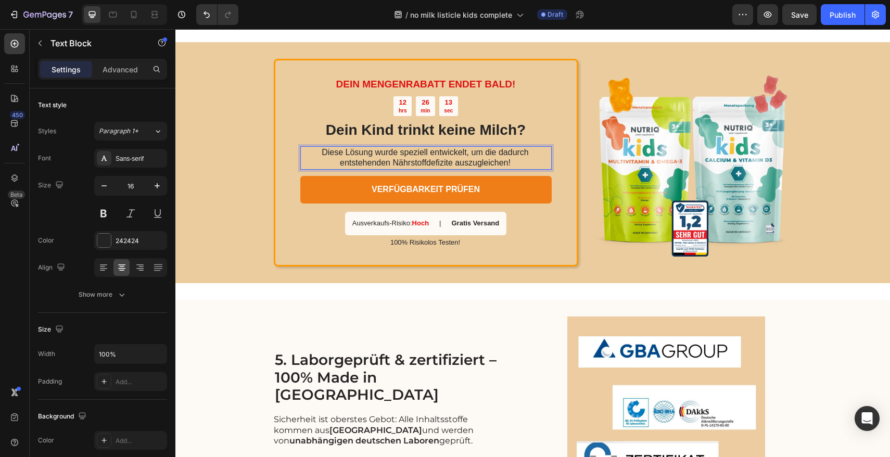
click at [395, 153] on p "Diese Lösung wurde speziell entwickelt, um die dadurch entstehenden Nährstoffde…" at bounding box center [425, 158] width 250 height 22
click at [262, 193] on div "DEIN MENGENRABATT ENDET BALD! Text Block 12 hrs 26 min 05 sec Countdown Timer D…" at bounding box center [532, 162] width 715 height 241
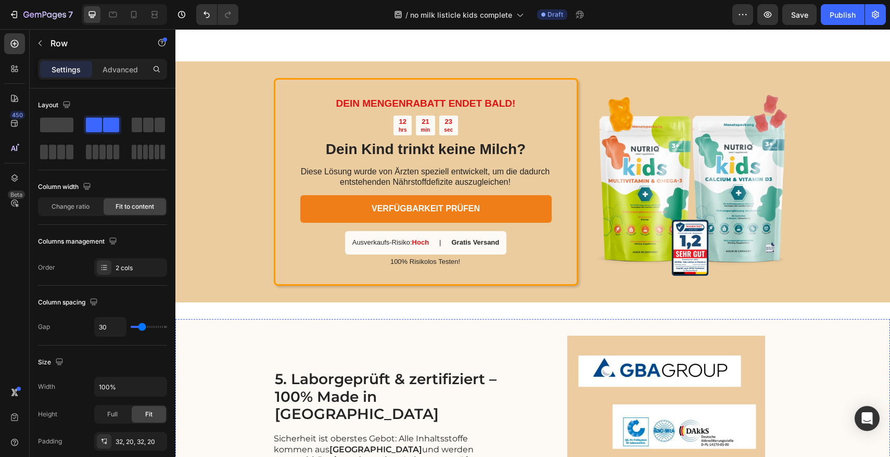
scroll to position [1385, 0]
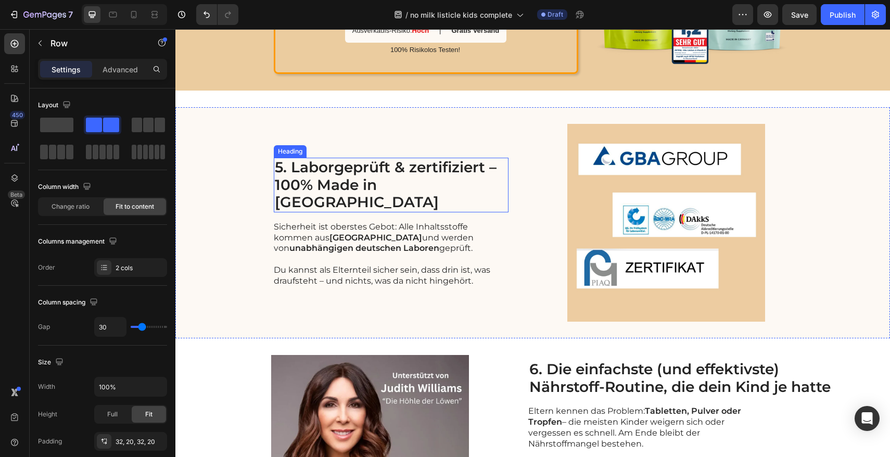
click at [331, 177] on h2 "5. Laborgeprüft & zertifiziert – 100% Made in [GEOGRAPHIC_DATA]" at bounding box center [391, 185] width 235 height 55
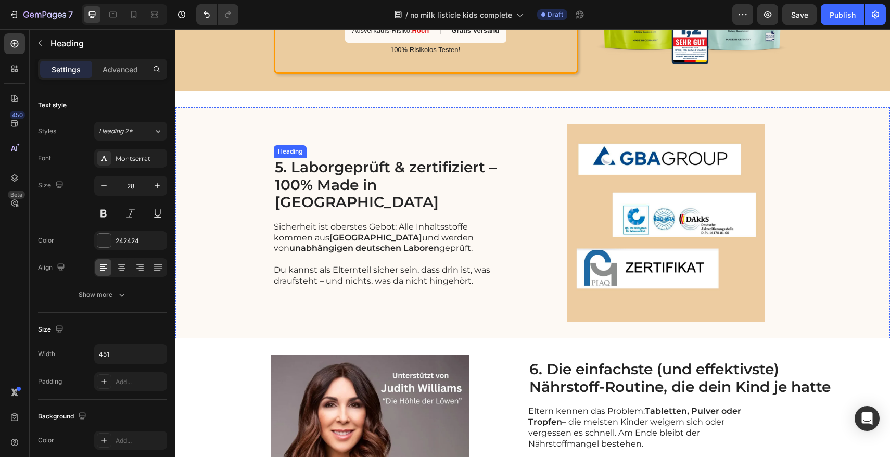
click at [331, 177] on h2 "5. Laborgeprüft & zertifiziert – 100% Made in [GEOGRAPHIC_DATA]" at bounding box center [391, 185] width 235 height 55
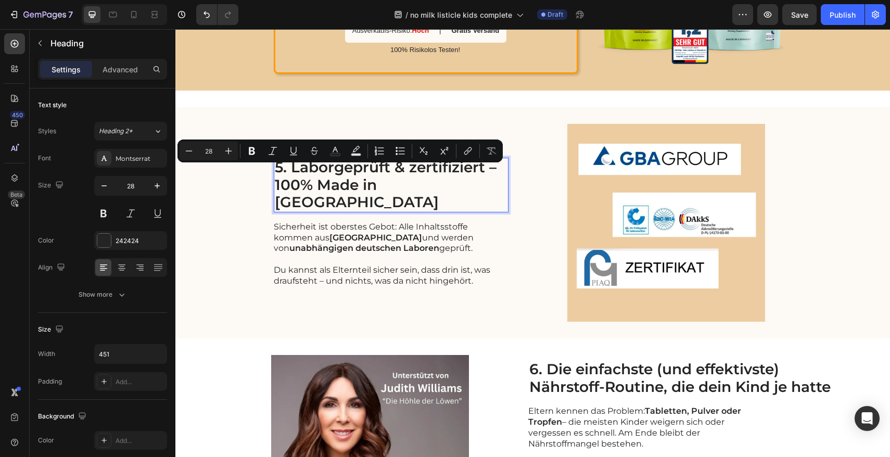
click at [384, 179] on p "5. Laborgeprüft & zertifiziert – 100% Made in [GEOGRAPHIC_DATA]" at bounding box center [391, 185] width 233 height 53
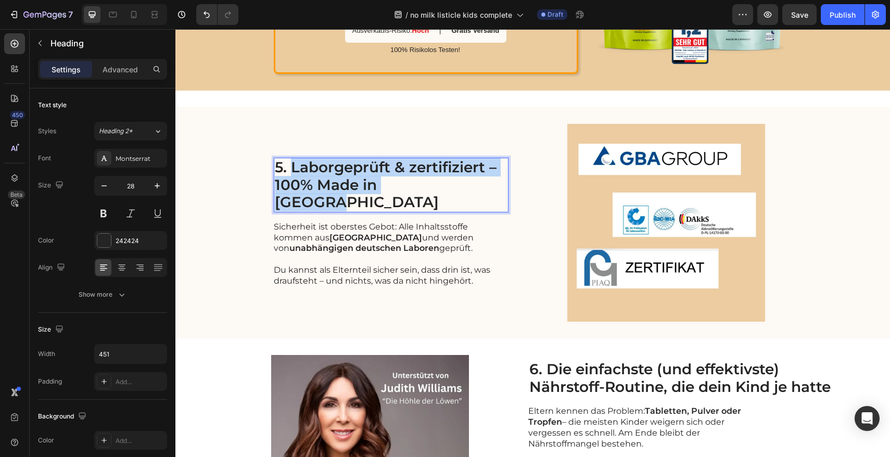
drag, startPoint x: 420, startPoint y: 192, endPoint x: 290, endPoint y: 173, distance: 132.0
click at [290, 173] on p "5. Laborgeprüft & zertifiziert – 100% Made in [GEOGRAPHIC_DATA]" at bounding box center [391, 185] width 233 height 53
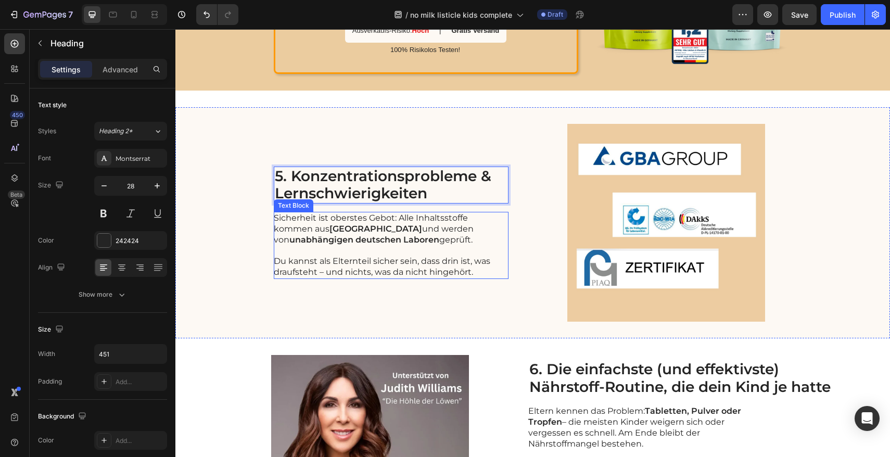
click at [320, 234] on p "Sicherheit ist oberstes Gebot: Alle Inhaltsstoffe kommen aus [GEOGRAPHIC_DATA] …" at bounding box center [391, 229] width 234 height 32
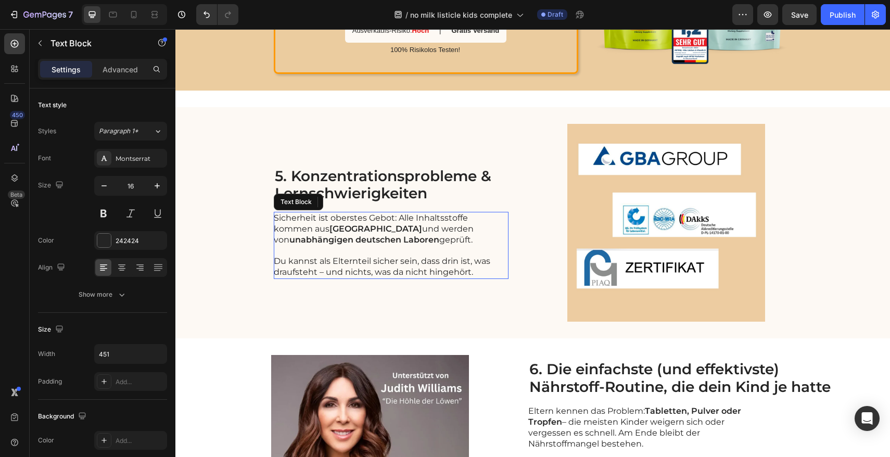
click at [320, 234] on p "Sicherheit ist oberstes Gebot: Alle Inhaltsstoffe kommen aus [GEOGRAPHIC_DATA] …" at bounding box center [391, 229] width 234 height 32
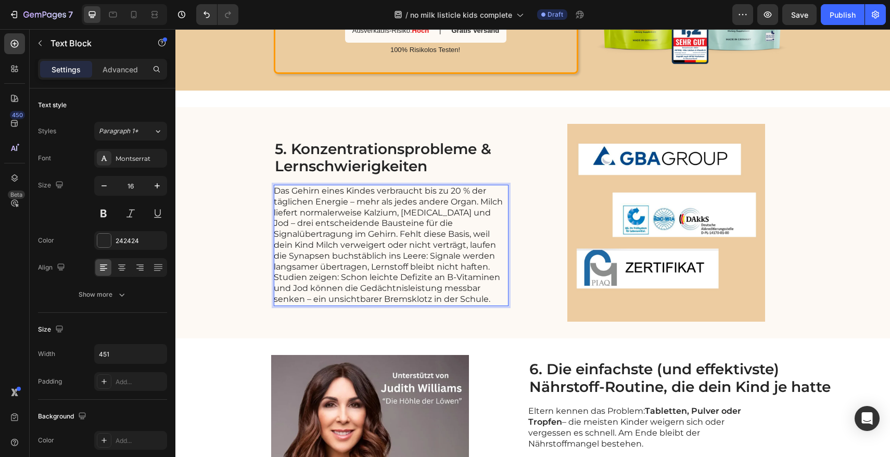
click at [426, 225] on p "Das Gehirn eines Kindes verbraucht bis zu 20 % der täglichen Energie – mehr als…" at bounding box center [391, 245] width 234 height 119
click at [399, 236] on p "Das Gehirn eines Kindes verbraucht bis zu 20 % der täglichen Energie – mehr als…" at bounding box center [391, 245] width 234 height 119
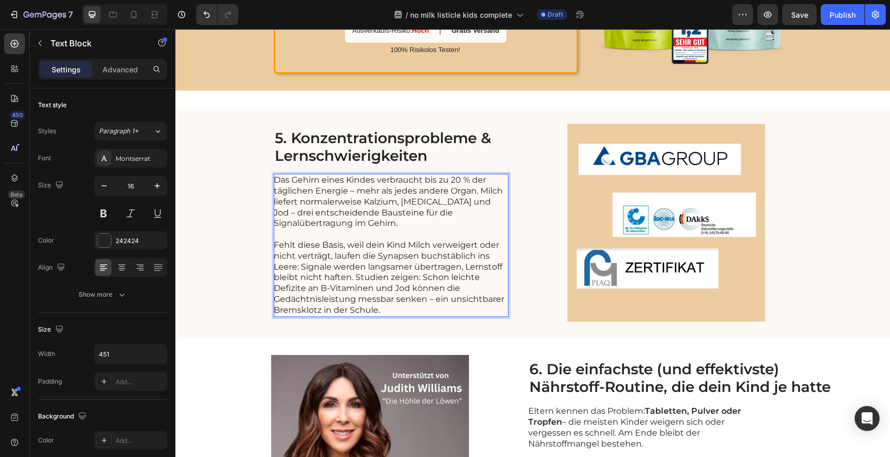
click at [352, 277] on p "Fehlt diese Basis, weil dein Kind Milch verweigert oder nicht verträgt, laufen …" at bounding box center [391, 278] width 234 height 76
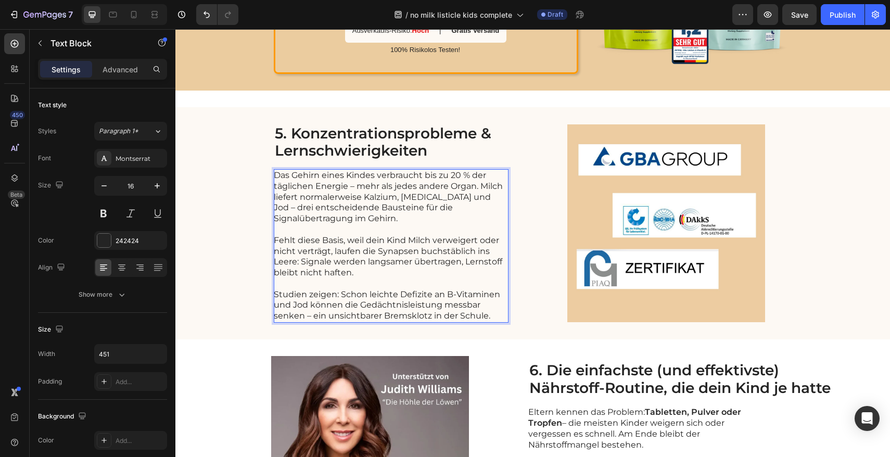
click at [343, 186] on p "Das Gehirn eines Kindes verbraucht bis zu 20 % der täglichen Energie – mehr als…" at bounding box center [391, 197] width 234 height 54
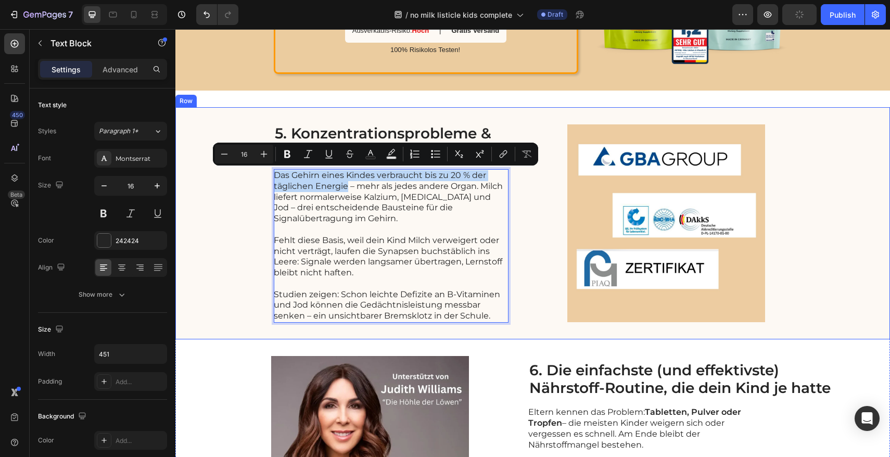
drag, startPoint x: 344, startPoint y: 187, endPoint x: 267, endPoint y: 176, distance: 77.8
click at [267, 176] on div "5. Konzentrationsprobleme & Lernschwierigkeiten Heading Das Gehirn eines Kindes…" at bounding box center [532, 223] width 715 height 232
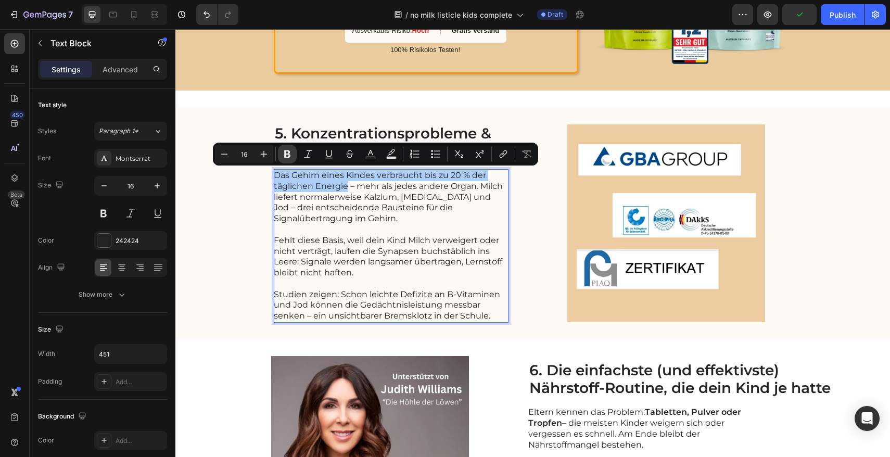
click at [296, 155] on button "Bold" at bounding box center [287, 154] width 19 height 19
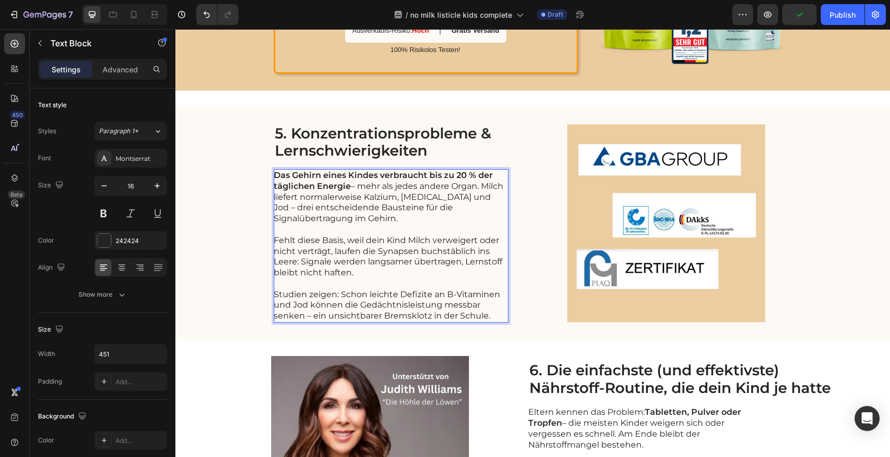
click at [337, 204] on p "Das Gehirn eines Kindes verbraucht bis zu 20 % der täglichen Energie – mehr als…" at bounding box center [391, 197] width 234 height 54
click at [386, 203] on p "Das Gehirn eines Kindes verbraucht bis zu 20 % der täglichen Energie – mehr als…" at bounding box center [391, 197] width 234 height 54
click at [247, 227] on div "5. Konzentrationsprobleme & Lernschwierigkeiten Heading Das Gehirn eines Kindes…" at bounding box center [532, 223] width 715 height 232
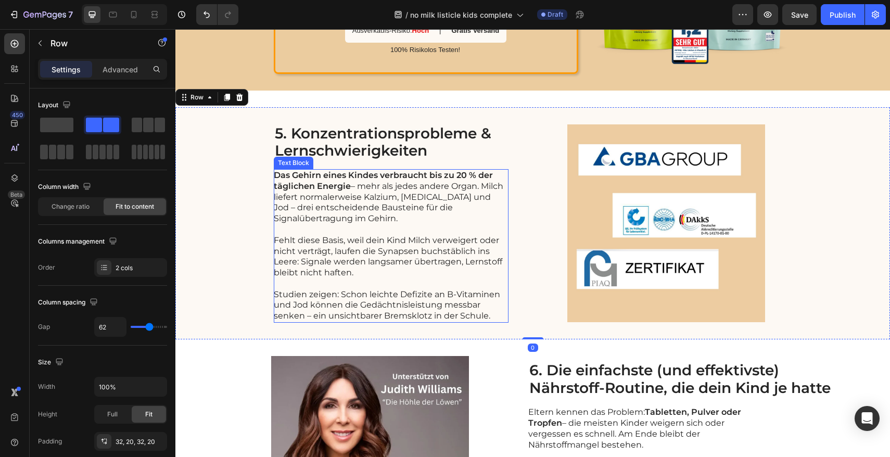
click at [370, 204] on p "Das Gehirn eines Kindes verbraucht bis zu 20 % der täglichen Energie – mehr als…" at bounding box center [391, 197] width 234 height 54
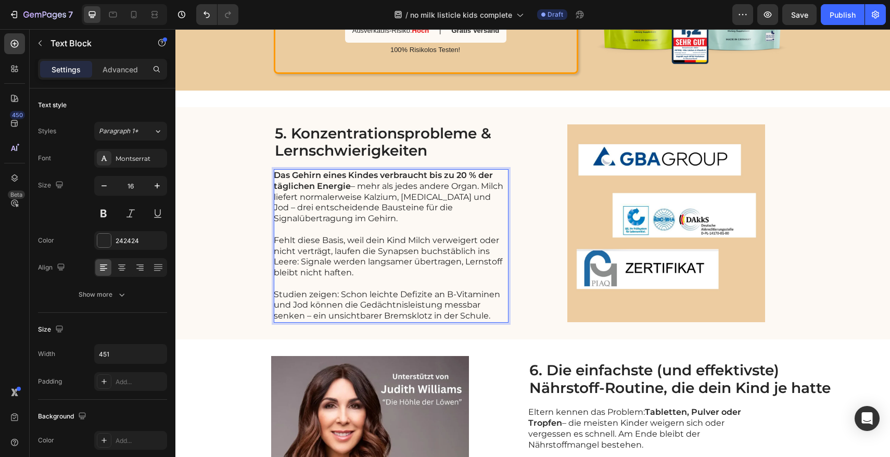
click at [363, 198] on p "Das Gehirn eines Kindes verbraucht bis zu 20 % der täglichen Energie – mehr als…" at bounding box center [391, 197] width 234 height 54
drag, startPoint x: 361, startPoint y: 197, endPoint x: 483, endPoint y: 197, distance: 121.3
click at [483, 197] on p "Das Gehirn eines Kindes verbraucht bis zu 20 % der täglichen Energie – mehr als…" at bounding box center [391, 197] width 234 height 54
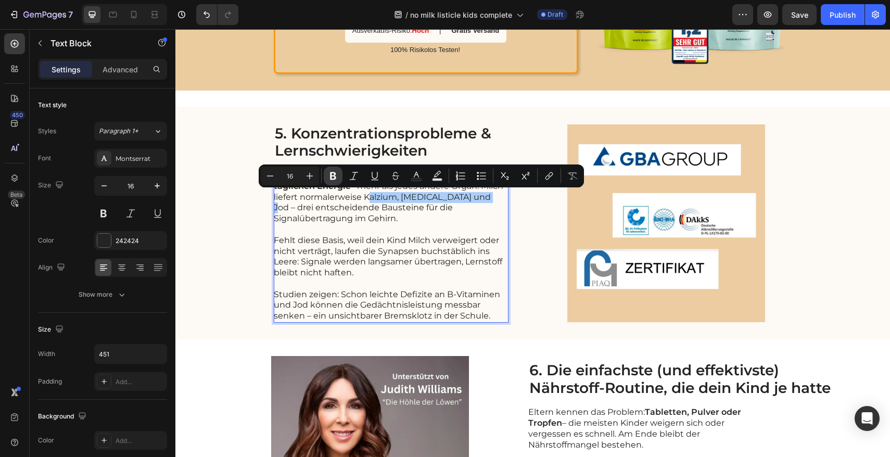
click at [334, 181] on button "Bold" at bounding box center [333, 176] width 19 height 19
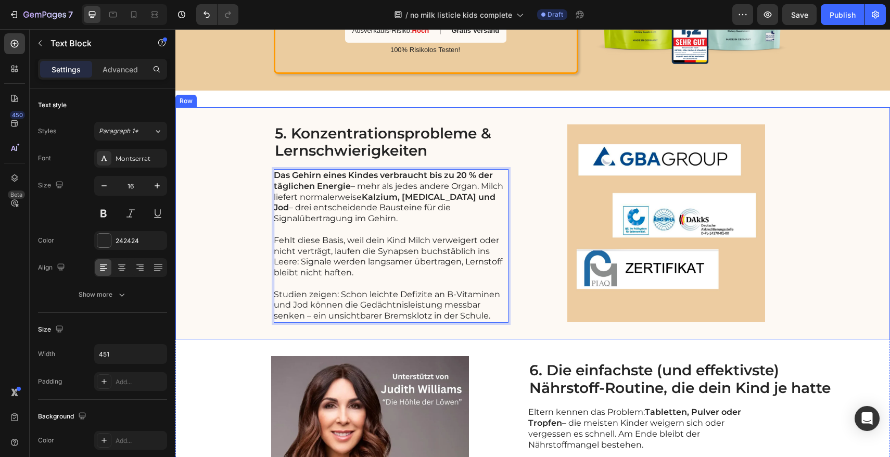
click at [253, 234] on div "5. Konzentrationsprobleme & Lernschwierigkeiten Heading Das Gehirn eines Kindes…" at bounding box center [532, 223] width 715 height 232
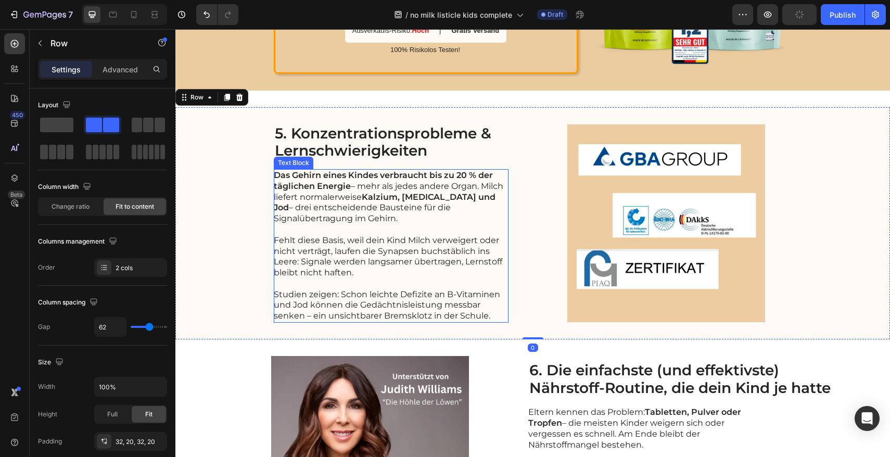
click at [336, 224] on p "Das Gehirn eines Kindes verbraucht bis zu 20 % der täglichen Energie – mehr als…" at bounding box center [391, 197] width 234 height 54
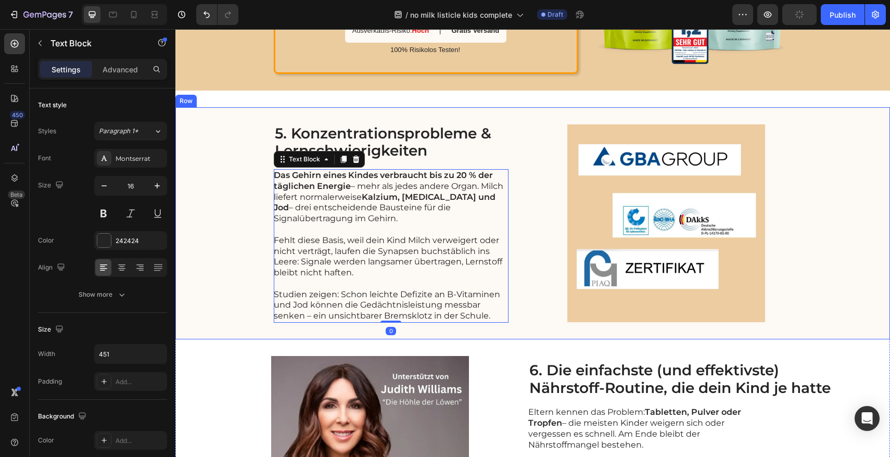
click at [251, 231] on div "5. Konzentrationsprobleme & Lernschwierigkeiten Heading Das Gehirn eines Kindes…" at bounding box center [532, 223] width 715 height 232
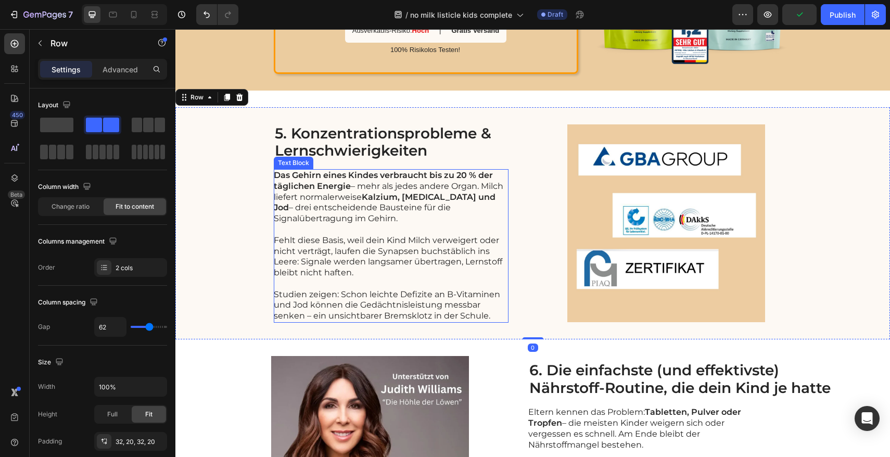
click at [355, 227] on p "Rich Text Editor. Editing area: main" at bounding box center [391, 229] width 234 height 11
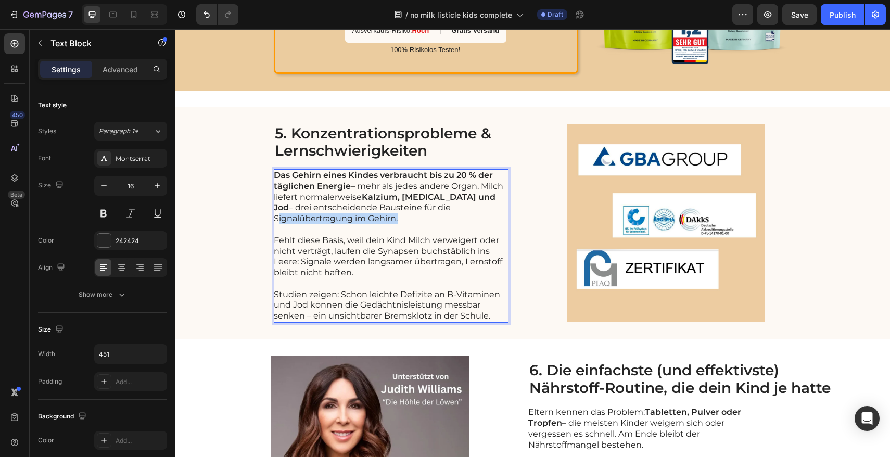
drag, startPoint x: 393, startPoint y: 219, endPoint x: 272, endPoint y: 219, distance: 120.8
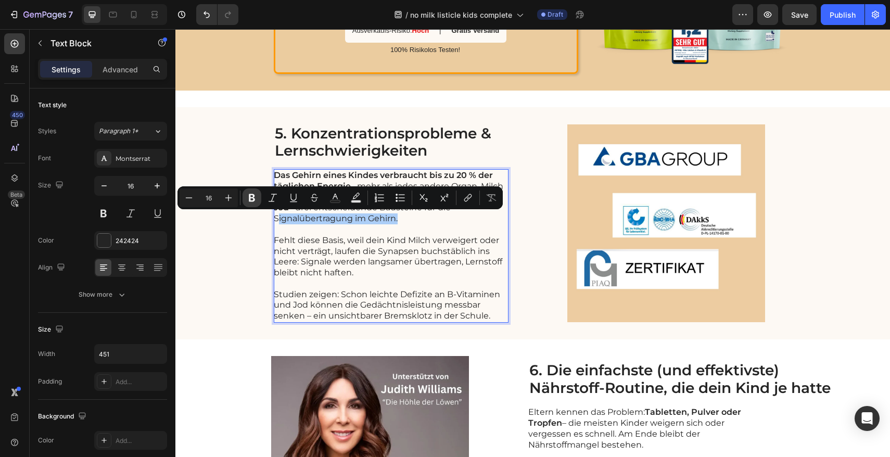
click at [255, 199] on icon "Editor contextual toolbar" at bounding box center [252, 198] width 6 height 8
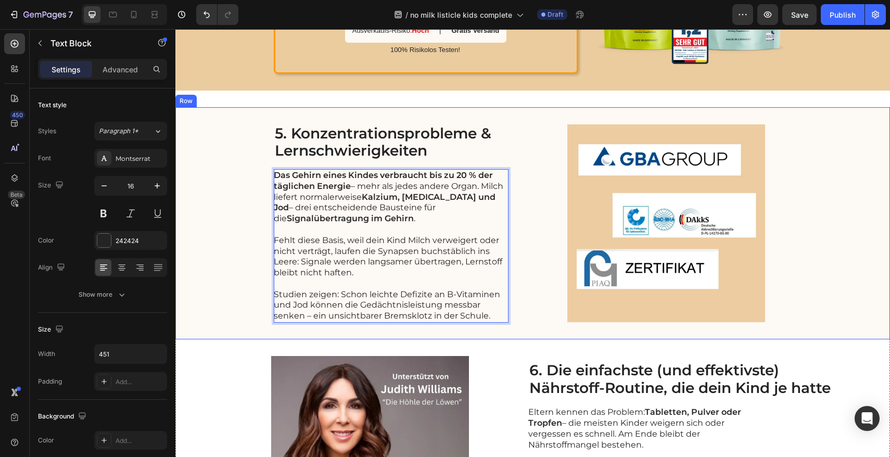
click at [252, 242] on div "5. Konzentrationsprobleme & Lernschwierigkeiten Heading Das Gehirn eines Kindes…" at bounding box center [532, 223] width 715 height 232
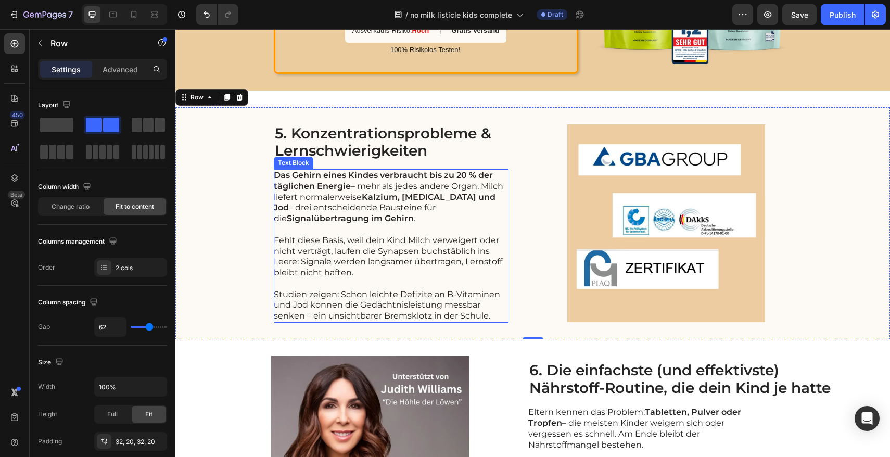
click at [367, 253] on p "Fehlt diese Basis, weil dein Kind Milch verweigert oder nicht verträgt, laufen …" at bounding box center [391, 256] width 234 height 43
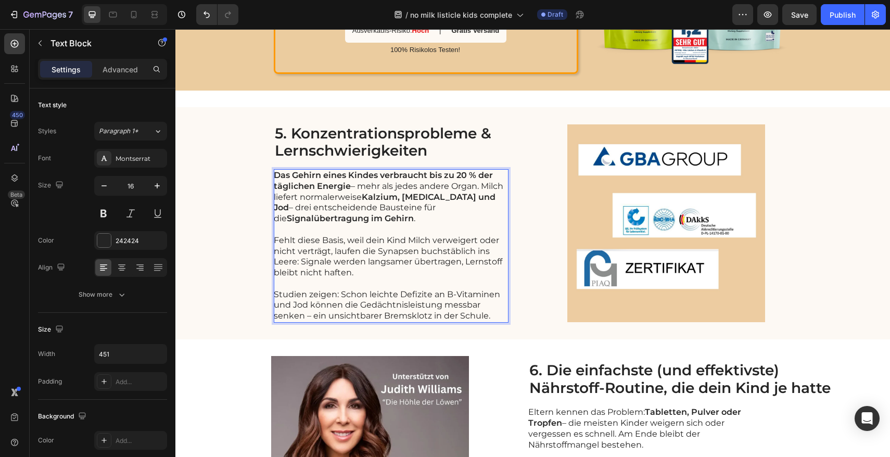
click at [363, 256] on p "Fehlt diese Basis, weil dein Kind Milch verweigert oder nicht verträgt, laufen …" at bounding box center [391, 256] width 234 height 43
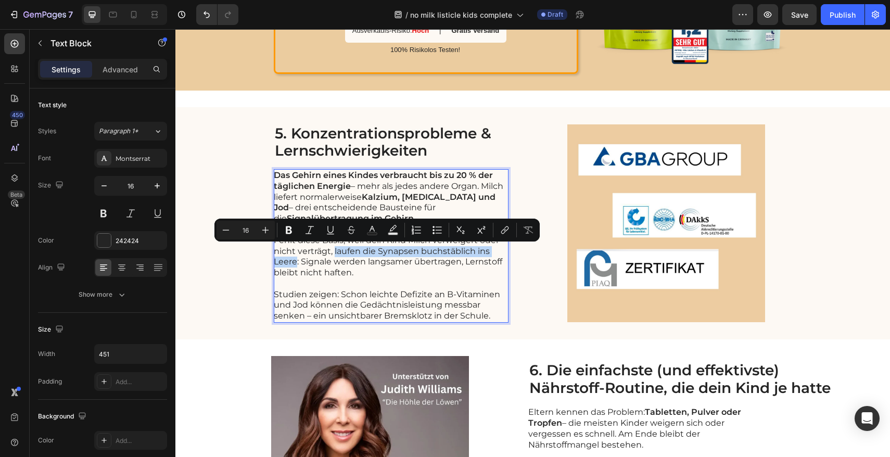
drag, startPoint x: 331, startPoint y: 252, endPoint x: 287, endPoint y: 260, distance: 44.6
click at [291, 261] on p "Fehlt diese Basis, weil dein Kind Milch verweigert oder nicht verträgt, laufen …" at bounding box center [391, 256] width 234 height 43
click at [286, 231] on icon "Editor contextual toolbar" at bounding box center [289, 231] width 6 height 8
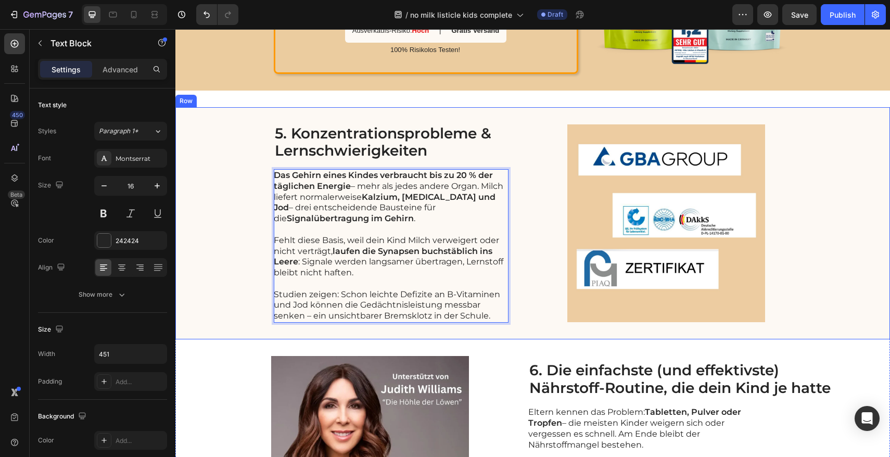
click at [252, 272] on div "5. Konzentrationsprobleme & Lernschwierigkeiten Heading Das Gehirn eines Kindes…" at bounding box center [532, 223] width 715 height 232
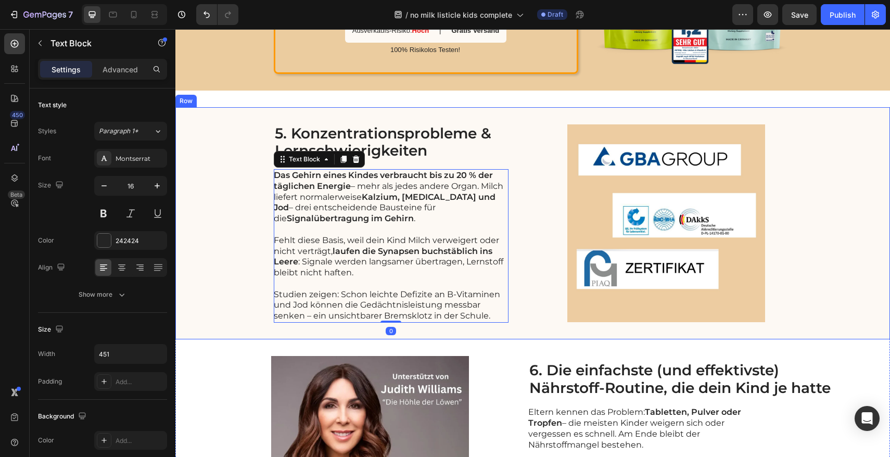
click at [259, 253] on div "5. Konzentrationsprobleme & Lernschwierigkeiten Heading Das Gehirn eines Kindes…" at bounding box center [532, 223] width 715 height 232
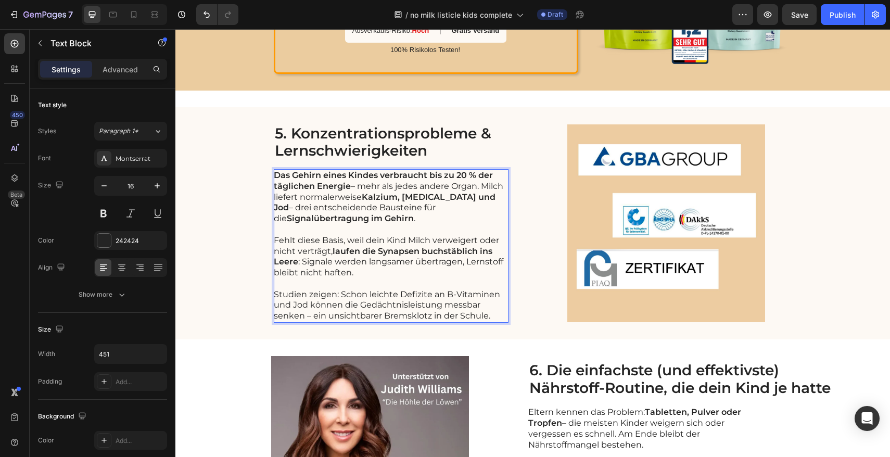
click at [329, 252] on p "Fehlt diese Basis, weil dein Kind Milch verweigert oder nicht verträgt, laufen …" at bounding box center [391, 256] width 234 height 43
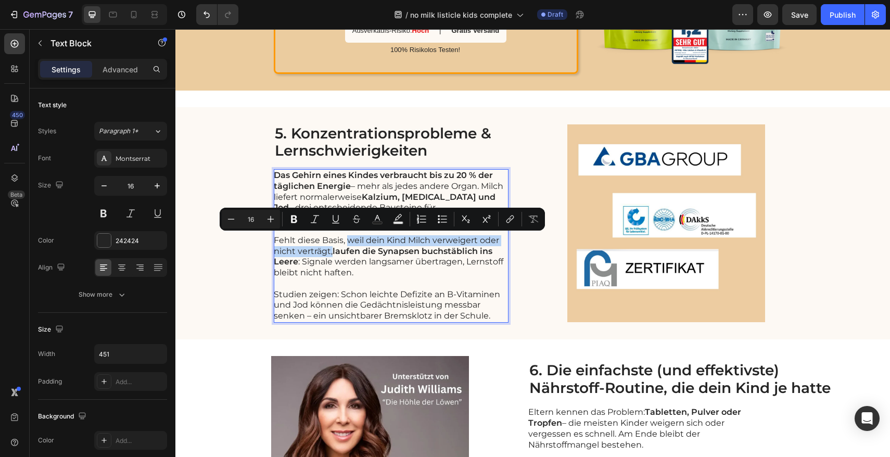
drag, startPoint x: 329, startPoint y: 252, endPoint x: 345, endPoint y: 243, distance: 18.7
click at [345, 243] on p "Fehlt diese Basis, weil dein Kind Milch verweigert oder nicht verträgt, laufen …" at bounding box center [391, 256] width 234 height 43
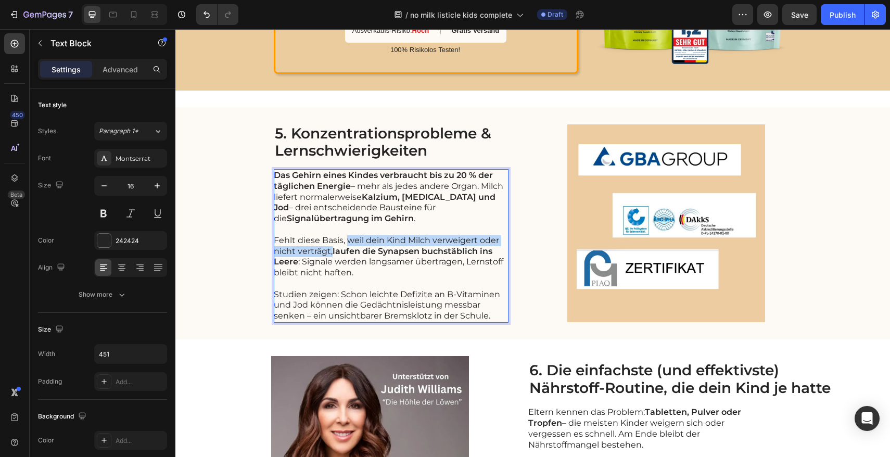
scroll to position [1390, 0]
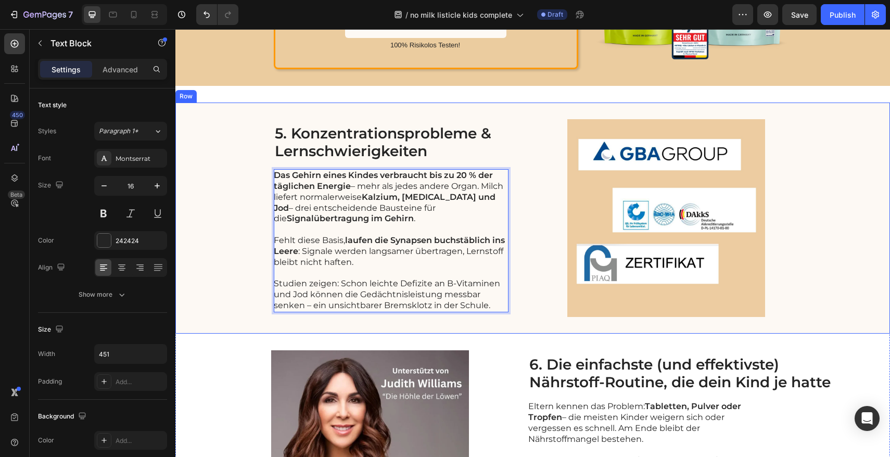
click at [252, 265] on div "5. Konzentrationsprobleme & Lernschwierigkeiten Heading Das Gehirn eines Kindes…" at bounding box center [532, 218] width 715 height 231
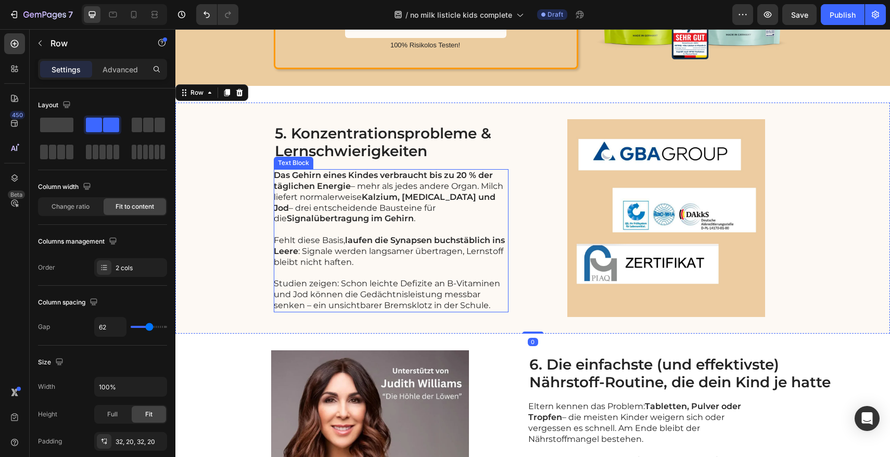
click at [372, 250] on p "Fehlt diese Basis, laufen die Synapsen buchstäblich ins Leere : Signale werden …" at bounding box center [391, 251] width 234 height 32
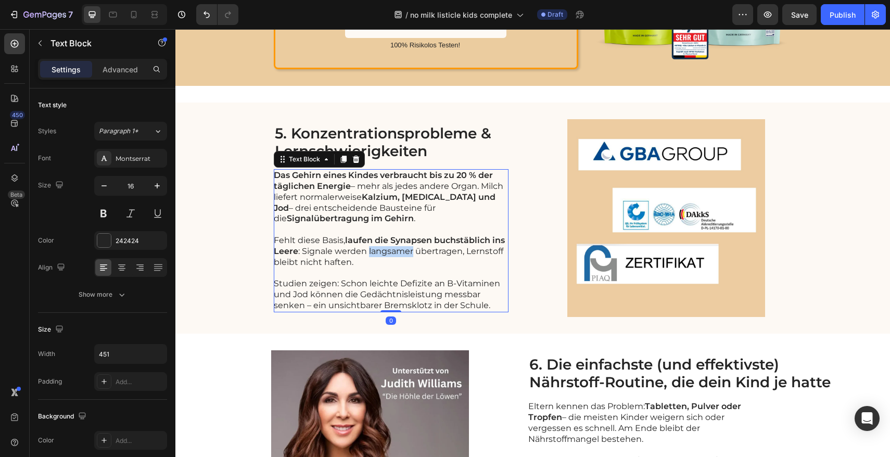
click at [371, 254] on p "Fehlt diese Basis, laufen die Synapsen buchstäblich ins Leere : Signale werden …" at bounding box center [391, 251] width 234 height 32
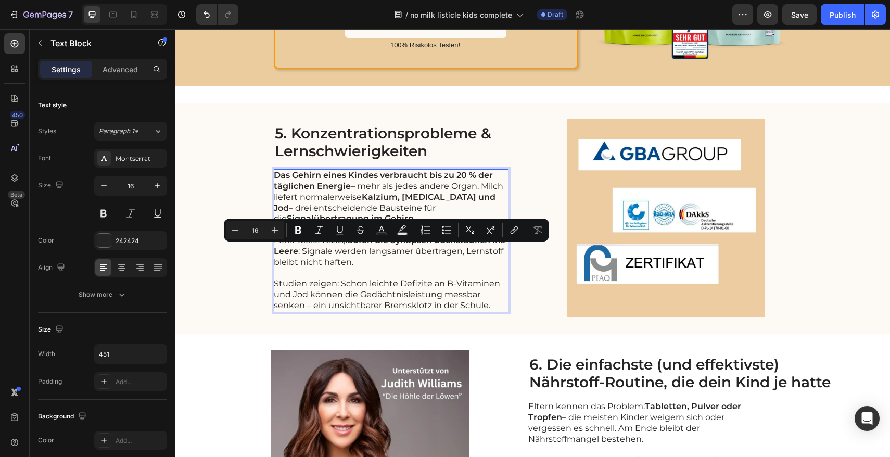
click at [362, 257] on p "Fehlt diese Basis, laufen die Synapsen buchstäblich ins Leere : Signale werden …" at bounding box center [391, 251] width 234 height 32
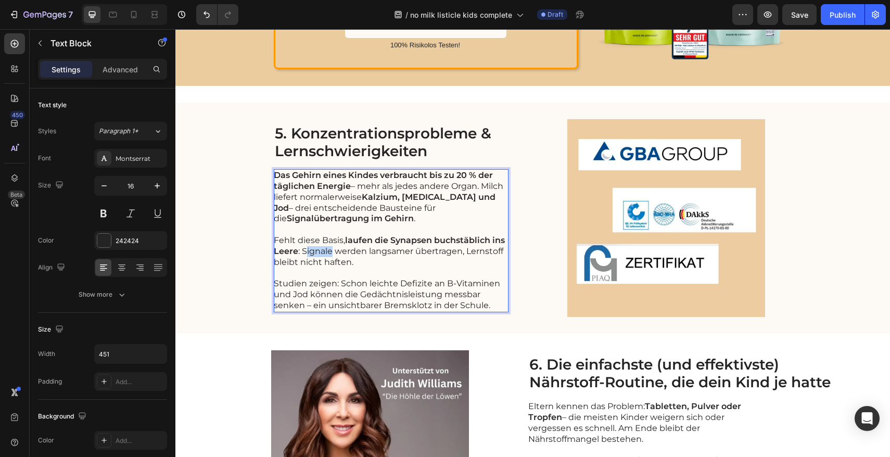
drag, startPoint x: 328, startPoint y: 251, endPoint x: 304, endPoint y: 253, distance: 24.0
click at [304, 253] on p "Fehlt diese Basis, laufen die Synapsen buchstäblich ins Leere : Signale werden …" at bounding box center [391, 251] width 234 height 32
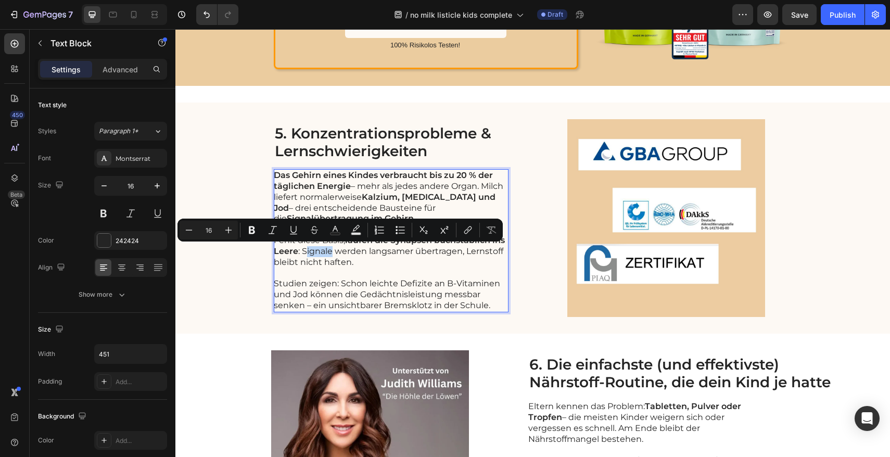
click at [301, 253] on p "Fehlt diese Basis, laufen die Synapsen buchstäblich ins Leere : Signale werden …" at bounding box center [391, 251] width 234 height 32
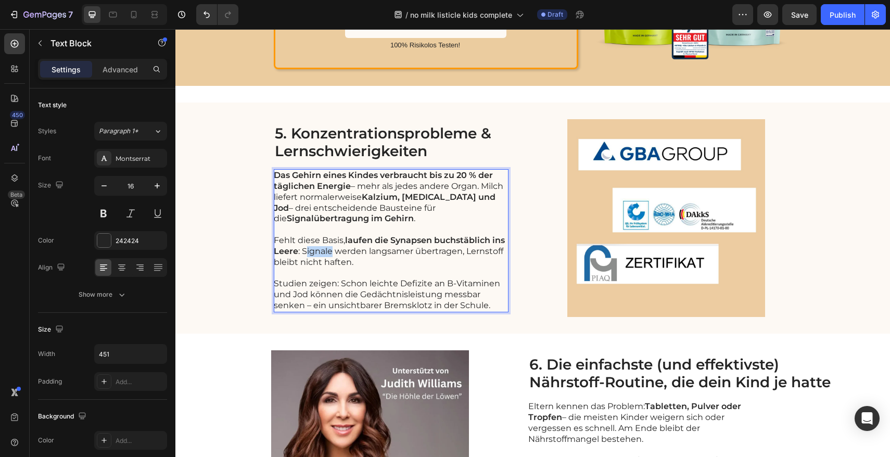
drag, startPoint x: 299, startPoint y: 250, endPoint x: 350, endPoint y: 260, distance: 52.6
click at [350, 260] on p "Fehlt diese Basis, laufen die Synapsen buchstäblich ins Leere : Signale werden …" at bounding box center [391, 251] width 234 height 32
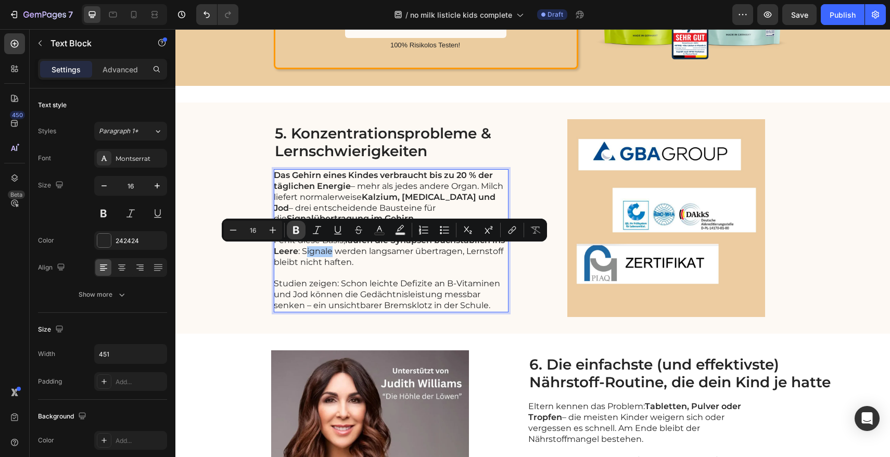
click at [301, 232] on button "Bold" at bounding box center [296, 230] width 19 height 19
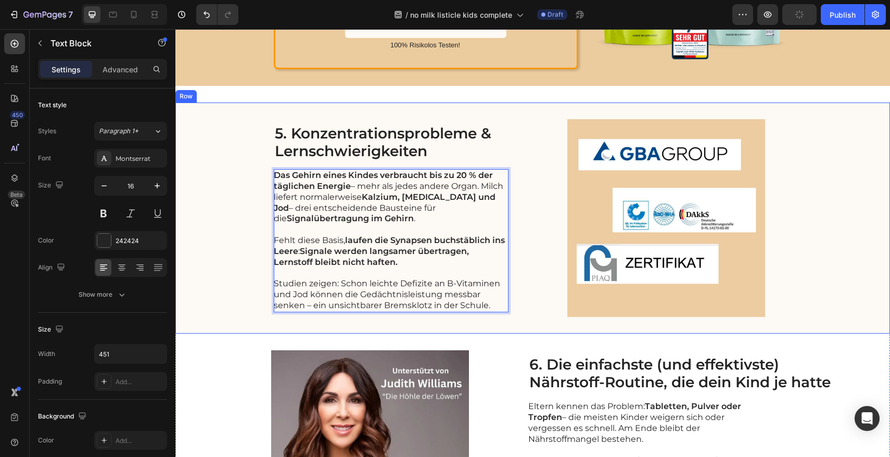
click at [240, 294] on div "5. Konzentrationsprobleme & Lernschwierigkeiten Heading Das Gehirn eines Kindes…" at bounding box center [532, 218] width 715 height 231
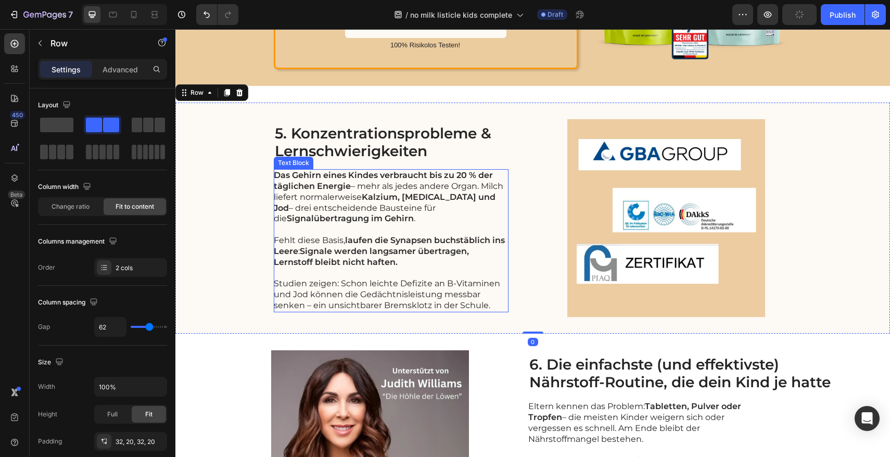
click at [389, 279] on p "Studien zeigen: Schon leichte Defizite an B-Vitaminen und Jod können die Gedäch…" at bounding box center [391, 295] width 234 height 32
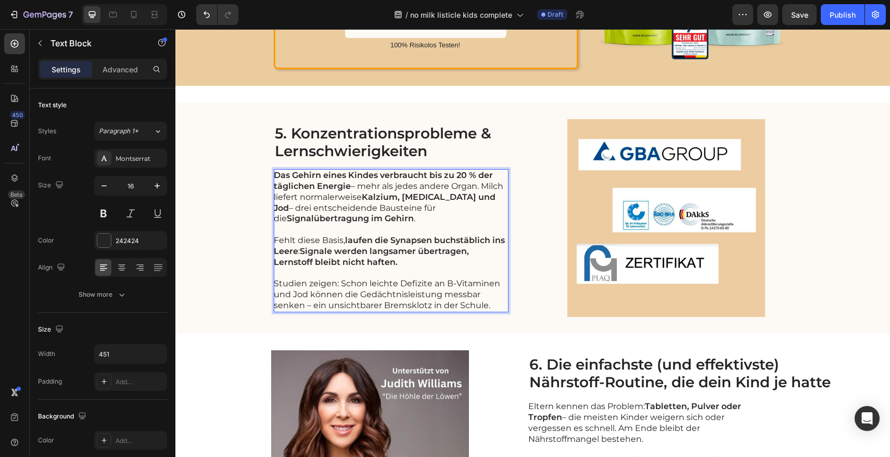
click at [343, 310] on p "Studien zeigen: Schon leichte Defizite an B-Vitaminen und Jod können die Gedäch…" at bounding box center [391, 295] width 234 height 32
drag, startPoint x: 325, startPoint y: 306, endPoint x: 484, endPoint y: 305, distance: 159.3
click at [485, 305] on p "Studien zeigen: Schon leichte Defizite an B-Vitaminen und Jod können die Gedäch…" at bounding box center [391, 295] width 234 height 32
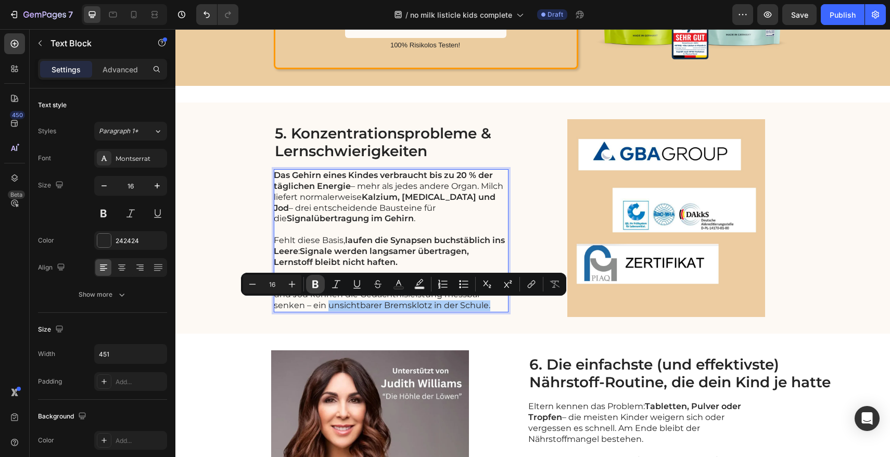
click at [313, 284] on icon "Editor contextual toolbar" at bounding box center [315, 285] width 6 height 8
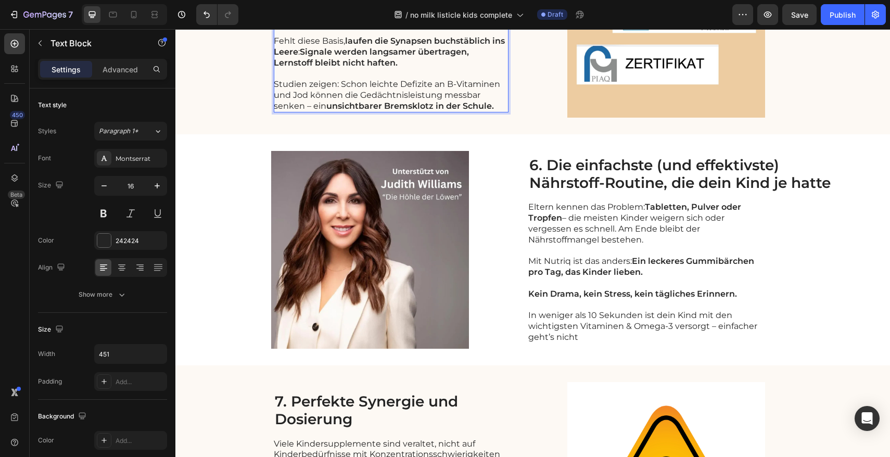
scroll to position [1599, 0]
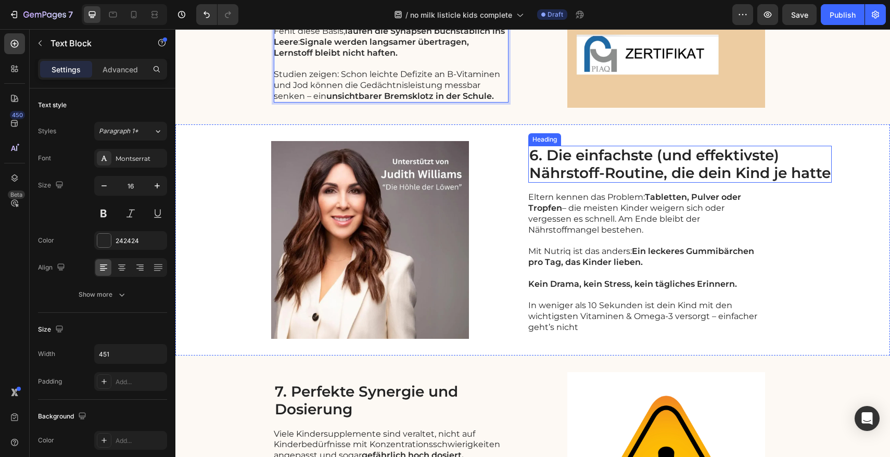
click at [599, 157] on h2 "6. Die einfachste (und effektivste) Nährstoff-Routine, die dein Kind je hatte" at bounding box center [681, 164] width 304 height 37
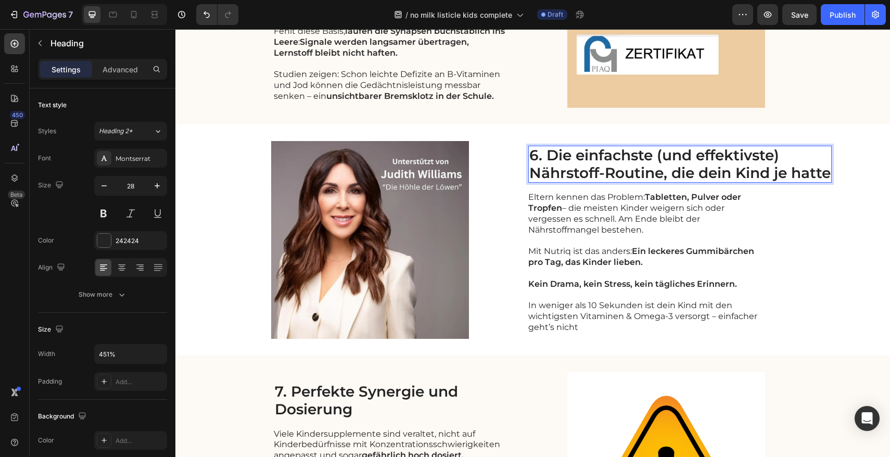
click at [556, 157] on p "6. Die einfachste (und effektivste) Nährstoff-Routine, die dein Kind je hatte" at bounding box center [680, 164] width 301 height 35
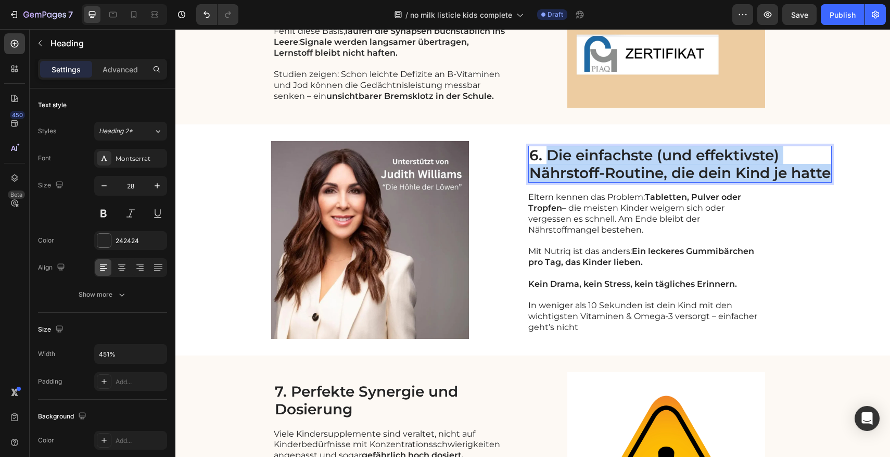
drag, startPoint x: 574, startPoint y: 162, endPoint x: 824, endPoint y: 173, distance: 250.7
click at [824, 173] on p "6. Die einfachste (und effektivste) Nährstoff-Routine, die dein Kind je hatte" at bounding box center [680, 164] width 301 height 35
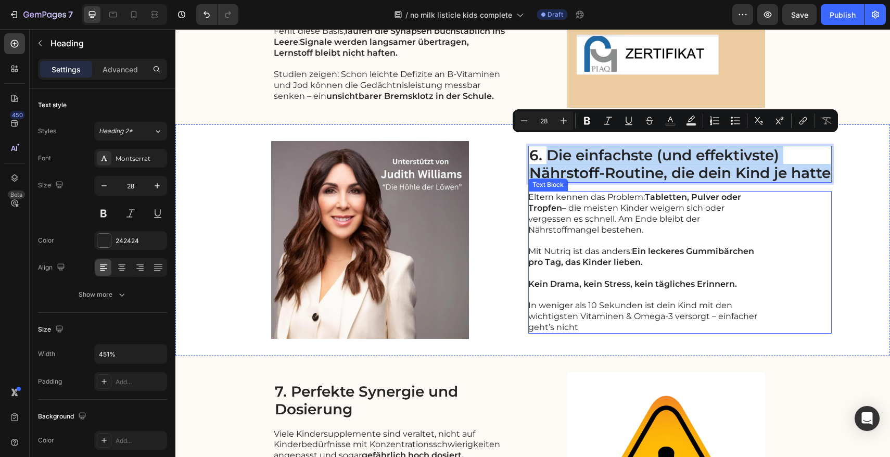
scroll to position [1732, 0]
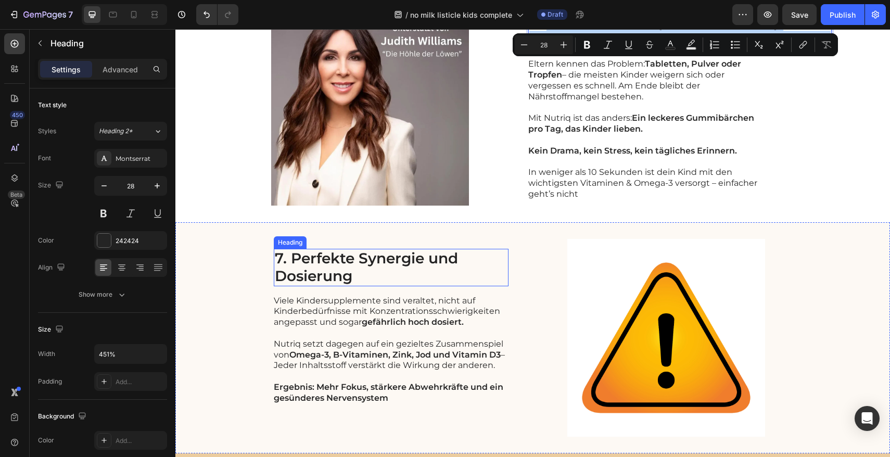
click at [355, 262] on h2 "7. Perfekte Synergie und Dosierung" at bounding box center [391, 267] width 235 height 37
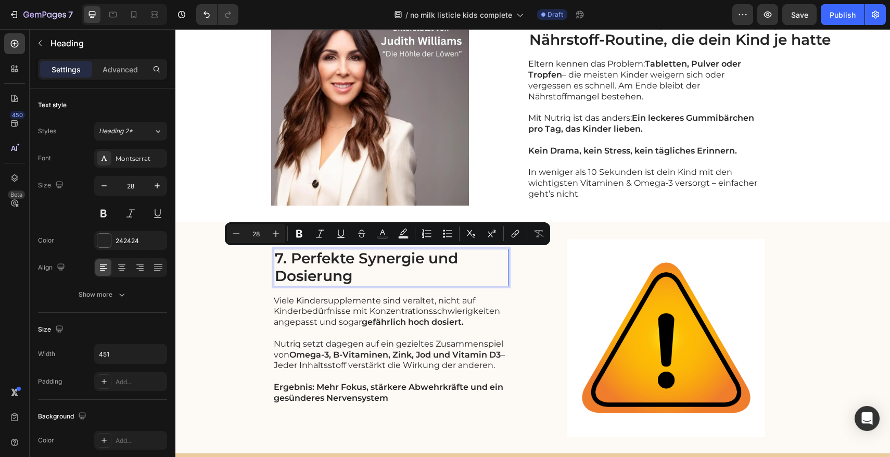
click at [353, 272] on p "7. Perfekte Synergie und Dosierung" at bounding box center [391, 267] width 233 height 35
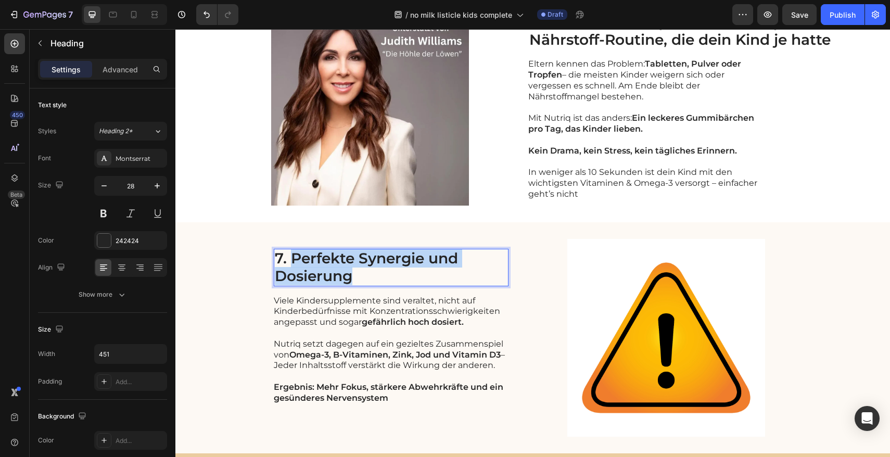
drag, startPoint x: 350, startPoint y: 276, endPoint x: 288, endPoint y: 262, distance: 63.7
click at [288, 262] on p "7. Perfekte Synergie und Dosierung" at bounding box center [391, 267] width 233 height 35
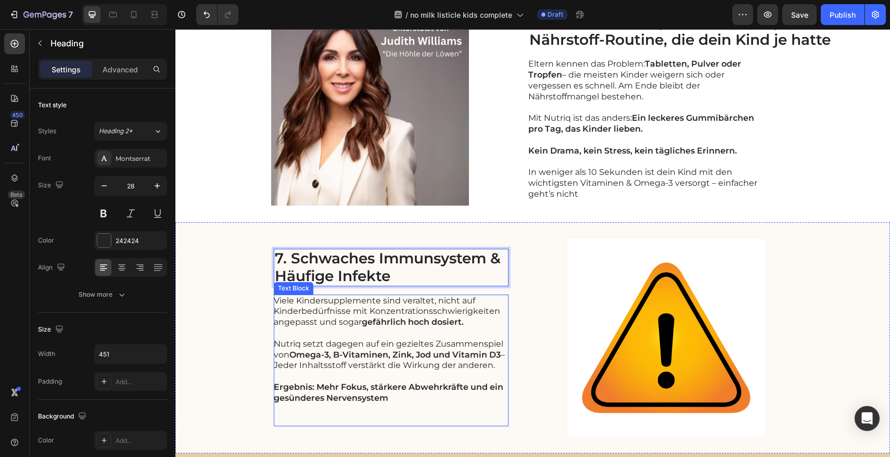
click at [374, 319] on strong "gefährlich hoch dosiert." at bounding box center [413, 322] width 102 height 10
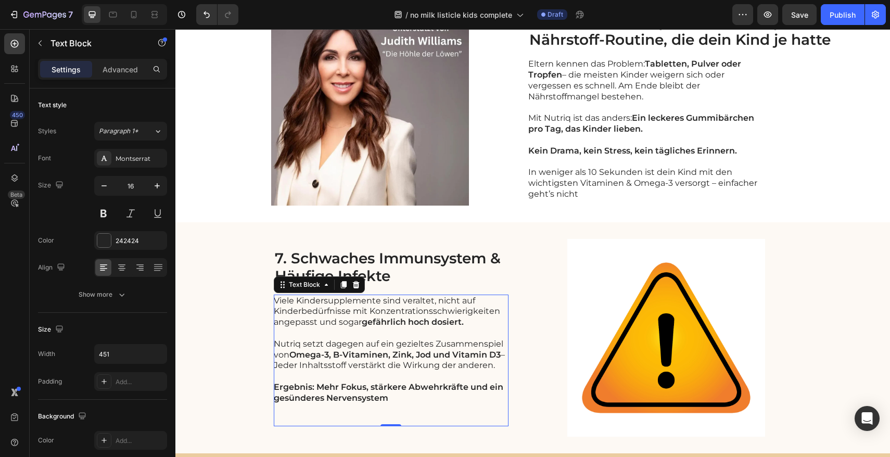
click at [374, 319] on strong "gefährlich hoch dosiert." at bounding box center [413, 322] width 102 height 10
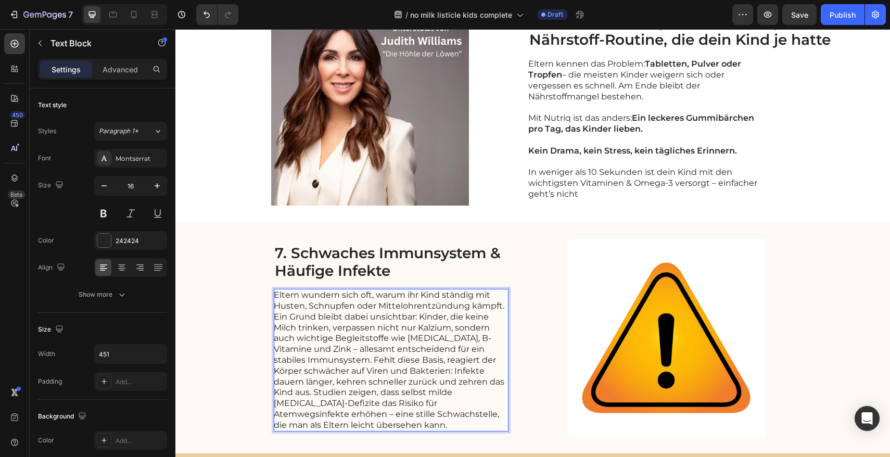
click at [416, 319] on p "Eltern wundern sich oft, warum ihr Kind ständig mit Husten, Schnupfen oder Mitt…" at bounding box center [391, 360] width 234 height 141
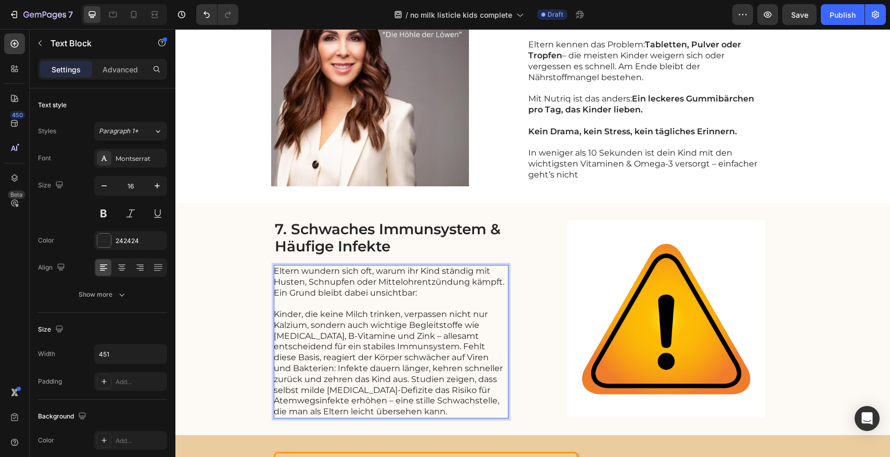
scroll to position [1756, 0]
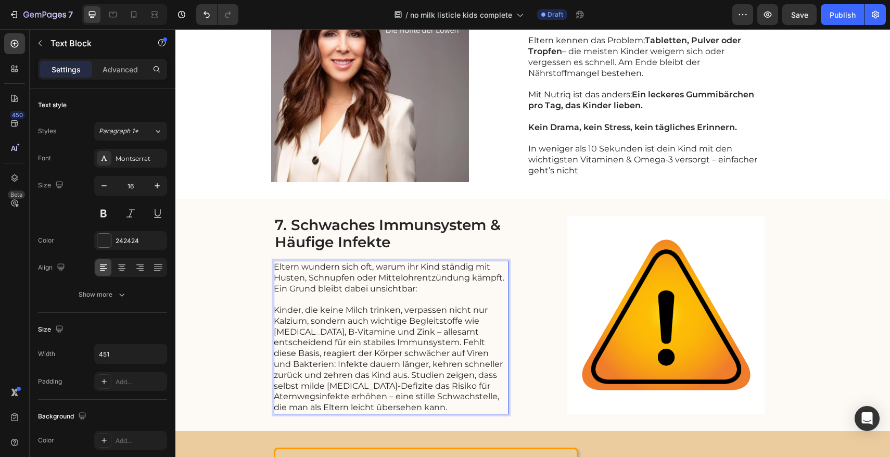
click at [457, 344] on p "Kinder, die keine Milch trinken, verpassen nicht nur Kalzium, sondern auch wich…" at bounding box center [391, 359] width 234 height 108
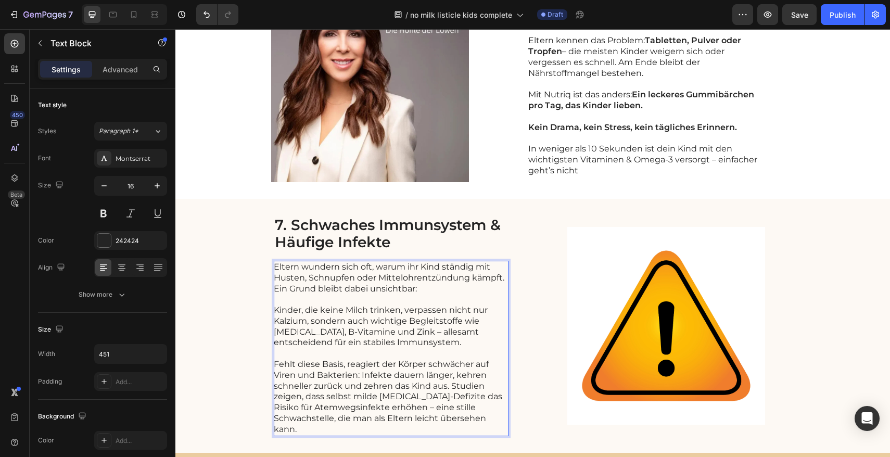
click at [447, 387] on p "Fehlt diese Basis, reagiert der Körper schwächer auf Viren und Bakterien: Infek…" at bounding box center [391, 397] width 234 height 76
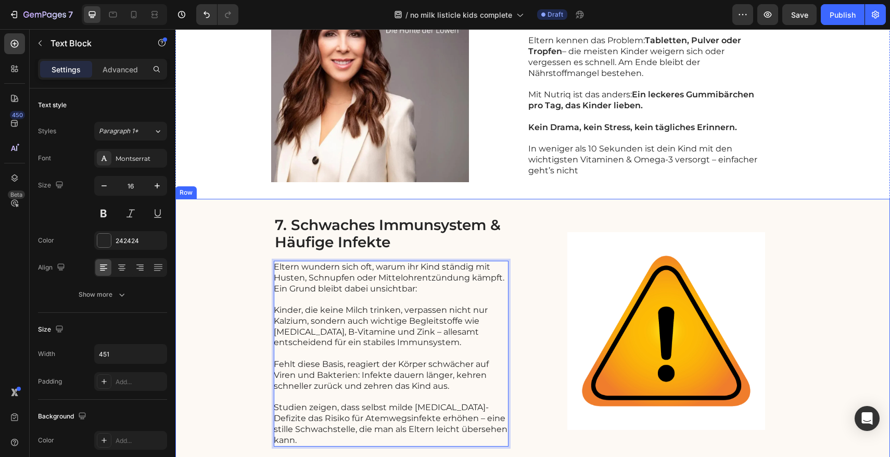
click at [265, 309] on div "7. Schwaches Immunsystem & Häufige Infekte Heading Eltern wundern sich oft, war…" at bounding box center [532, 331] width 715 height 265
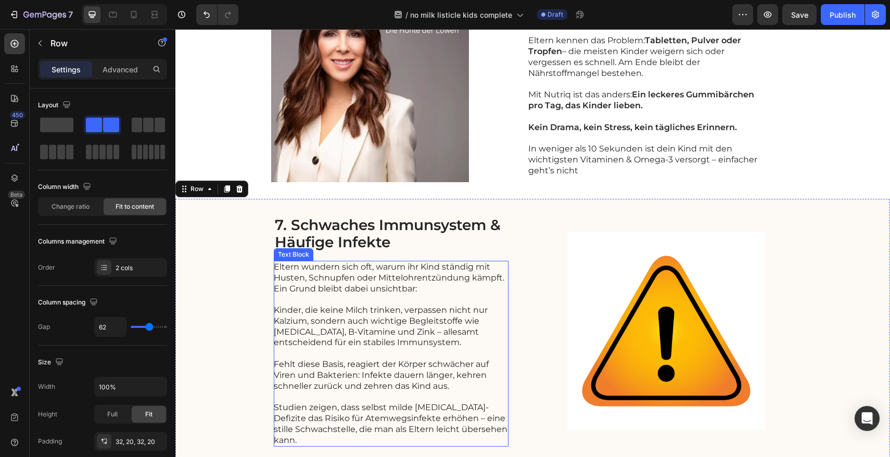
click at [374, 279] on p "Eltern wundern sich oft, warum ihr Kind ständig mit Husten, Schnupfen oder Mitt…" at bounding box center [391, 278] width 234 height 32
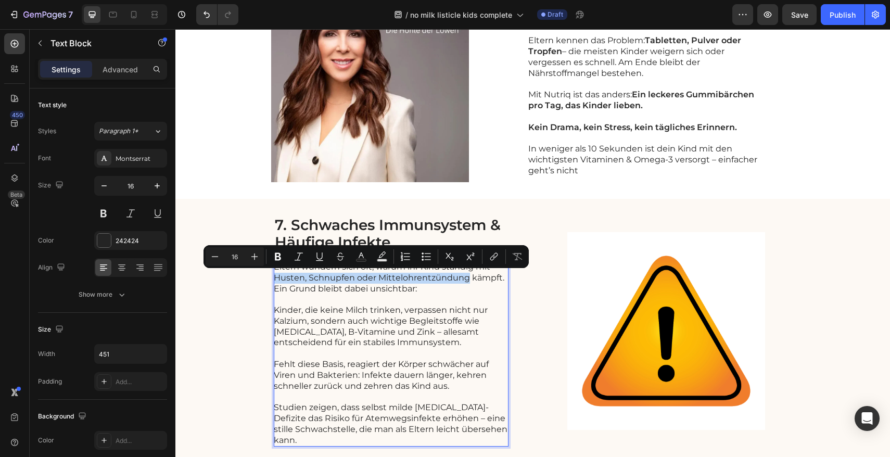
drag, startPoint x: 463, startPoint y: 279, endPoint x: 271, endPoint y: 278, distance: 192.1
click at [279, 259] on icon "Editor contextual toolbar" at bounding box center [278, 257] width 6 height 8
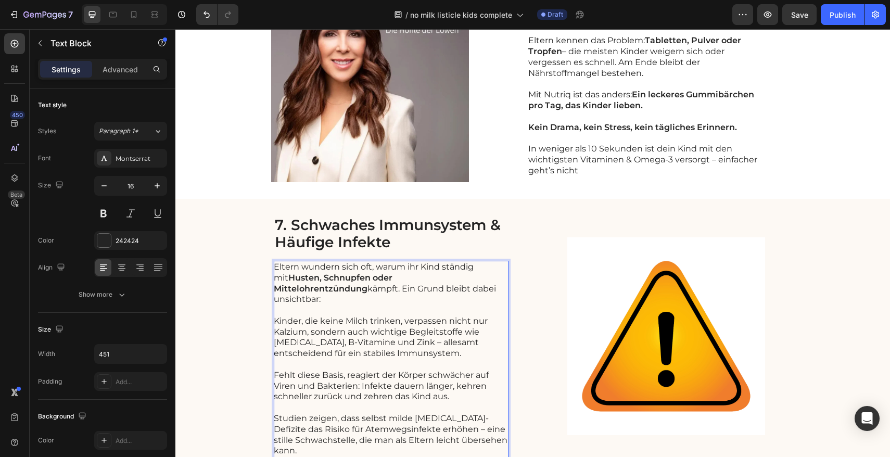
click at [416, 286] on p "Eltern wundern sich oft, warum ihr Kind ständig mit Husten, Schnupfen oder Mitt…" at bounding box center [391, 283] width 234 height 43
drag, startPoint x: 272, startPoint y: 287, endPoint x: 286, endPoint y: 291, distance: 15.0
click at [274, 287] on p "Eltern wundern sich oft, warum ihr Kind ständig mit Husten, Schnupfen oder Mitt…" at bounding box center [391, 283] width 234 height 43
click at [274, 289] on p "Eltern wundern sich oft, warum ihr Kind ständig mit Husten, Schnupfen oder Mitt…" at bounding box center [391, 283] width 234 height 43
click at [283, 290] on p "Eltern wundern sich oft, warum ihr Kind ständig mit Husten, Schnupfen oder Mitt…" at bounding box center [391, 283] width 234 height 43
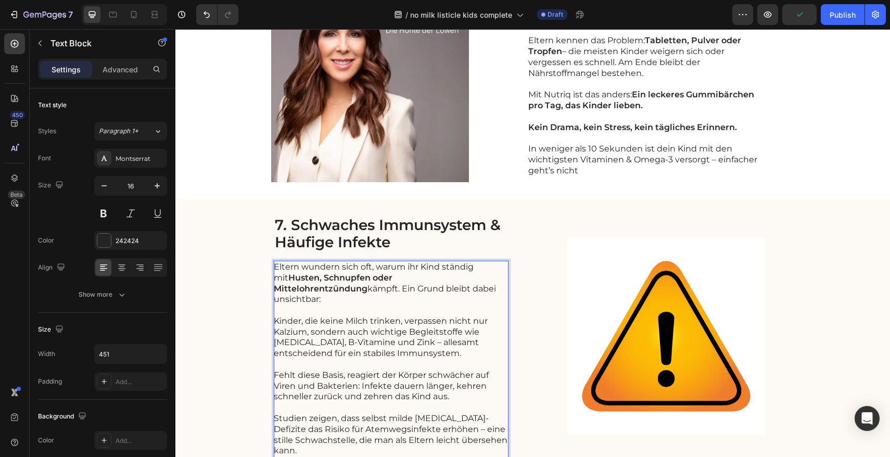
click at [278, 290] on p "Eltern wundern sich oft, warum ihr Kind ständig mit Husten, Schnupfen oder Mitt…" at bounding box center [391, 283] width 234 height 43
click at [502, 279] on p "Eltern wundern sich oft, warum ihr Kind ständig mit Husten, Schnupfen oder Mitt…" at bounding box center [391, 283] width 234 height 43
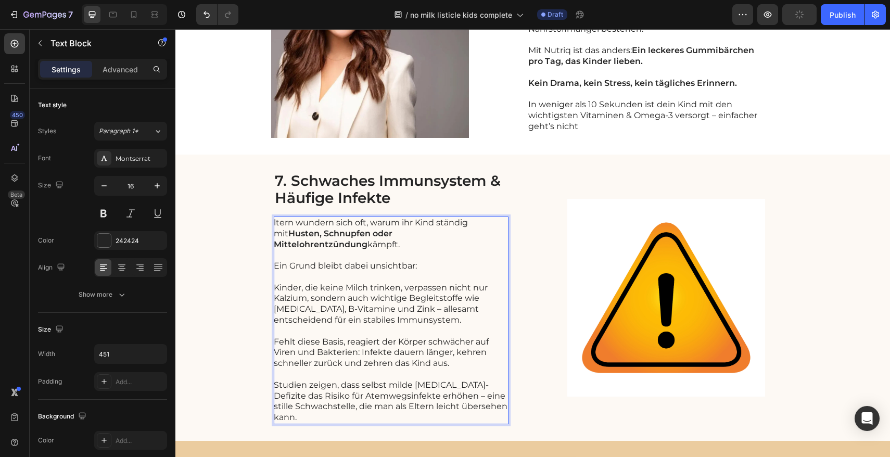
scroll to position [1801, 0]
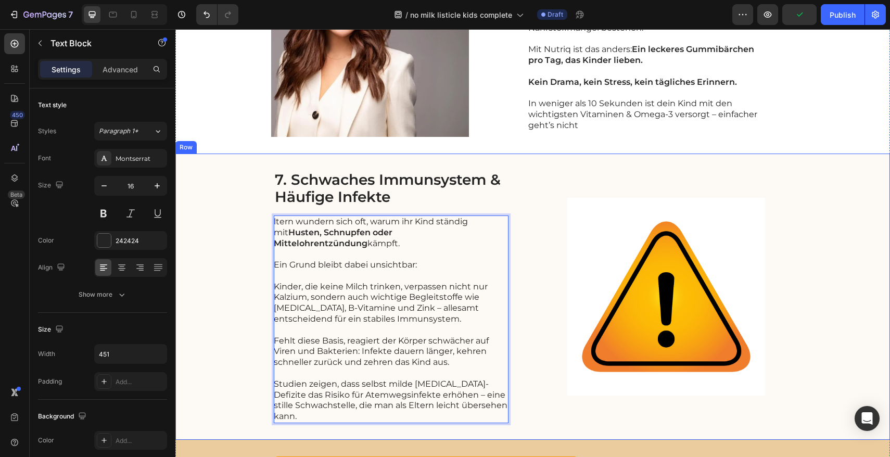
click at [250, 297] on div "7. Schwaches Immunsystem & Häufige Infekte Heading ltern wundern sich oft, waru…" at bounding box center [532, 297] width 715 height 286
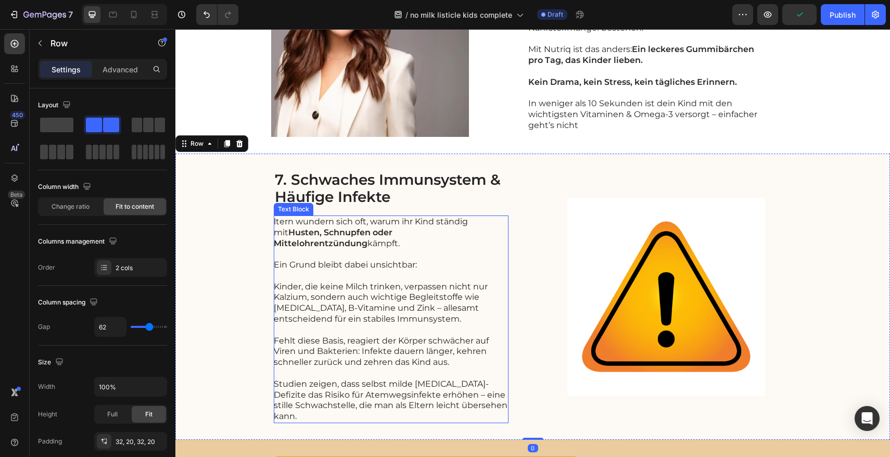
click at [354, 293] on p "Kinder, die keine Milch trinken, verpassen nicht nur Kalzium, sondern auch wich…" at bounding box center [391, 303] width 234 height 43
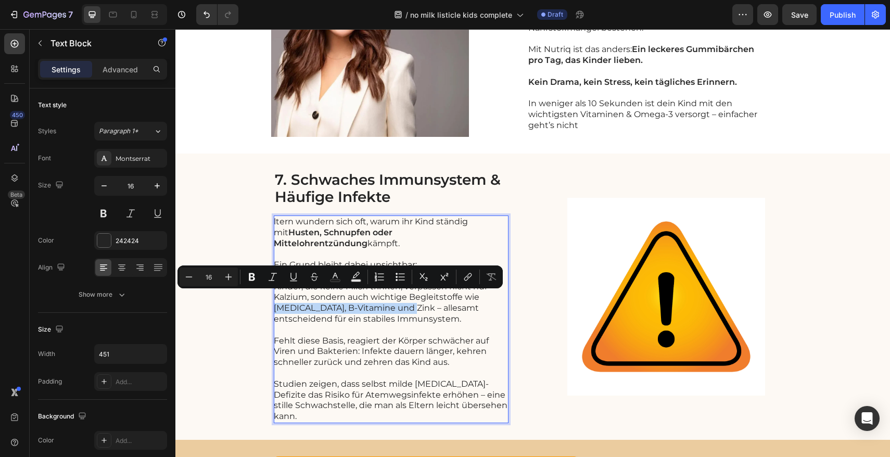
drag, startPoint x: 405, startPoint y: 296, endPoint x: 271, endPoint y: 296, distance: 133.3
click at [274, 296] on p "Kinder, die keine Milch trinken, verpassen nicht nur Kalzium, sondern auch wich…" at bounding box center [391, 303] width 234 height 43
click at [259, 280] on button "Bold" at bounding box center [252, 277] width 19 height 19
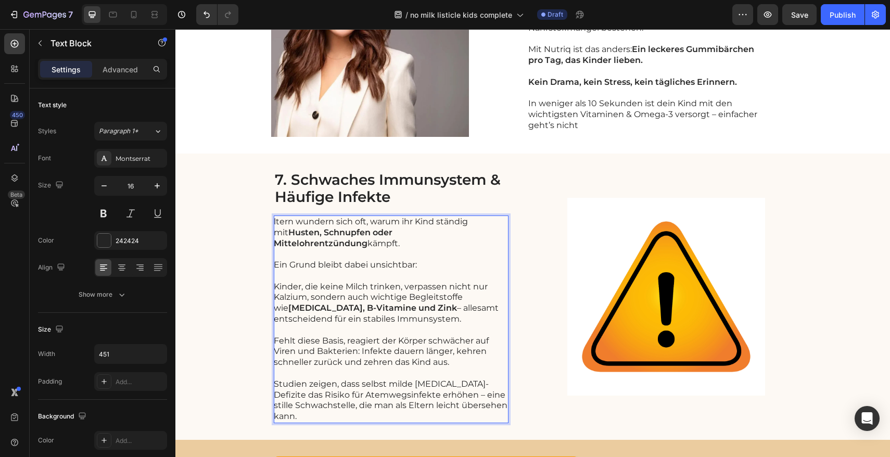
drag, startPoint x: 329, startPoint y: 331, endPoint x: 370, endPoint y: 331, distance: 40.6
click at [370, 336] on p "Fehlt diese Basis, reagiert der Körper schwächer auf Viren und Bakterien: Infek…" at bounding box center [391, 352] width 234 height 32
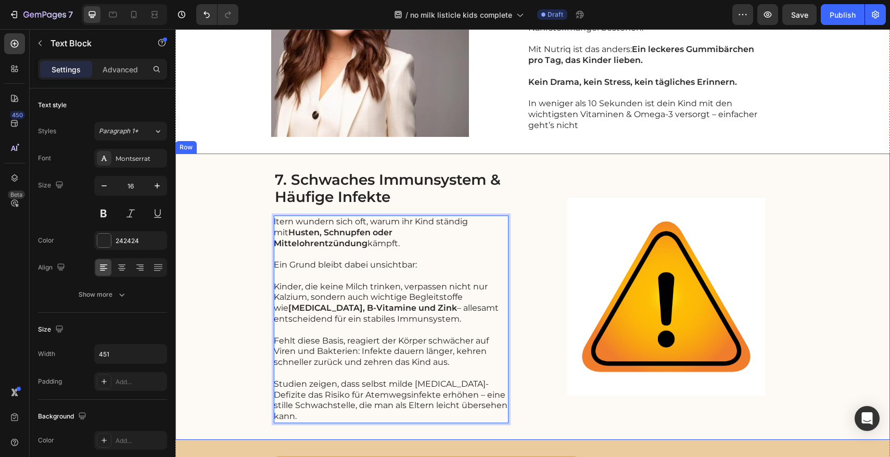
click at [253, 344] on div "7. Schwaches Immunsystem & Häufige Infekte Heading ltern wundern sich oft, waru…" at bounding box center [532, 297] width 715 height 286
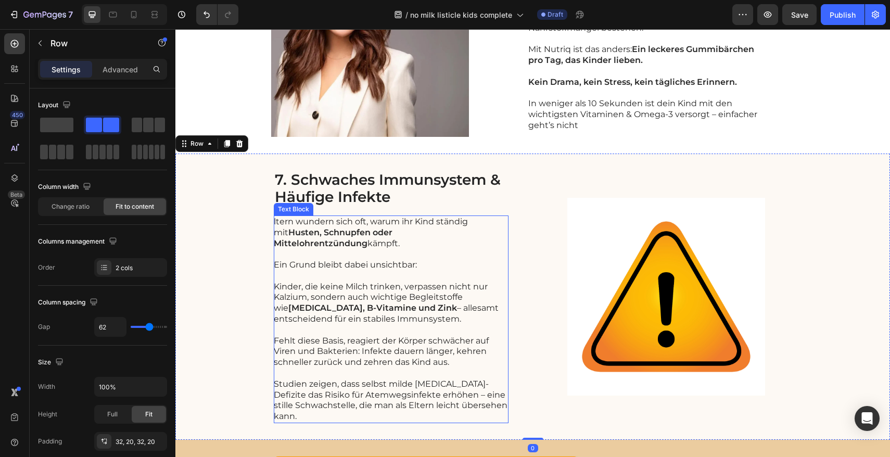
click at [372, 346] on p "Fehlt diese Basis, reagiert der Körper schwächer auf Viren und Bakterien: Infek…" at bounding box center [391, 352] width 234 height 32
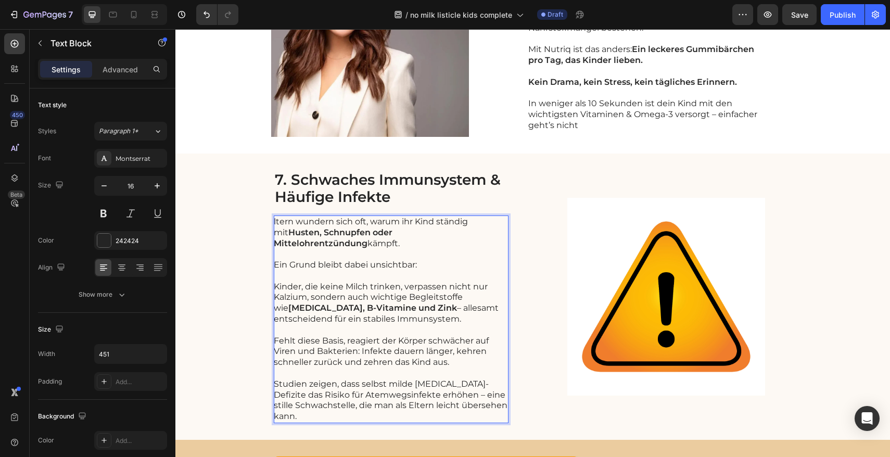
drag, startPoint x: 358, startPoint y: 342, endPoint x: 404, endPoint y: 348, distance: 46.8
click at [374, 346] on p "Fehlt diese Basis, reagiert der Körper schwächer auf Viren und Bakterien: Infek…" at bounding box center [391, 352] width 234 height 32
click at [356, 341] on p "Fehlt diese Basis, reagiert der Körper schwächer auf Viren und Bakterien: Infek…" at bounding box center [391, 352] width 234 height 32
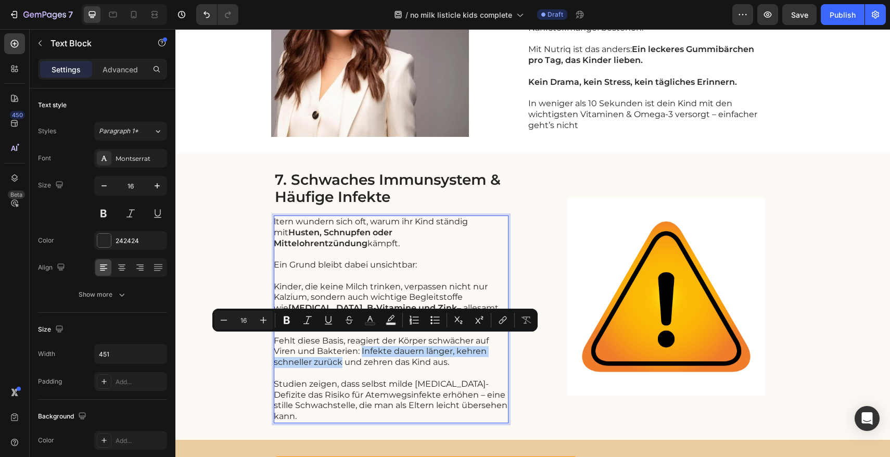
drag, startPoint x: 357, startPoint y: 342, endPoint x: 337, endPoint y: 355, distance: 24.1
click at [337, 355] on p "Fehlt diese Basis, reagiert der Körper schwächer auf Viren und Bakterien: Infek…" at bounding box center [391, 352] width 234 height 32
click at [290, 325] on icon "Editor contextual toolbar" at bounding box center [287, 320] width 10 height 10
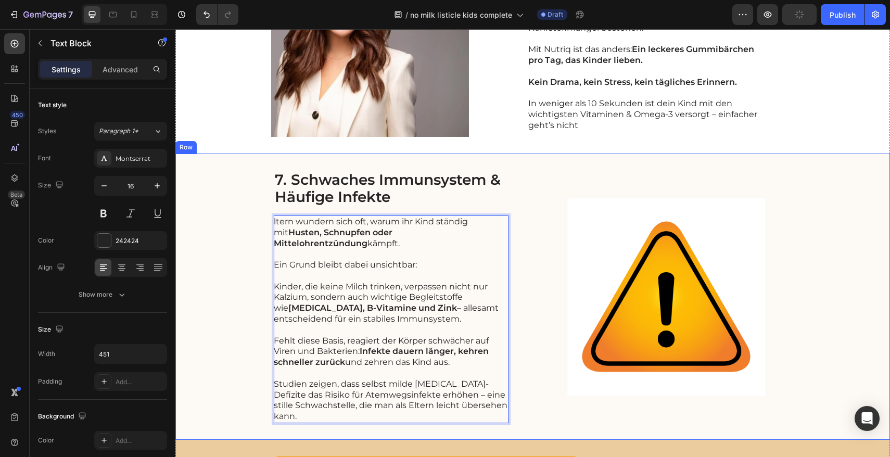
click at [257, 355] on div "7. Schwaches Immunsystem & Häufige Infekte Heading ltern wundern sich oft, waru…" at bounding box center [532, 297] width 715 height 286
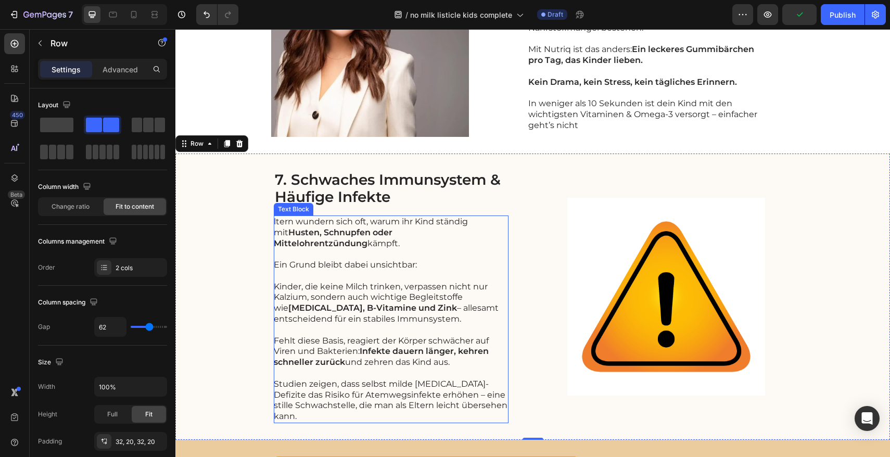
click at [382, 379] on p "Studien zeigen, dass selbst milde [MEDICAL_DATA]-Defizite das Risiko für Atemwe…" at bounding box center [391, 400] width 234 height 43
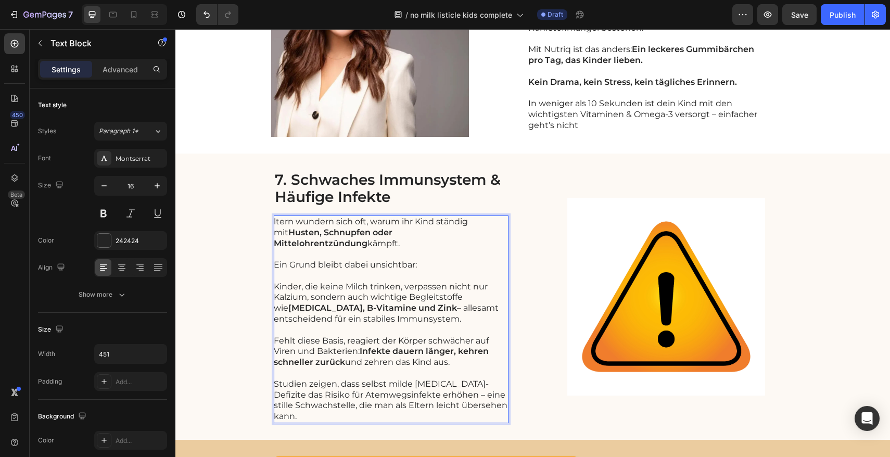
click at [357, 379] on p "Studien zeigen, dass selbst milde [MEDICAL_DATA]-Defizite das Risiko für Atemwe…" at bounding box center [391, 400] width 234 height 43
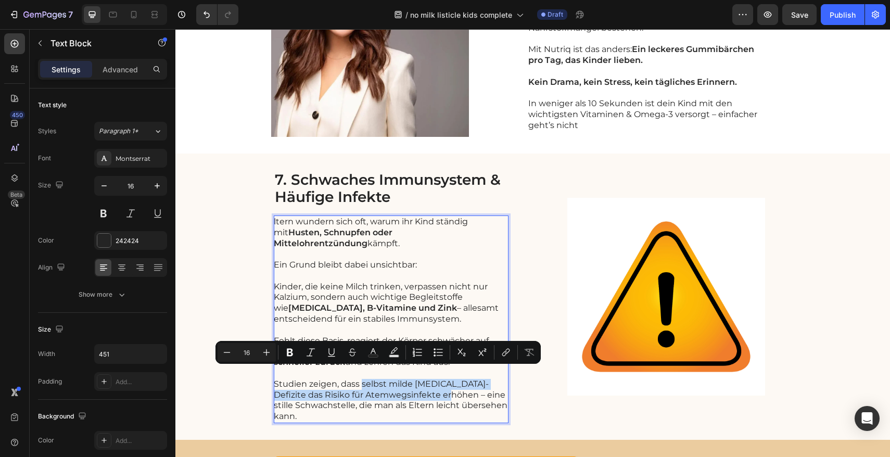
drag, startPoint x: 358, startPoint y: 375, endPoint x: 437, endPoint y: 387, distance: 80.0
click at [437, 387] on p "Studien zeigen, dass selbst milde [MEDICAL_DATA]-Defizite das Risiko für Atemwe…" at bounding box center [391, 400] width 234 height 43
click at [294, 355] on icon "Editor contextual toolbar" at bounding box center [290, 352] width 10 height 10
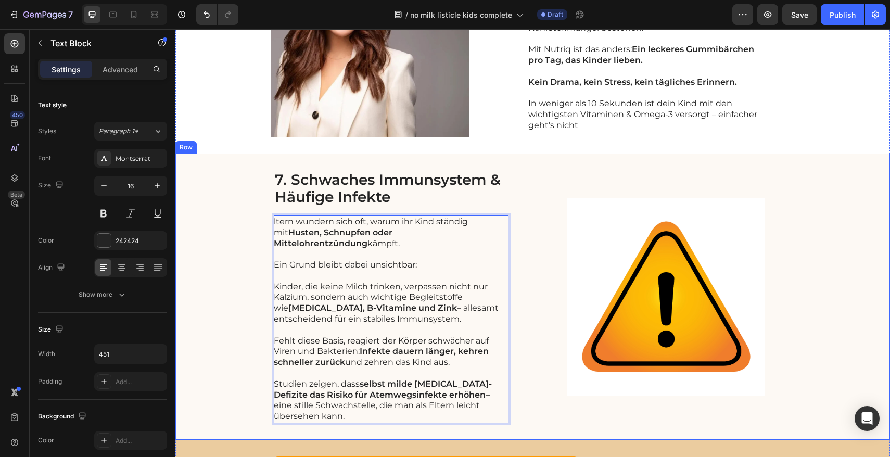
click at [260, 287] on div "7. Schwaches Immunsystem & Häufige Infekte Heading ltern wundern sich oft, waru…" at bounding box center [532, 297] width 715 height 286
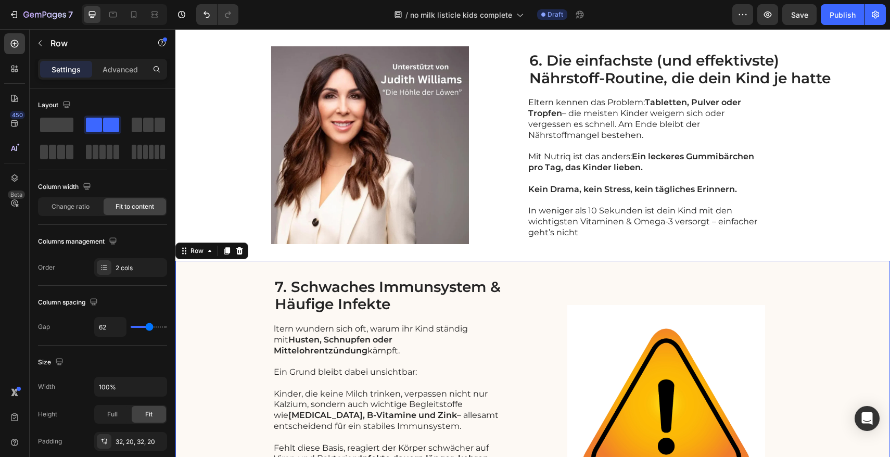
scroll to position [1655, 0]
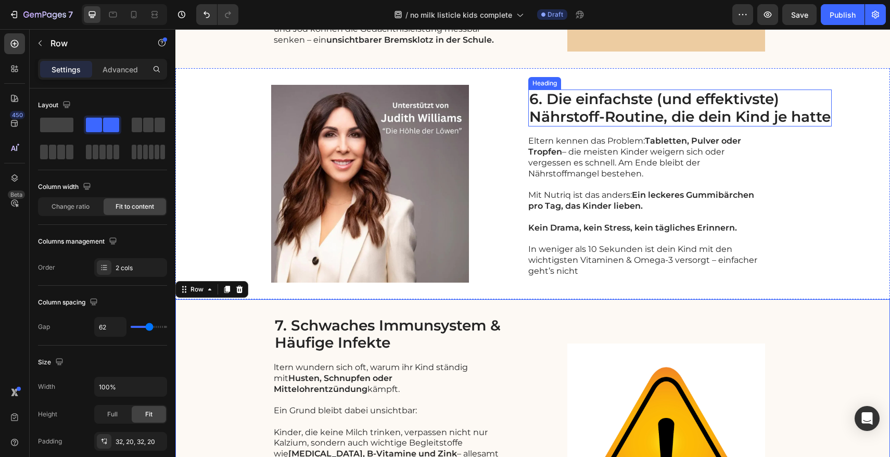
click at [603, 106] on p "6. Die einfachste (und effektivste) Nährstoff-Routine, die dein Kind je hatte" at bounding box center [680, 108] width 301 height 35
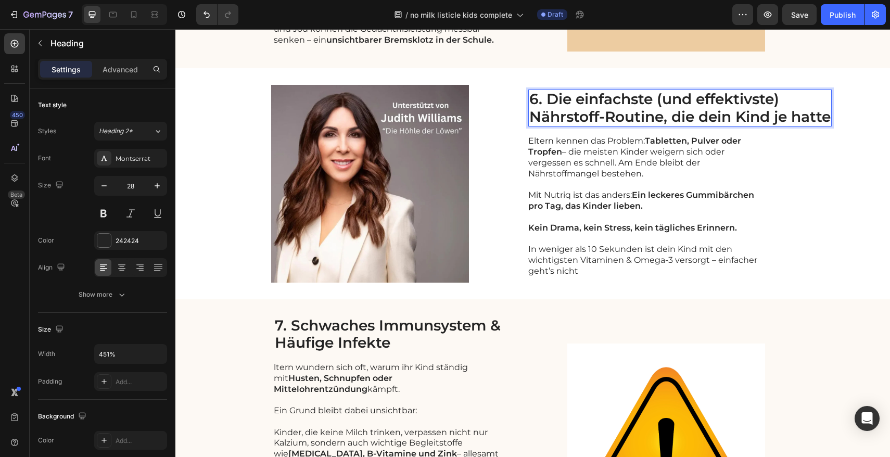
click at [561, 100] on p "6. Die einfachste (und effektivste) Nährstoff-Routine, die dein Kind je hatte" at bounding box center [680, 108] width 301 height 35
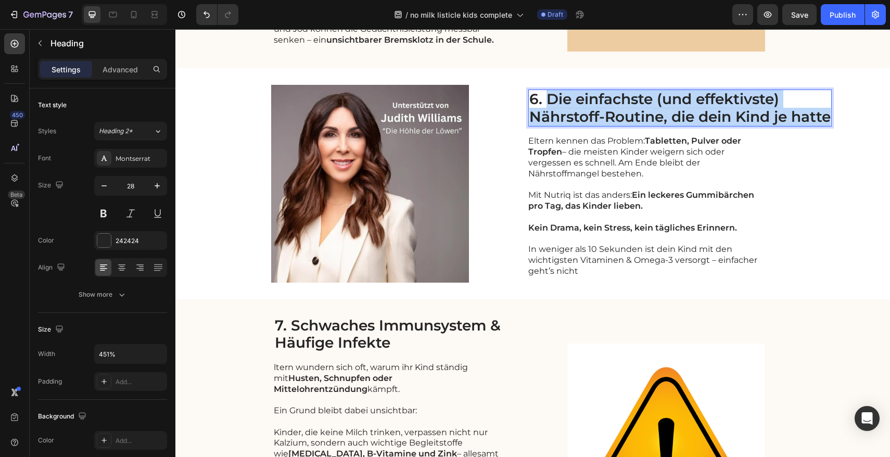
drag, startPoint x: 546, startPoint y: 97, endPoint x: 824, endPoint y: 109, distance: 278.8
click at [824, 109] on p "6. Die einfachste (und effektivste) Nährstoff-Routine, die dein Kind je hatte" at bounding box center [680, 108] width 301 height 35
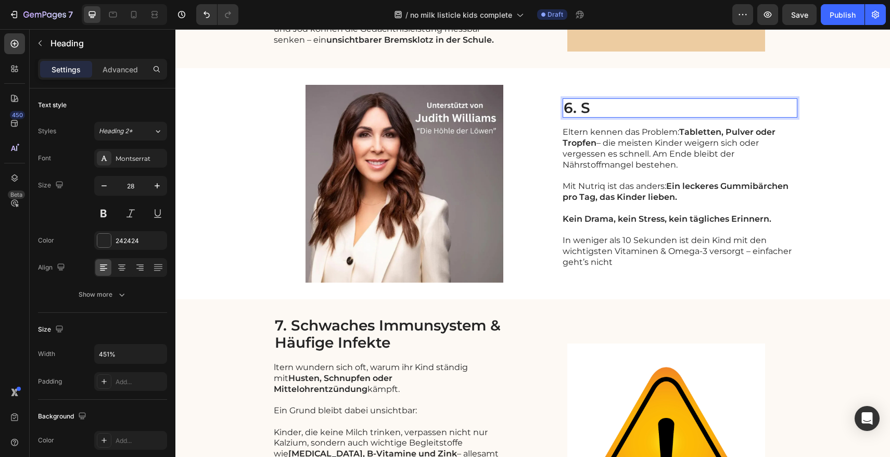
scroll to position [1664, 0]
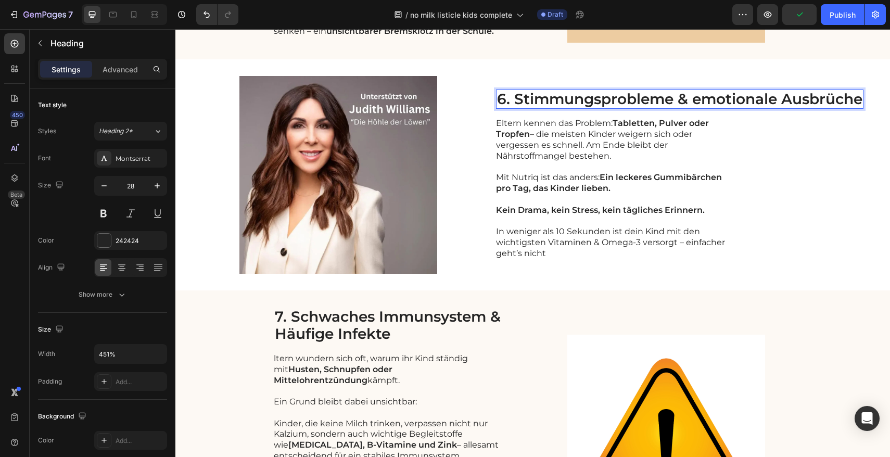
click at [687, 101] on p "6. Stimmungsprobleme & emotionale Ausbrüche" at bounding box center [680, 100] width 366 height 18
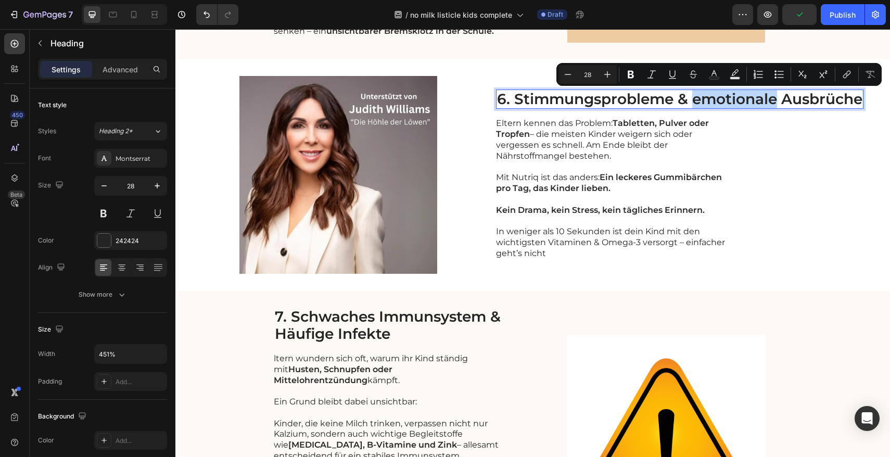
click at [687, 100] on p "6. Stimmungsprobleme & emotionale Ausbrüche" at bounding box center [680, 100] width 366 height 18
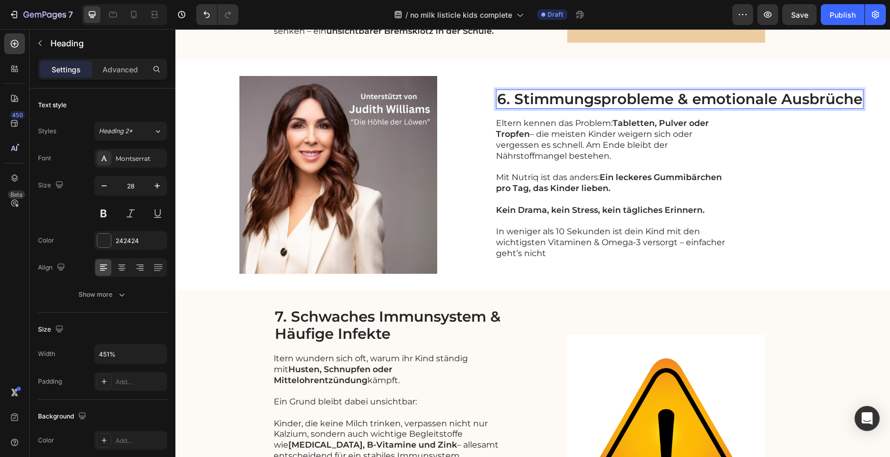
scroll to position [1655, 0]
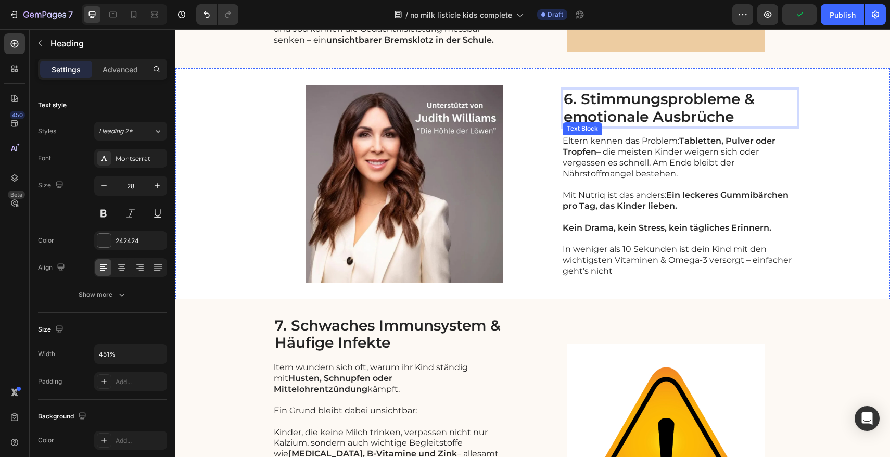
click at [591, 146] on p "Eltern kennen das Problem: Tabletten, Pulver oder Tropfen – die meisten Kinder …" at bounding box center [680, 157] width 234 height 43
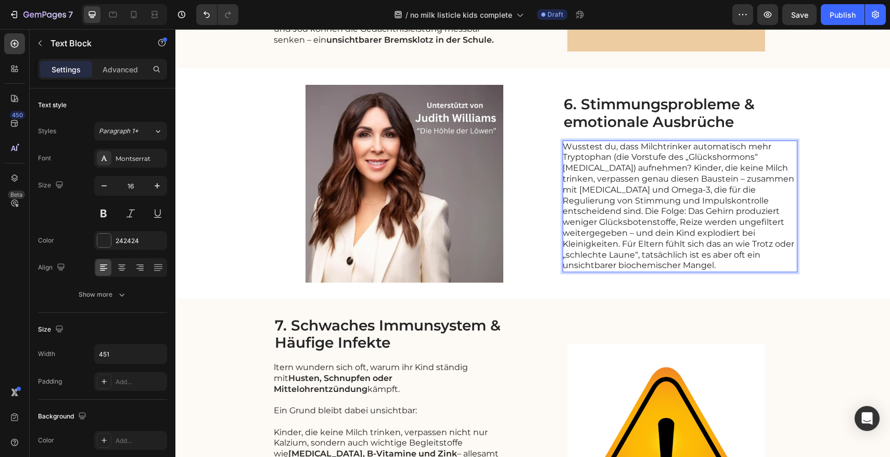
click at [660, 169] on p "Wusstest du, dass Milchtrinker automatisch mehr Tryptophan (die Vorstufe des „G…" at bounding box center [680, 207] width 234 height 130
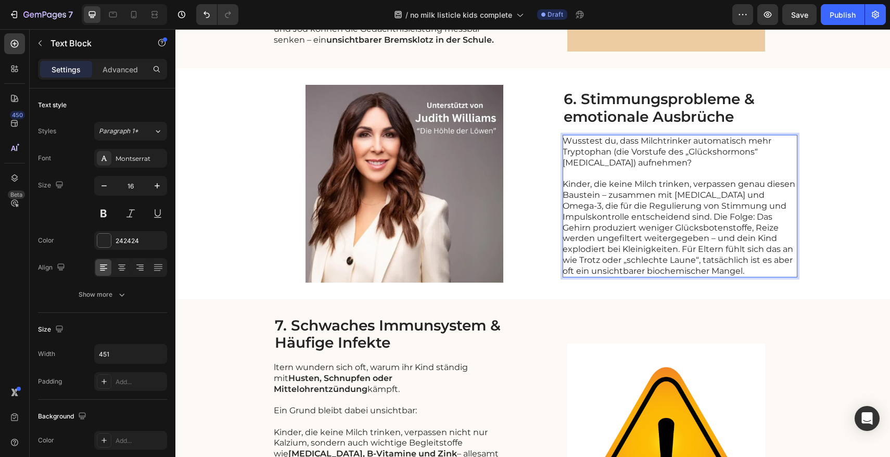
click at [709, 219] on p "Kinder, die keine Milch trinken, verpassen genau diesen Baustein – zusammen mit…" at bounding box center [680, 227] width 234 height 97
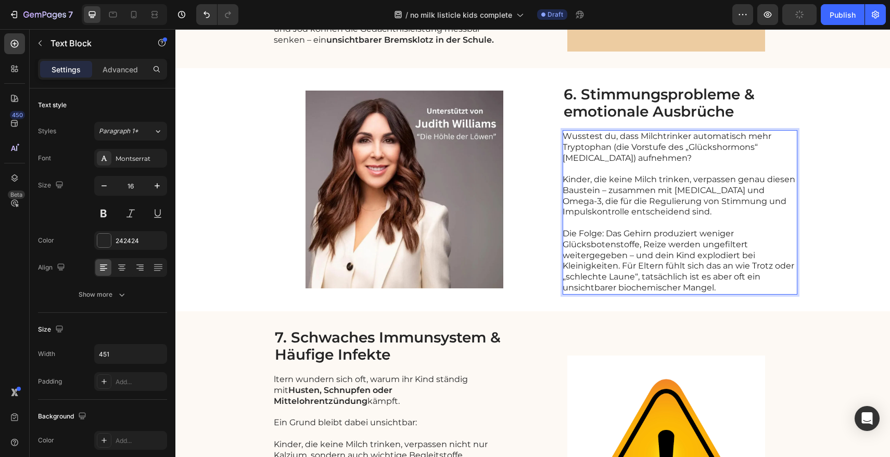
click at [618, 267] on p "Die Folge: Das Gehirn produziert weniger Glücksbotenstoffe, Reize werden ungefi…" at bounding box center [680, 261] width 234 height 65
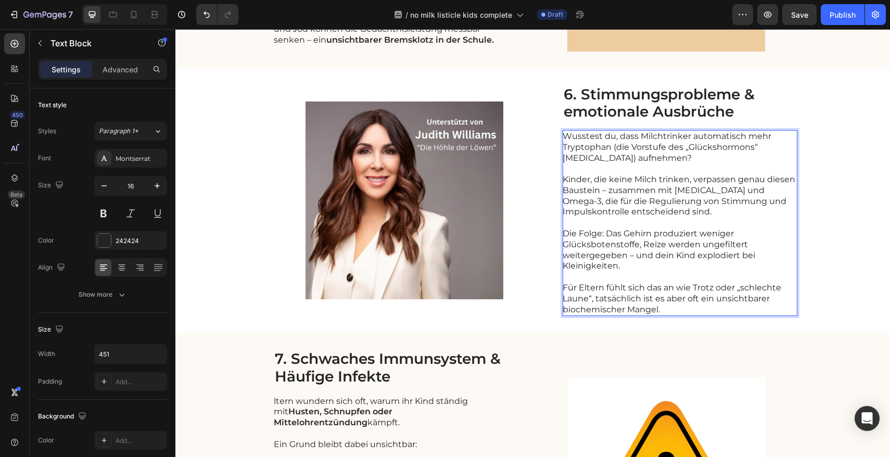
click at [731, 141] on p "Wusstest du, dass Milchtrinker automatisch mehr Tryptophan (die Vorstufe des „G…" at bounding box center [680, 147] width 234 height 32
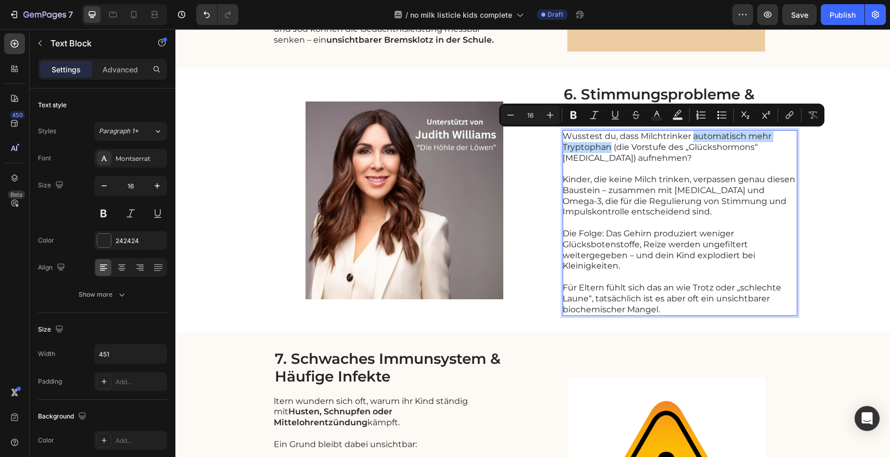
drag, startPoint x: 688, startPoint y: 136, endPoint x: 607, endPoint y: 149, distance: 82.7
click at [607, 149] on p "Wusstest du, dass Milchtrinker automatisch mehr Tryptophan (die Vorstufe des „G…" at bounding box center [680, 147] width 234 height 32
click at [575, 121] on button "Bold" at bounding box center [573, 115] width 19 height 19
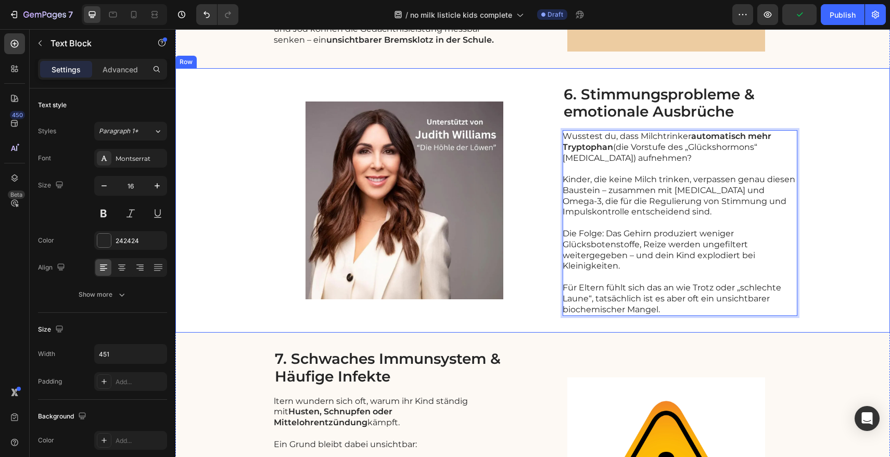
click at [849, 204] on div "Image 6. Stimmungsprobleme & emotionale Ausbrüche Heading Wusstest du, dass Mil…" at bounding box center [532, 200] width 715 height 265
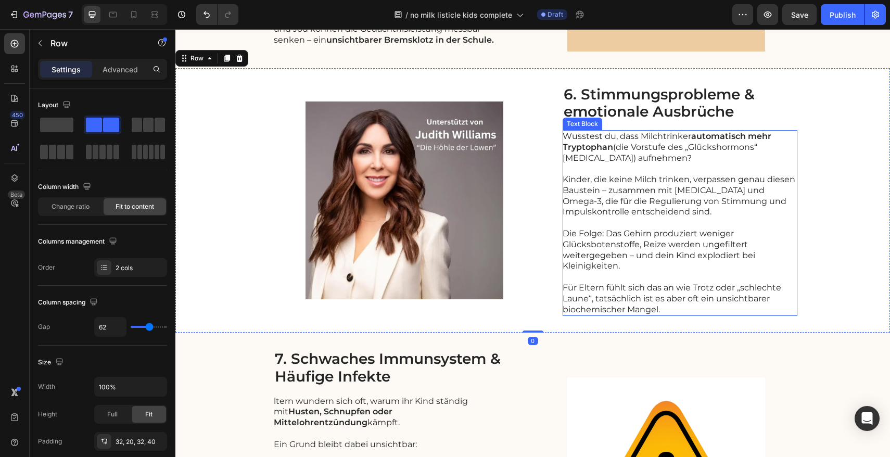
click at [694, 199] on p "Kinder, die keine Milch trinken, verpassen genau diesen Baustein – zusammen mit…" at bounding box center [680, 195] width 234 height 43
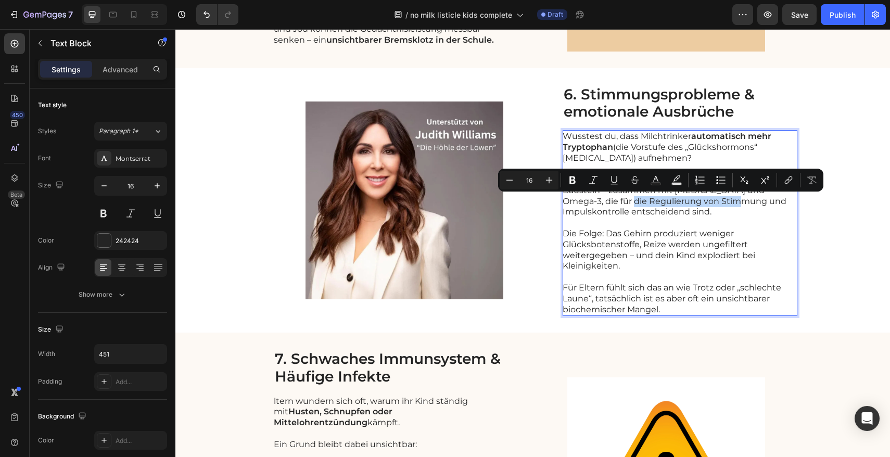
drag, startPoint x: 603, startPoint y: 201, endPoint x: 716, endPoint y: 201, distance: 113.5
click at [718, 201] on p "Kinder, die keine Milch trinken, verpassen genau diesen Baustein – zusammen mit…" at bounding box center [680, 195] width 234 height 43
click at [572, 181] on icon "Editor contextual toolbar" at bounding box center [573, 180] width 10 height 10
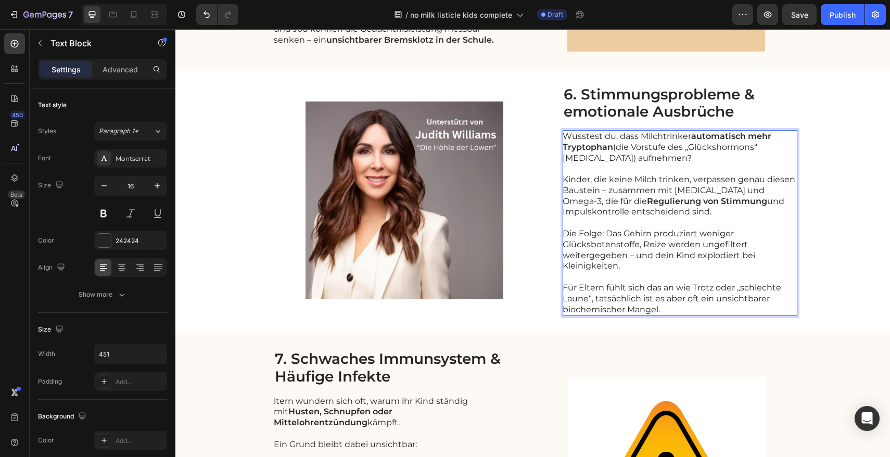
click at [608, 218] on p "Rich Text Editor. Editing area: main" at bounding box center [680, 223] width 234 height 11
click at [829, 198] on div "Image 6. Stimmungsprobleme & emotionale Ausbrüche Heading Wusstest du, dass Mil…" at bounding box center [532, 200] width 715 height 265
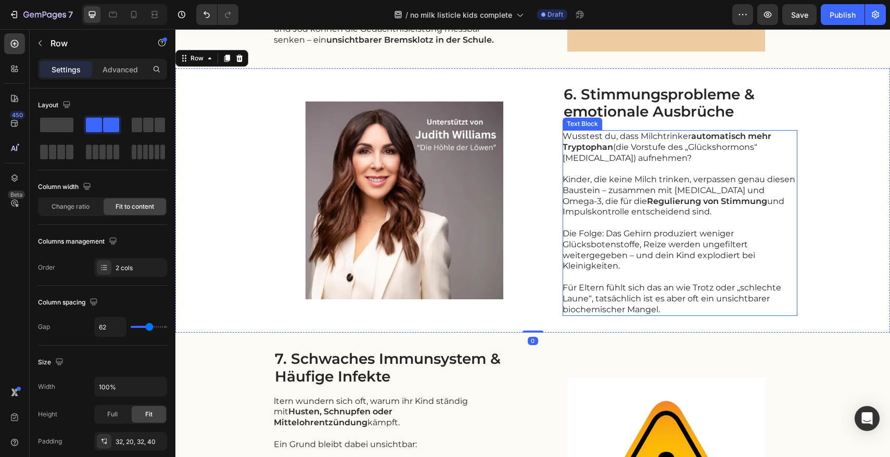
click at [608, 221] on p "Rich Text Editor. Editing area: main" at bounding box center [680, 223] width 234 height 11
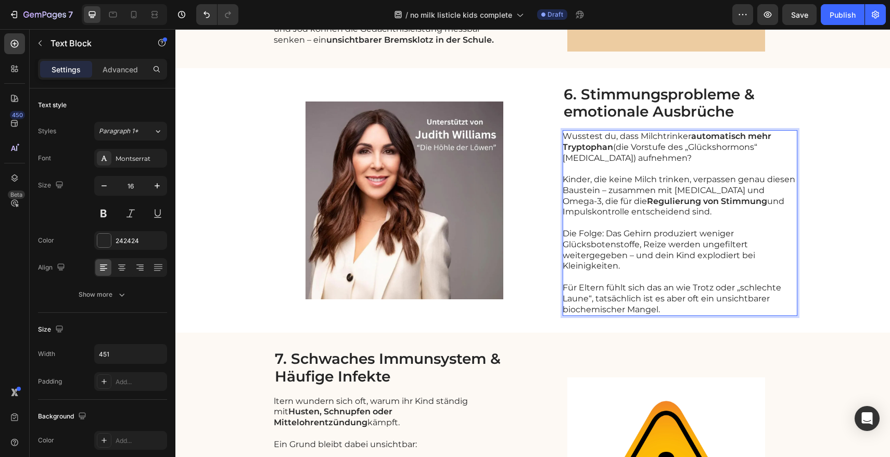
click at [625, 217] on p "Kinder, die keine Milch trinken, verpassen genau diesen Baustein – zusammen mit…" at bounding box center [680, 195] width 234 height 43
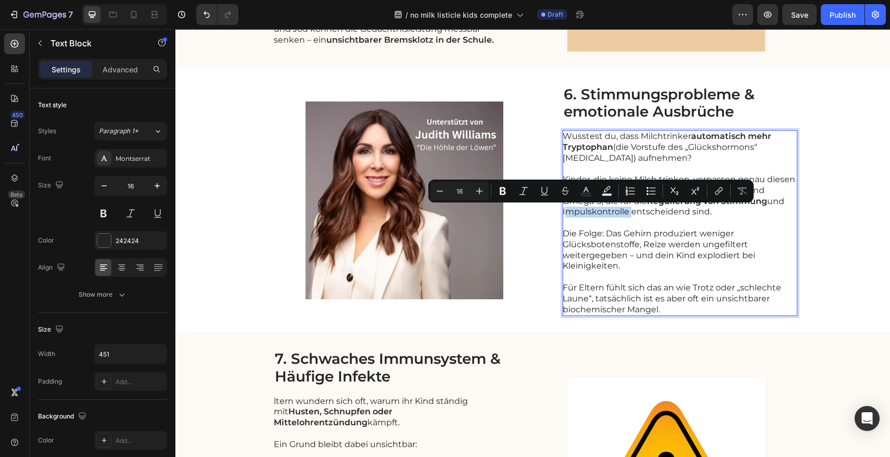
drag, startPoint x: 624, startPoint y: 211, endPoint x: 559, endPoint y: 211, distance: 65.1
click at [563, 211] on p "Kinder, die keine Milch trinken, verpassen genau diesen Baustein – zusammen mit…" at bounding box center [680, 195] width 234 height 43
click at [506, 195] on icon "Editor contextual toolbar" at bounding box center [503, 191] width 10 height 10
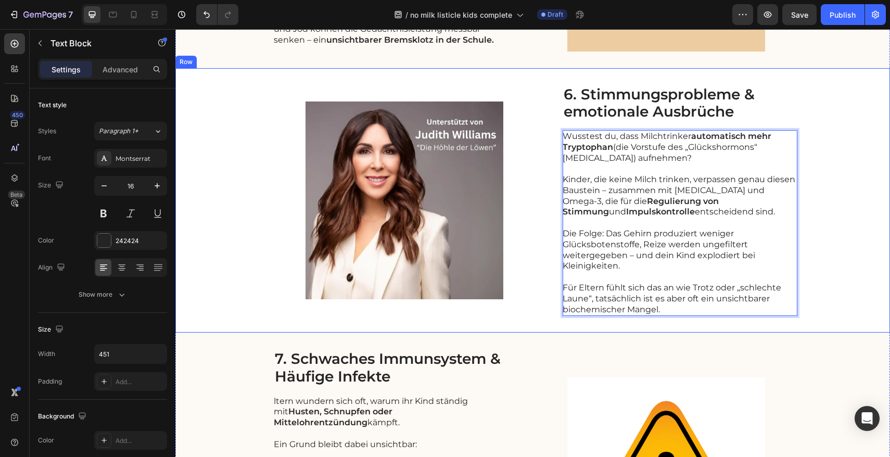
click at [853, 196] on div "Image 6. Stimmungsprobleme & emotionale Ausbrüche Heading Wusstest du, dass Mil…" at bounding box center [532, 200] width 715 height 265
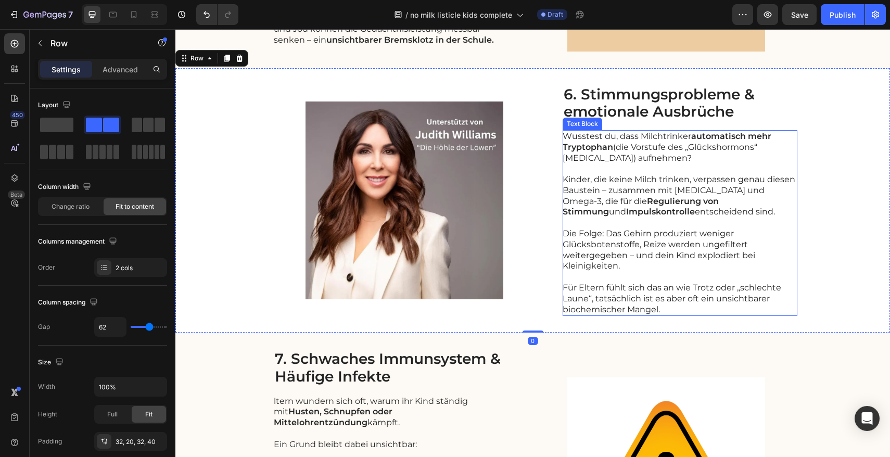
click at [693, 195] on p "Kinder, die keine Milch trinken, verpassen genau diesen Baustein – zusammen mit…" at bounding box center [680, 195] width 234 height 43
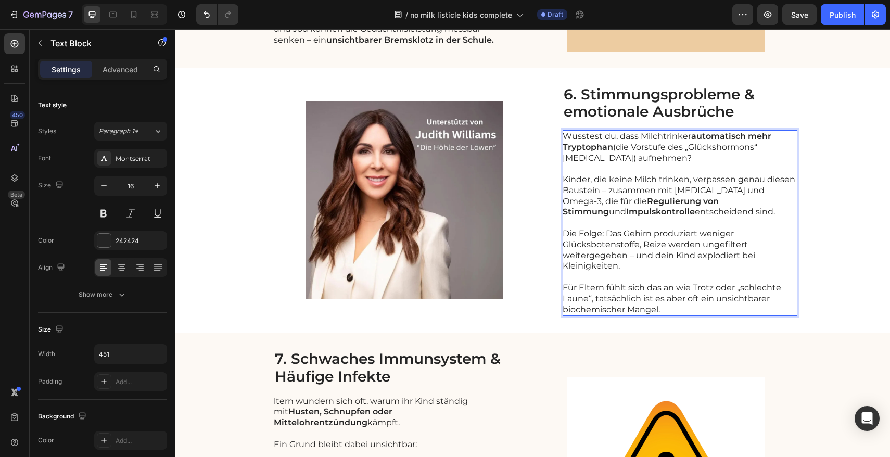
click at [678, 195] on p "Kinder, die keine Milch trinken, verpassen genau diesen Baustein – zusammen mit…" at bounding box center [680, 195] width 234 height 43
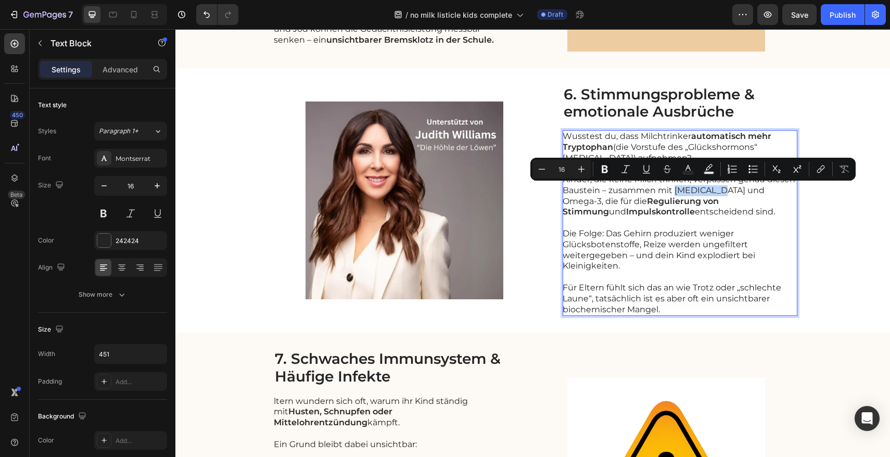
drag, startPoint x: 672, startPoint y: 190, endPoint x: 715, endPoint y: 190, distance: 43.2
click at [715, 190] on p "Kinder, die keine Milch trinken, verpassen genau diesen Baustein – zusammen mit…" at bounding box center [680, 195] width 234 height 43
click at [603, 173] on icon "Editor contextual toolbar" at bounding box center [605, 169] width 10 height 10
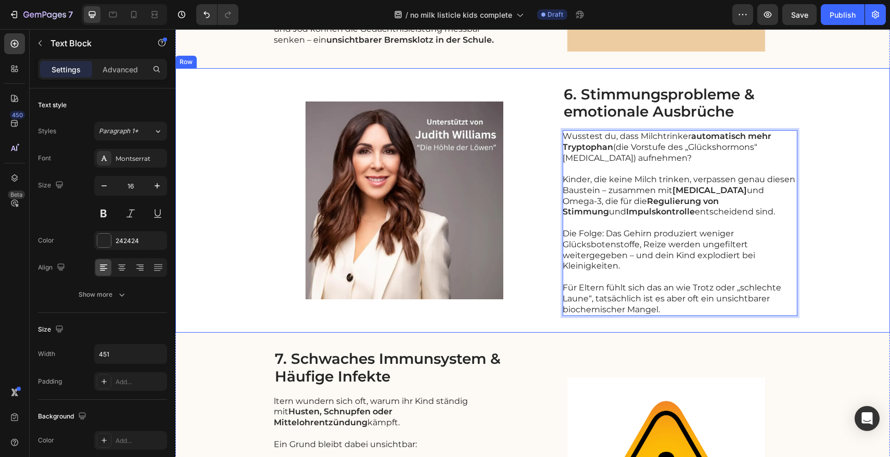
click at [866, 238] on div "Image 6. Stimmungsprobleme & emotionale Ausbrüche Heading Wusstest du, dass Mil…" at bounding box center [532, 200] width 715 height 265
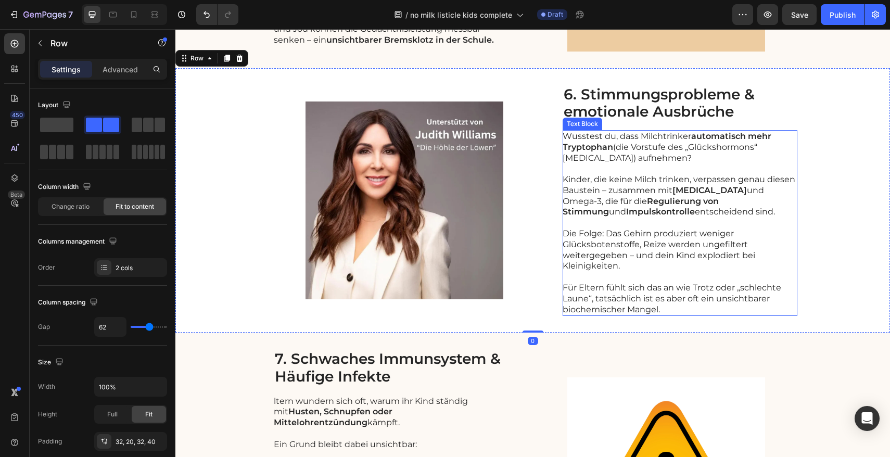
click at [750, 200] on p "Kinder, die keine Milch trinken, verpassen genau diesen Baustein – zusammen mit…" at bounding box center [680, 195] width 234 height 43
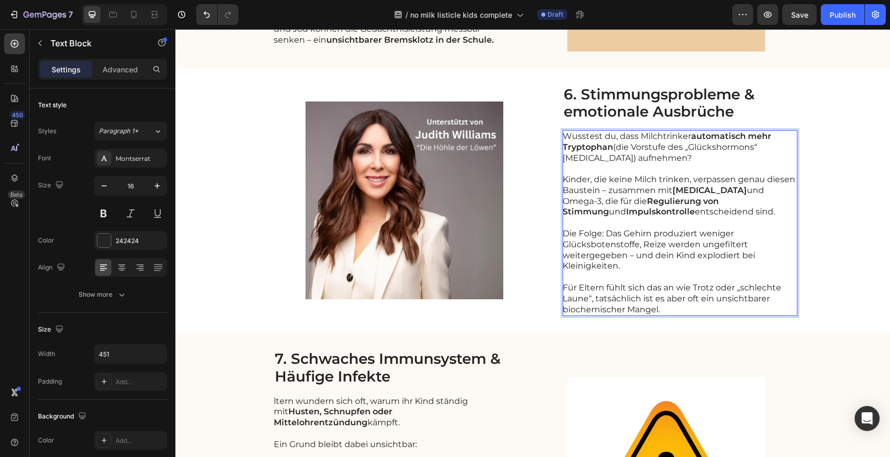
click at [744, 194] on p "Kinder, die keine Milch trinken, verpassen genau diesen Baustein – zusammen mit…" at bounding box center [680, 195] width 234 height 43
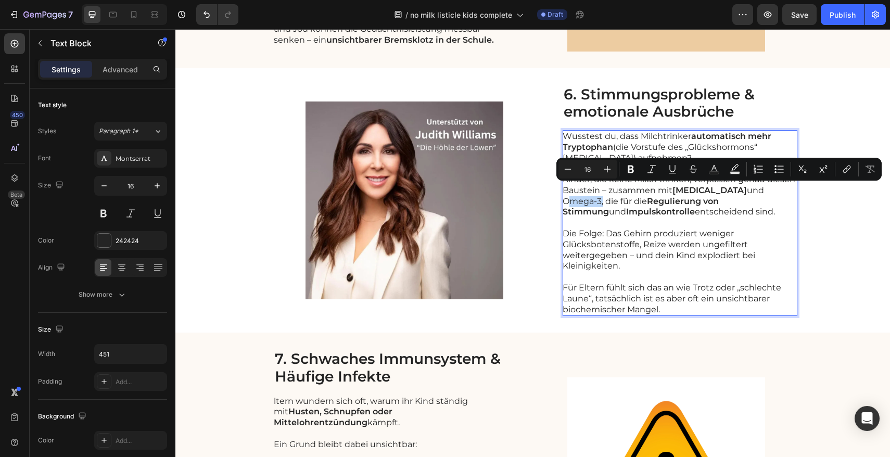
drag, startPoint x: 740, startPoint y: 191, endPoint x: 778, endPoint y: 193, distance: 38.6
click at [778, 193] on p "Kinder, die keine Milch trinken, verpassen genau diesen Baustein – zusammen mit…" at bounding box center [680, 195] width 234 height 43
click at [629, 173] on icon "Editor contextual toolbar" at bounding box center [631, 169] width 10 height 10
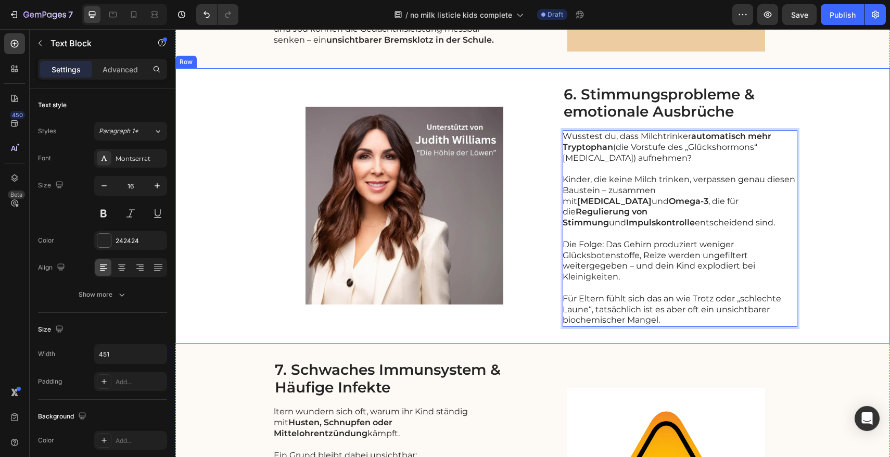
click at [832, 224] on div "Image 6. Stimmungsprobleme & emotionale Ausbrüche Heading Wusstest du, dass Mil…" at bounding box center [532, 206] width 715 height 276
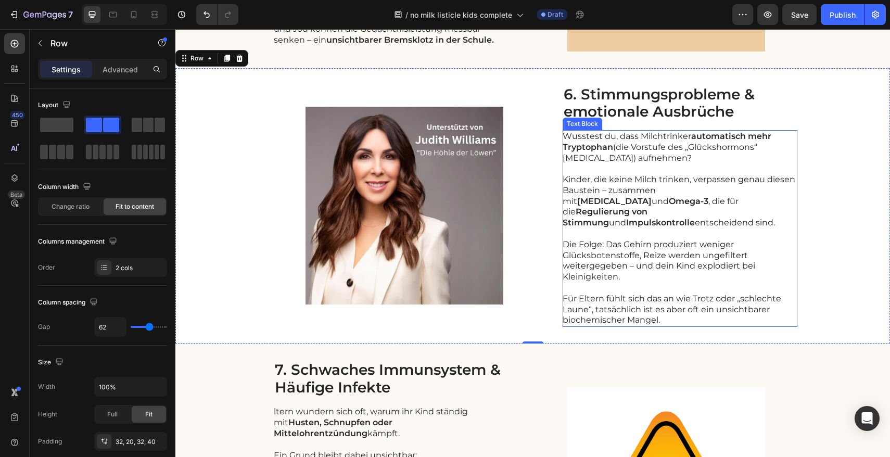
click at [639, 246] on p "Die Folge: Das Gehirn produziert weniger Glücksbotenstoffe, Reize werden ungefi…" at bounding box center [680, 261] width 234 height 43
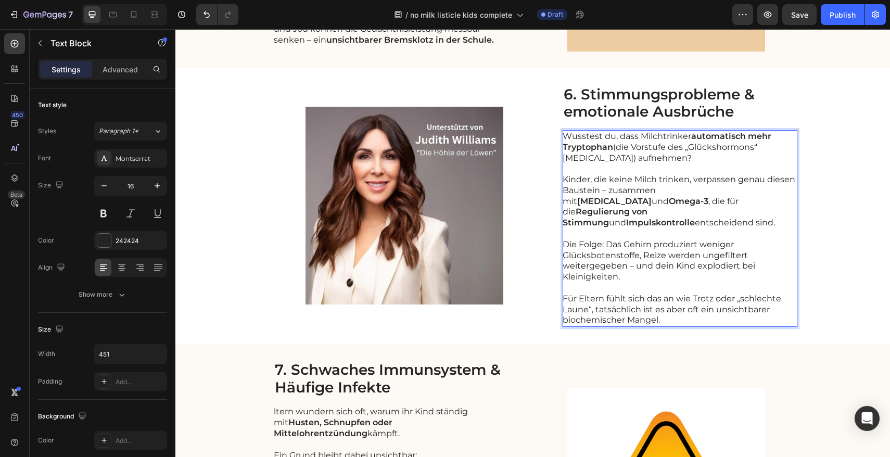
click at [639, 246] on p "Die Folge: Das Gehirn produziert weniger Glücksbotenstoffe, Reize werden ungefi…" at bounding box center [680, 261] width 234 height 43
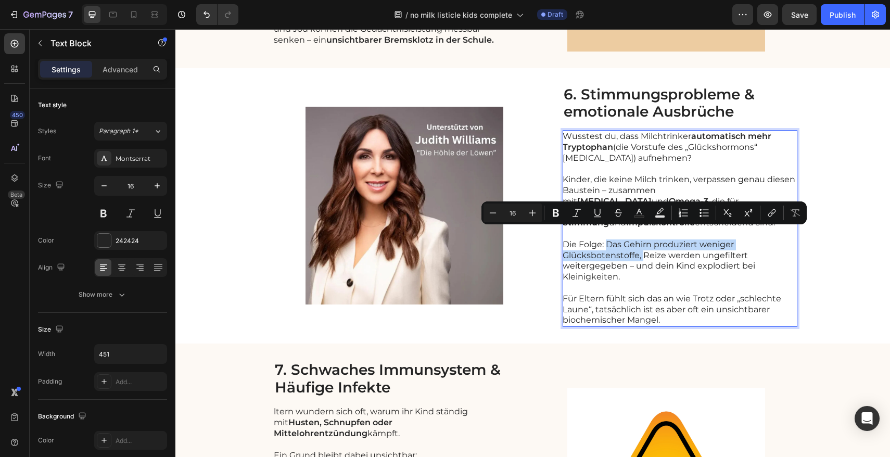
drag, startPoint x: 639, startPoint y: 246, endPoint x: 605, endPoint y: 234, distance: 36.7
click at [605, 240] on p "Die Folge: Das Gehirn produziert weniger Glücksbotenstoffe, Reize werden ungefi…" at bounding box center [680, 261] width 234 height 43
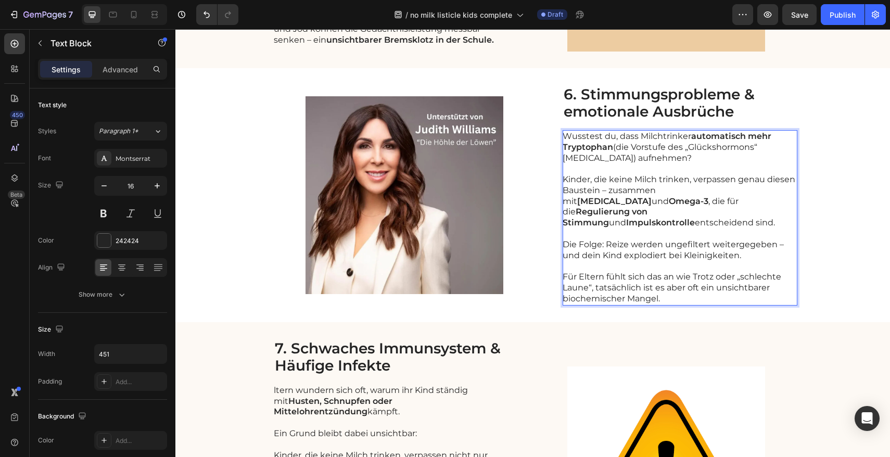
click at [776, 240] on p "Die Folge: Reize werden ungefiltert weitergegeben – und dein Kind explodiert be…" at bounding box center [680, 251] width 234 height 22
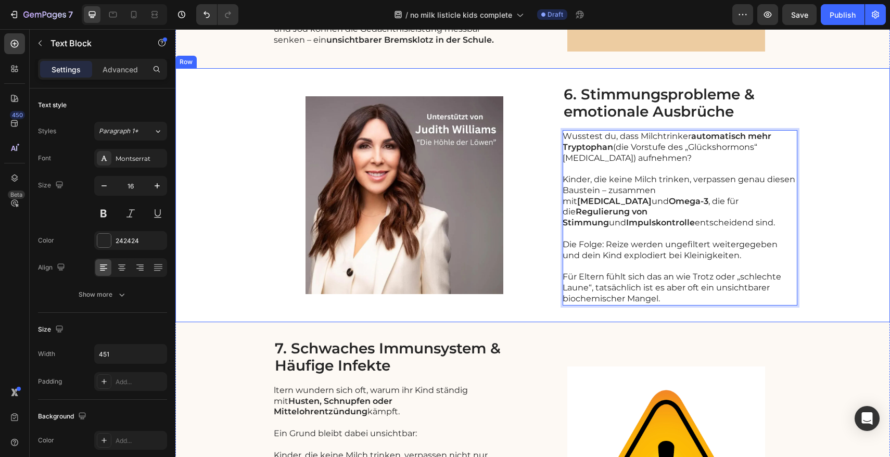
click at [840, 180] on div "Image 6. Stimmungsprobleme & emotionale Ausbrüche Heading Wusstest du, dass Mil…" at bounding box center [532, 195] width 715 height 254
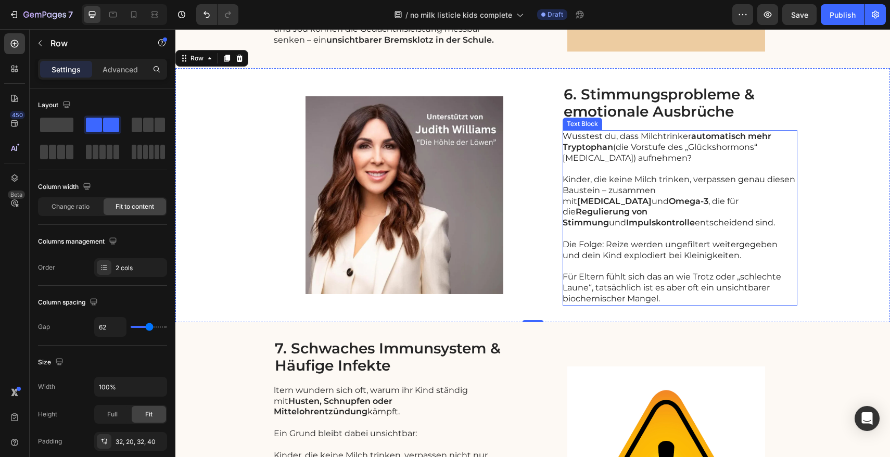
click at [701, 275] on p "Für Eltern fühlt sich das an wie Trotz oder „schlechte Laune“, tatsächlich ist …" at bounding box center [680, 288] width 234 height 32
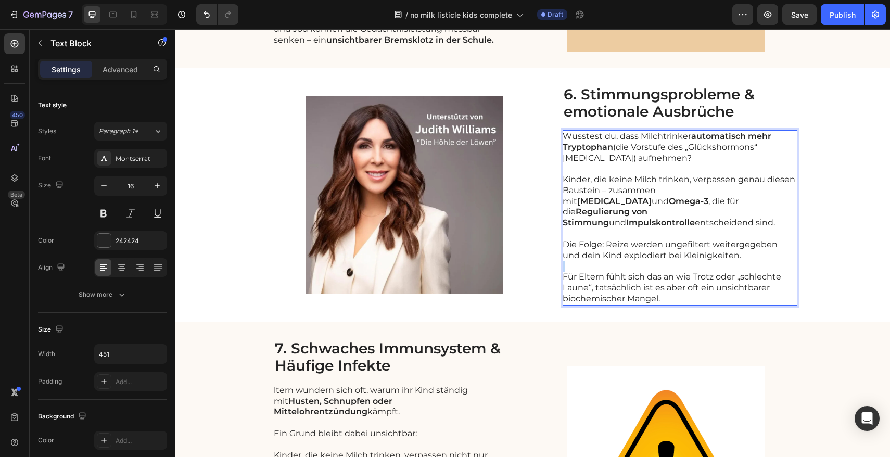
click at [756, 261] on p "Rich Text Editor. Editing area: main" at bounding box center [680, 266] width 234 height 11
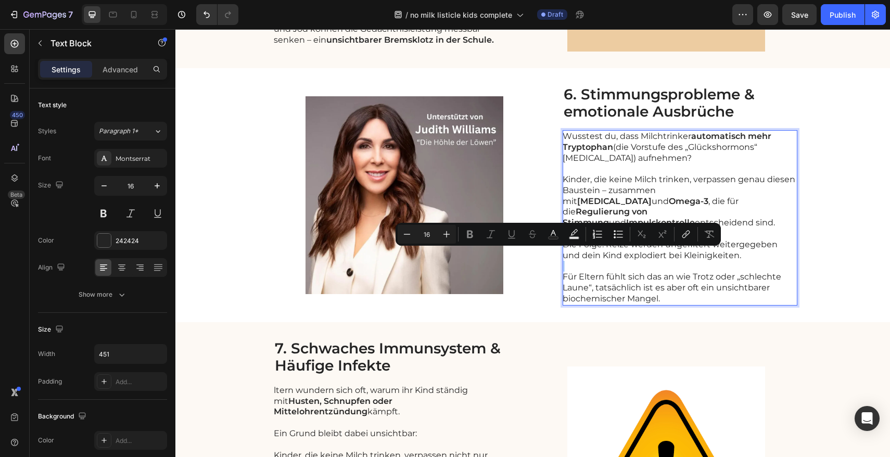
click at [702, 280] on p "Für Eltern fühlt sich das an wie Trotz oder „schlechte Laune“, tatsächlich ist …" at bounding box center [680, 288] width 234 height 32
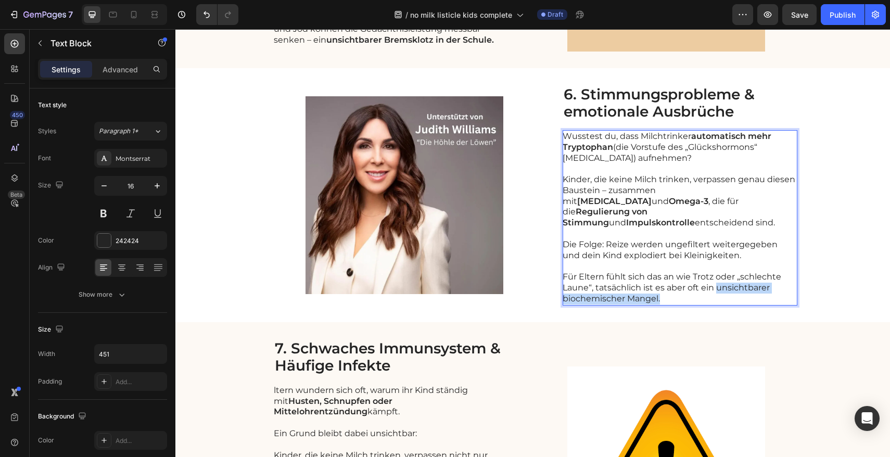
drag, startPoint x: 713, startPoint y: 276, endPoint x: 712, endPoint y: 287, distance: 10.5
click at [712, 287] on p "Für Eltern fühlt sich das an wie Trotz oder „schlechte Laune“, tatsächlich ist …" at bounding box center [680, 288] width 234 height 32
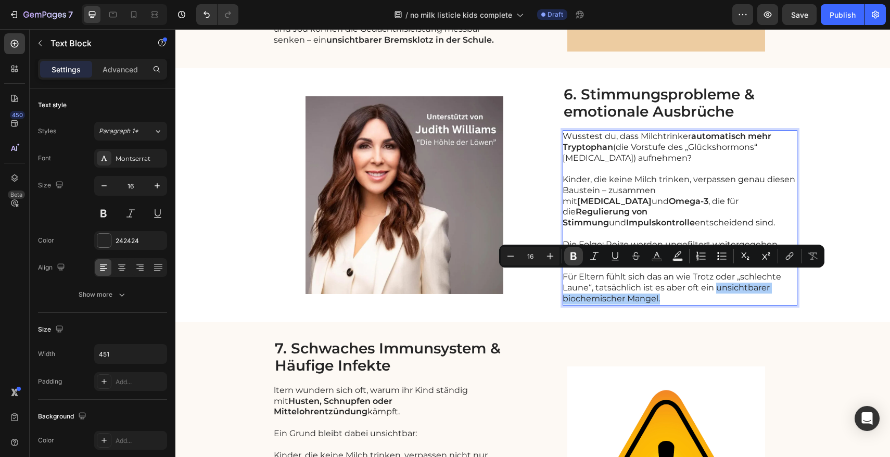
drag, startPoint x: 576, startPoint y: 258, endPoint x: 583, endPoint y: 257, distance: 6.8
click at [576, 257] on icon "Editor contextual toolbar" at bounding box center [574, 257] width 6 height 8
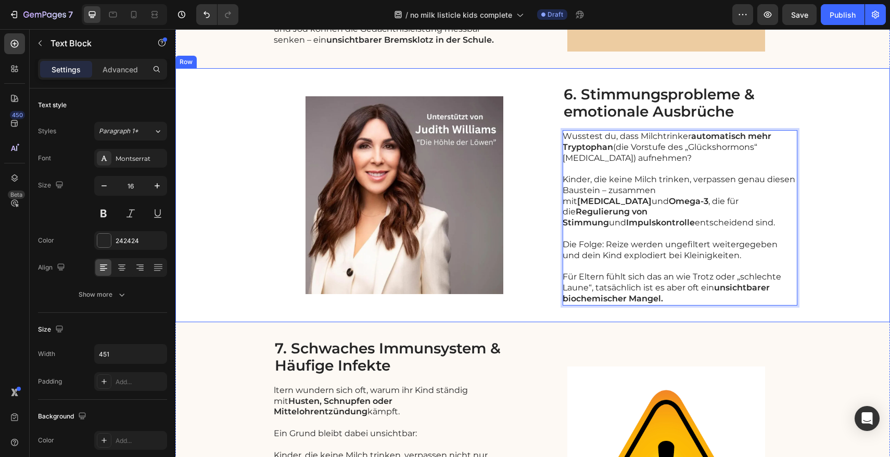
click at [839, 199] on div "Image 6. Stimmungsprobleme & emotionale Ausbrüche Heading Wusstest du, dass Mil…" at bounding box center [532, 195] width 715 height 254
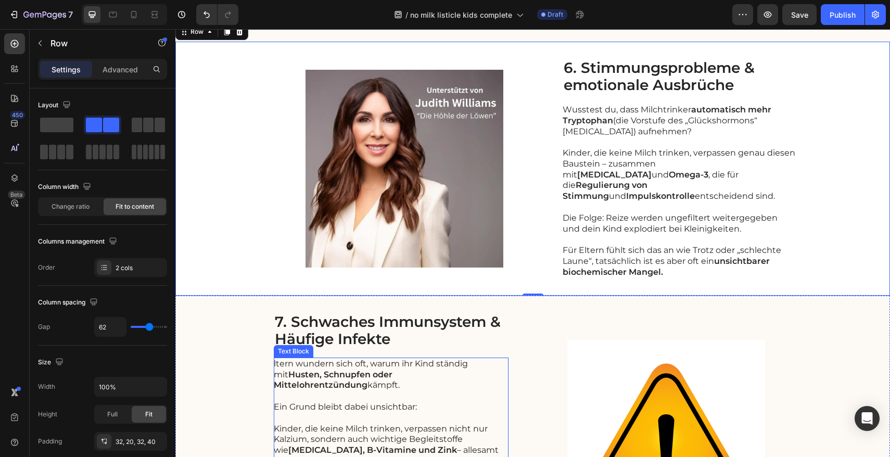
scroll to position [1727, 0]
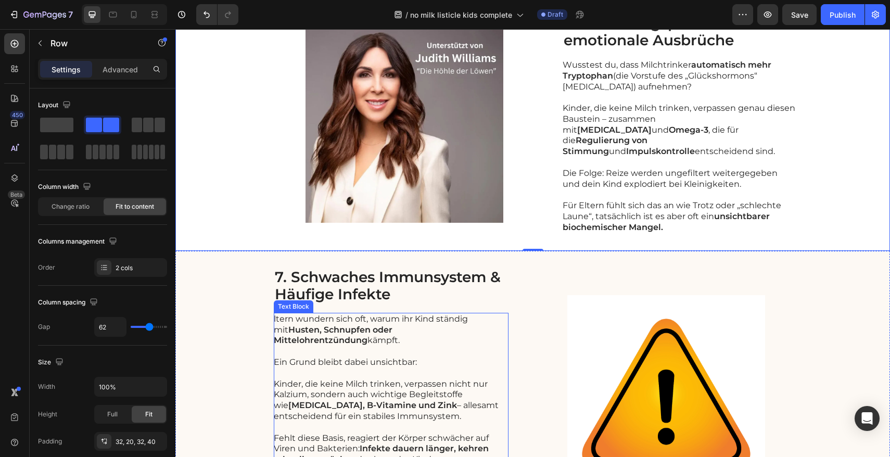
click at [283, 325] on strong "Husten, Schnupfen oder Mittelohrentzündung" at bounding box center [333, 335] width 119 height 21
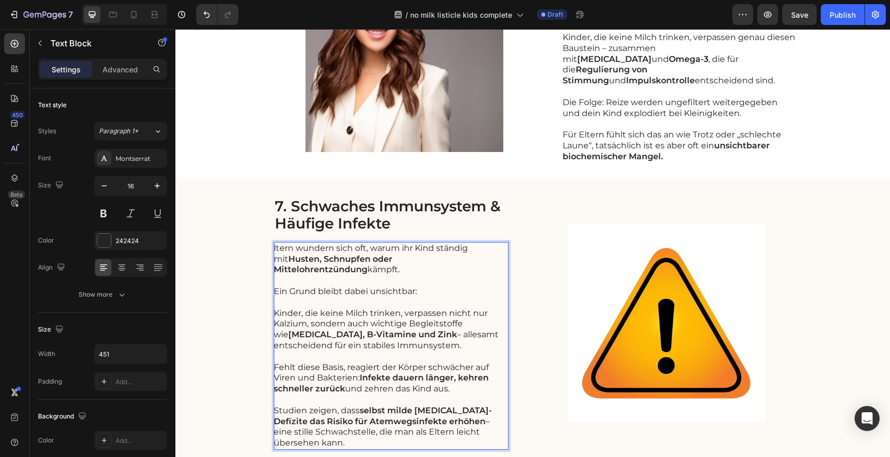
scroll to position [1812, 0]
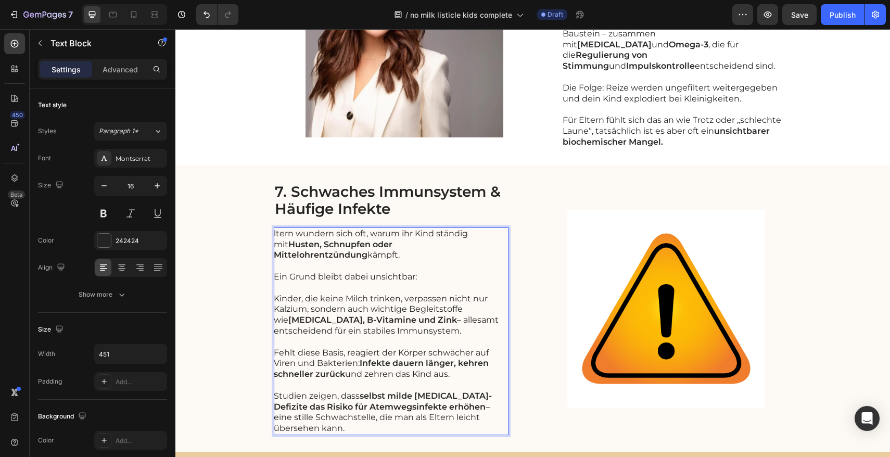
click at [342, 315] on strong "[MEDICAL_DATA], B-Vitamine und Zink" at bounding box center [372, 320] width 169 height 10
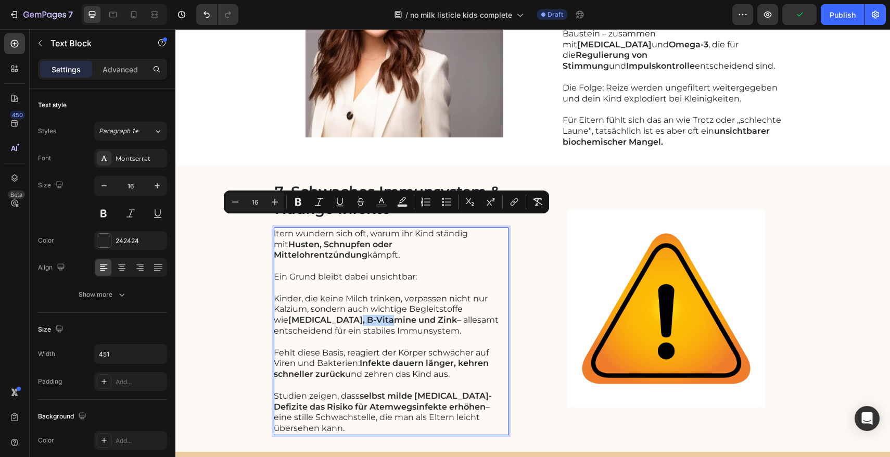
copy div "ltern wundern sich oft, warum ihr Kind ständig mit Husten, Schnupfen oder Mitte…"
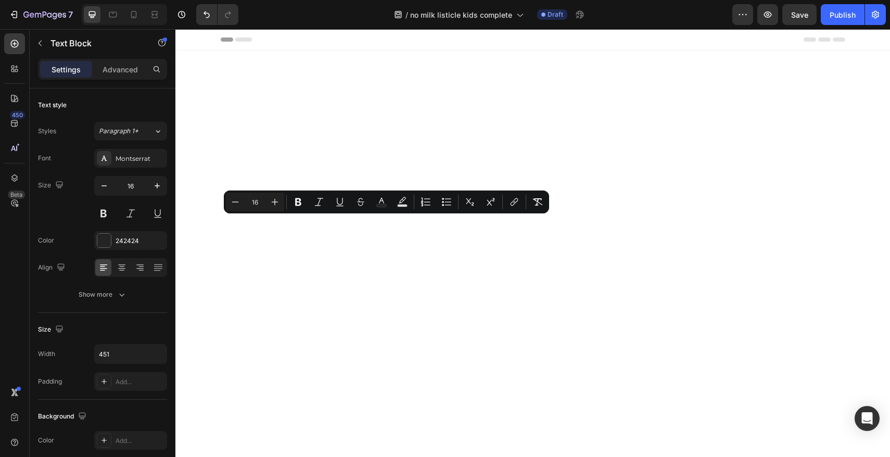
scroll to position [1812, 0]
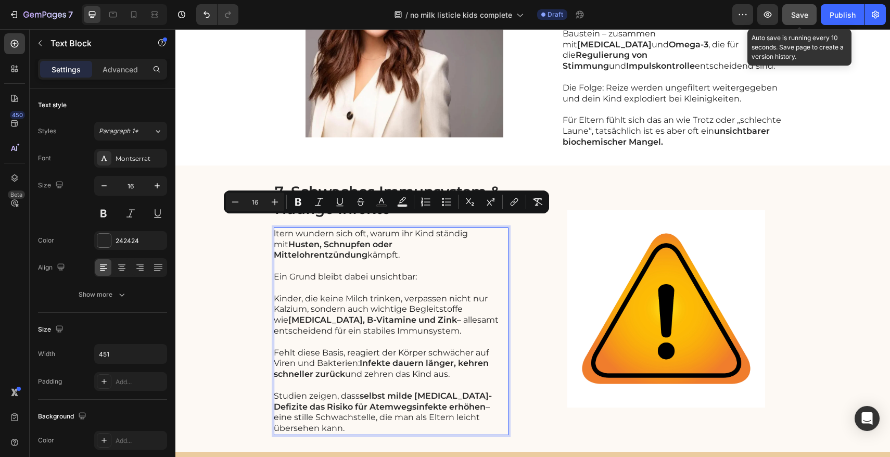
click at [800, 21] on button "Save" at bounding box center [800, 14] width 34 height 21
